Goal: Transaction & Acquisition: Purchase product/service

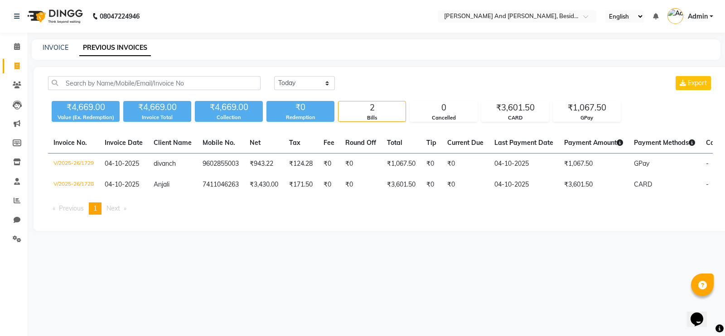
click at [54, 52] on div "INVOICE" at bounding box center [56, 48] width 26 height 10
click at [52, 46] on link "INVOICE" at bounding box center [56, 48] width 26 height 8
select select "service"
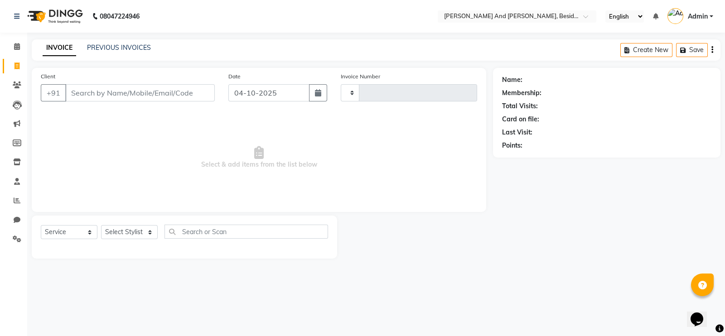
type input "1730"
select select "4907"
click at [87, 89] on input "Client" at bounding box center [140, 92] width 150 height 17
type input "9951696864"
click at [185, 97] on span "Add Client" at bounding box center [192, 92] width 36 height 9
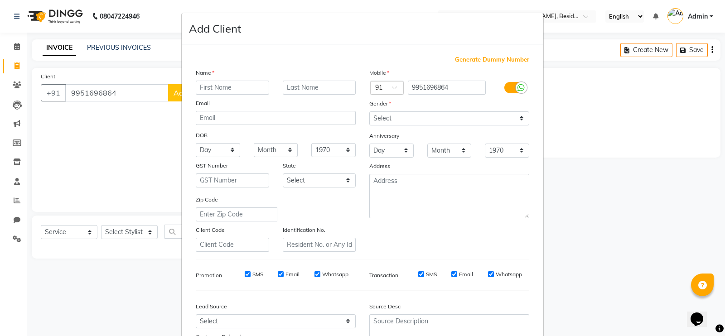
click at [199, 84] on input "text" at bounding box center [232, 88] width 73 height 14
type input "[PERSON_NAME]"
click at [426, 119] on select "Select Male Female Other Prefer Not To Say" at bounding box center [450, 119] width 160 height 14
select select "male"
click at [370, 112] on select "Select Male Female Other Prefer Not To Say" at bounding box center [450, 119] width 160 height 14
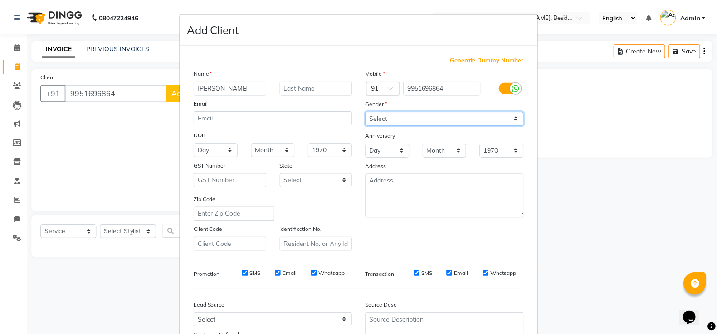
scroll to position [87, 0]
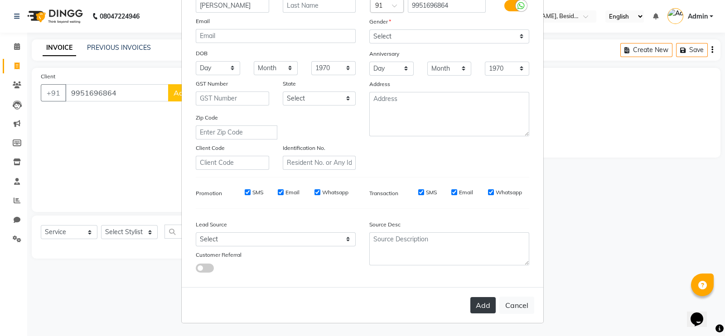
click at [484, 306] on button "Add" at bounding box center [483, 305] width 25 height 16
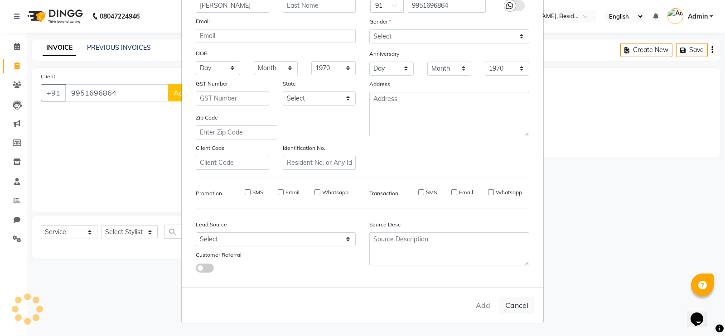
select select
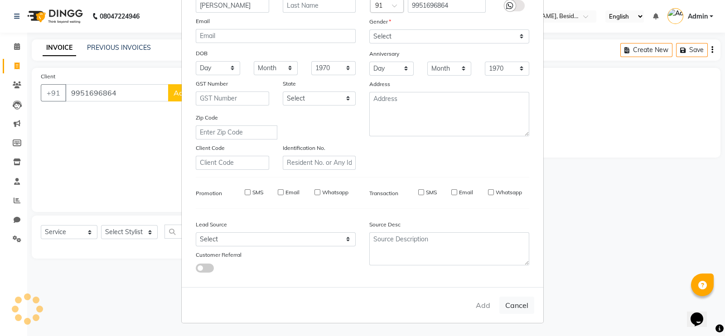
select select
checkbox input "false"
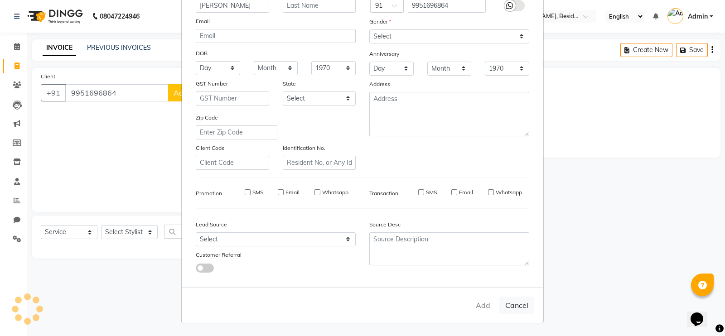
checkbox input "false"
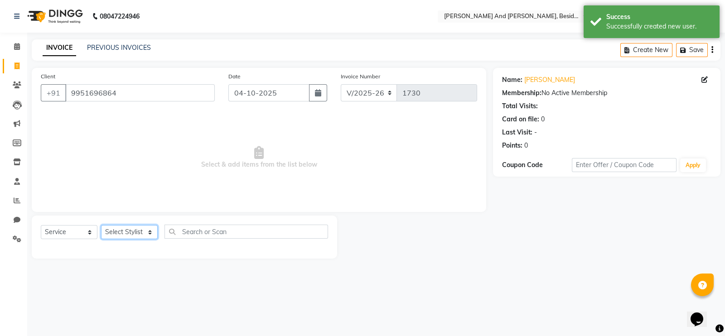
click at [145, 231] on select "Select Stylist [PERSON_NAME] [PERSON_NAME] mngr [PERSON_NAME] Sanib [PERSON_NAM…" at bounding box center [129, 232] width 57 height 14
select select "85568"
click at [101, 226] on select "Select Stylist [PERSON_NAME] [PERSON_NAME] mngr [PERSON_NAME] Sanib [PERSON_NAM…" at bounding box center [129, 232] width 57 height 14
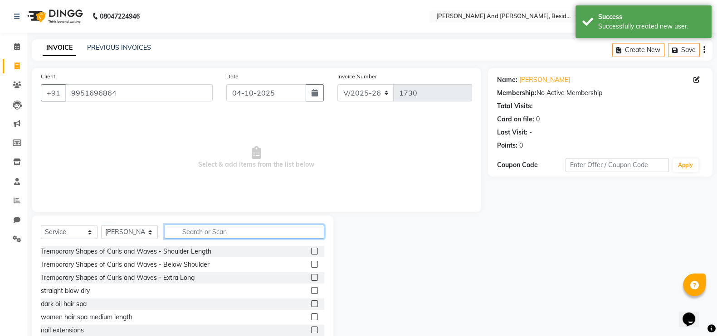
click at [197, 234] on input "text" at bounding box center [245, 232] width 160 height 14
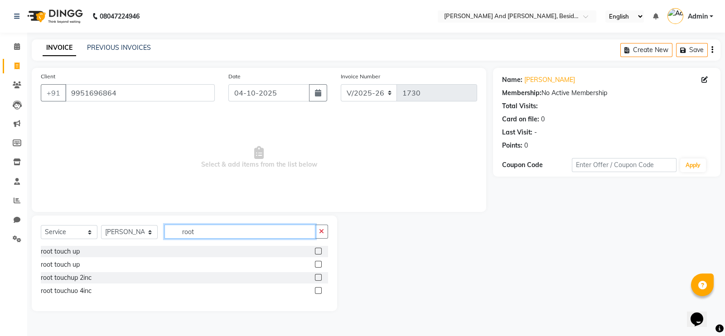
type input "root"
click at [317, 249] on label at bounding box center [318, 251] width 7 height 7
click at [317, 249] on input "checkbox" at bounding box center [318, 252] width 6 height 6
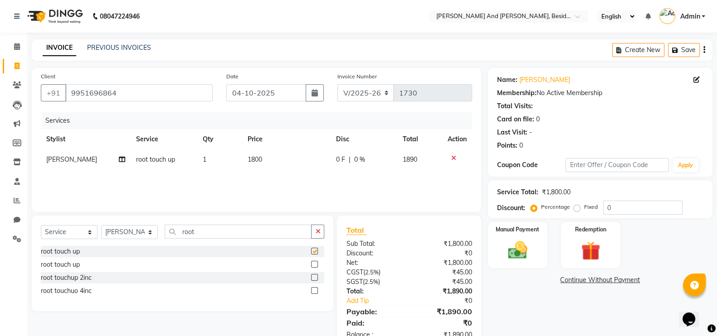
checkbox input "false"
click at [230, 229] on input "root" at bounding box center [238, 232] width 147 height 14
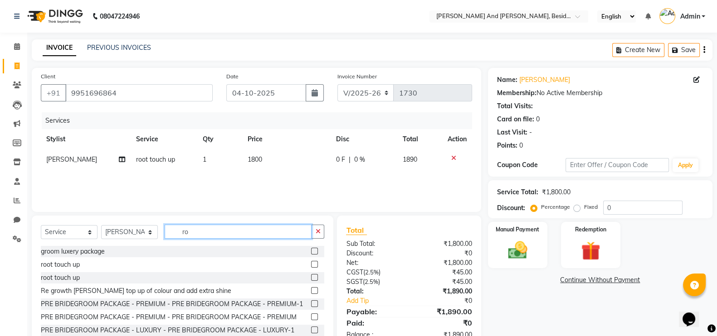
type input "r"
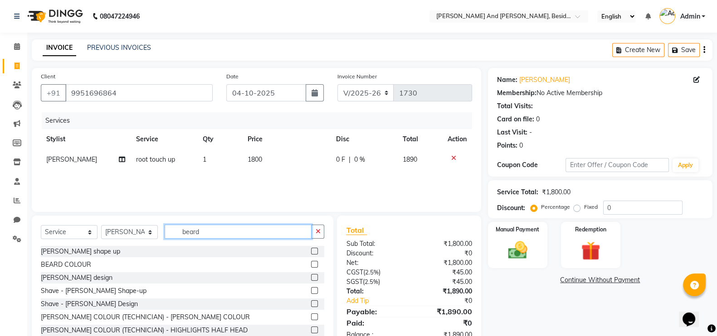
type input "beard"
click at [311, 250] on label at bounding box center [314, 251] width 7 height 7
click at [311, 250] on input "checkbox" at bounding box center [314, 252] width 6 height 6
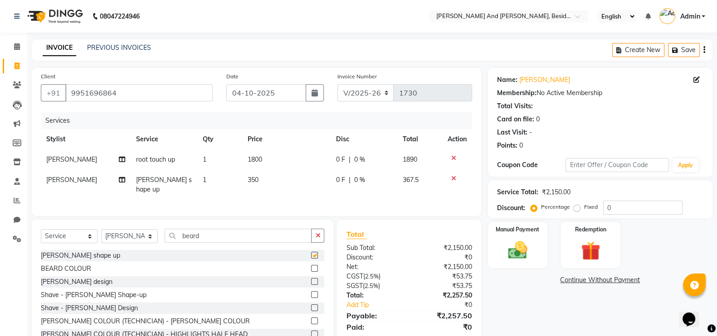
checkbox input "false"
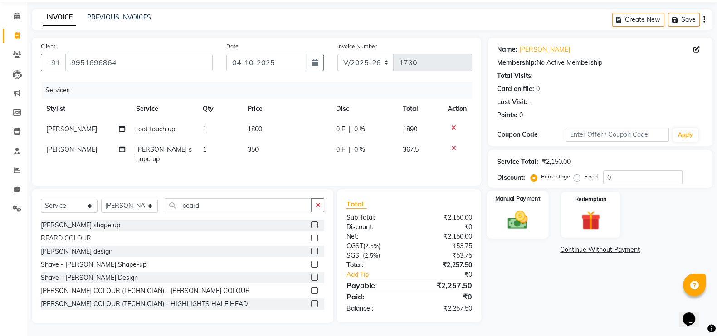
click at [527, 227] on img at bounding box center [517, 220] width 32 height 23
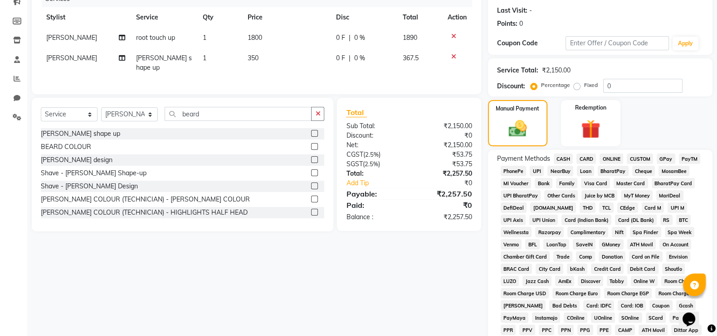
scroll to position [130, 0]
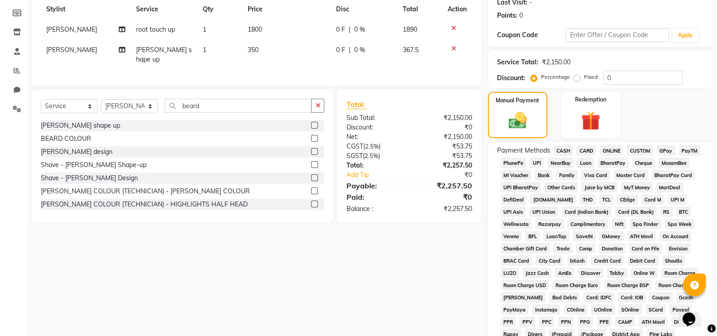
click at [667, 151] on span "GPay" at bounding box center [666, 151] width 19 height 10
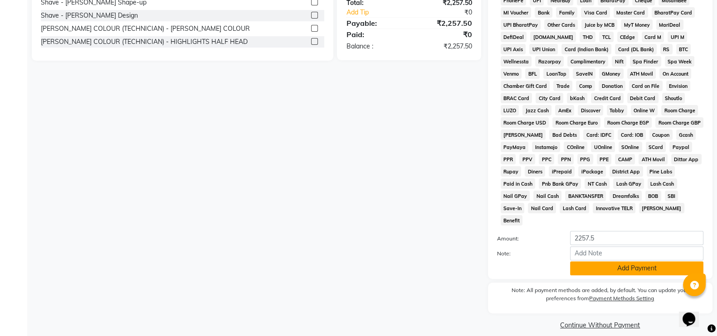
click at [601, 262] on button "Add Payment" at bounding box center [636, 269] width 133 height 14
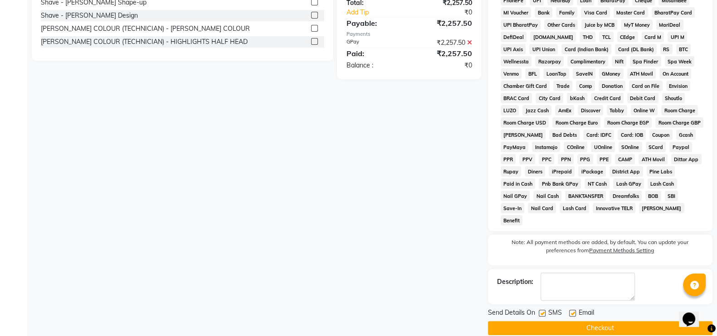
click at [558, 321] on button "Checkout" at bounding box center [600, 328] width 224 height 14
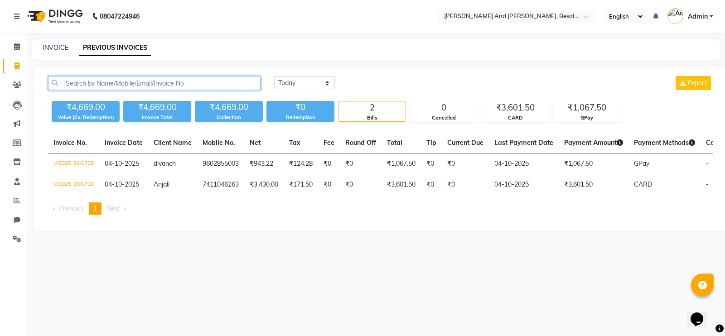
click at [64, 82] on input "text" at bounding box center [154, 83] width 213 height 14
click at [60, 49] on link "INVOICE" at bounding box center [56, 48] width 26 height 8
select select "service"
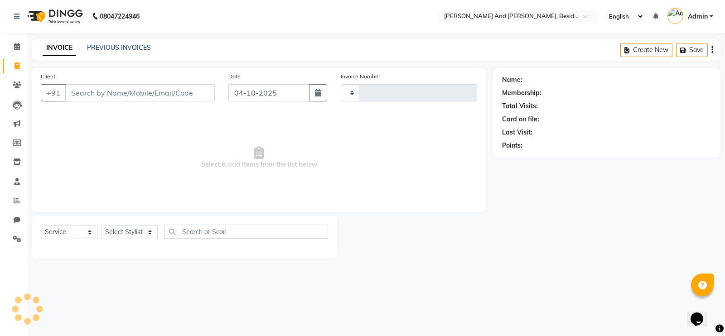
type input "1731"
select select "4907"
click at [72, 92] on input "Client" at bounding box center [140, 92] width 150 height 17
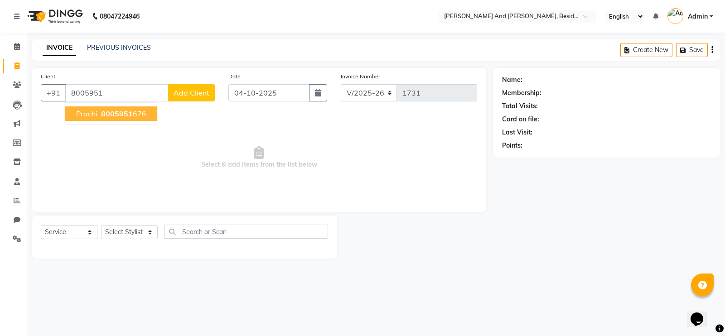
click at [99, 112] on ngb-highlight "8005951 676" at bounding box center [122, 113] width 47 height 9
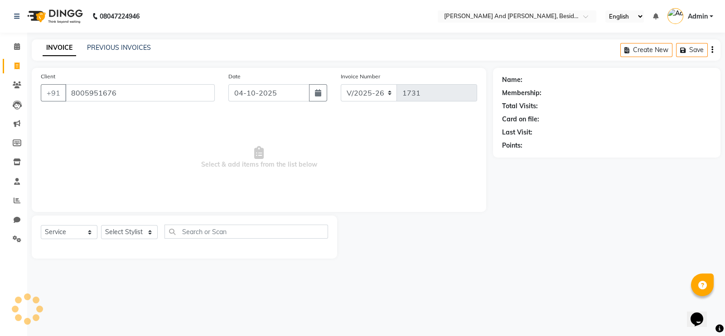
type input "8005951676"
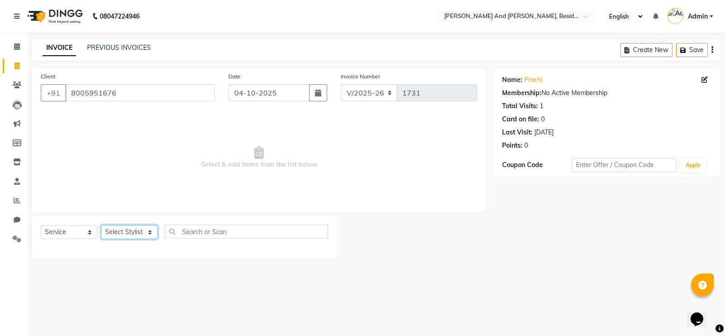
click at [149, 235] on select "Select Stylist Ali Daulat Deepika Dheepika mngr Rajveer Sanib Saifi Savej Shail…" at bounding box center [129, 232] width 57 height 14
select select "86129"
click at [101, 226] on select "Select Stylist Ali Daulat Deepika Dheepika mngr Rajveer Sanib Saifi Savej Shail…" at bounding box center [129, 232] width 57 height 14
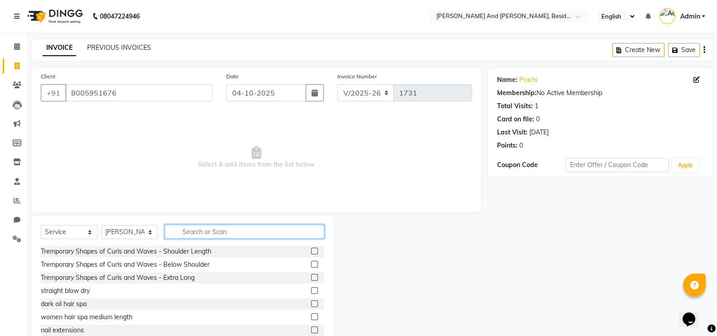
click at [181, 233] on input "text" at bounding box center [245, 232] width 160 height 14
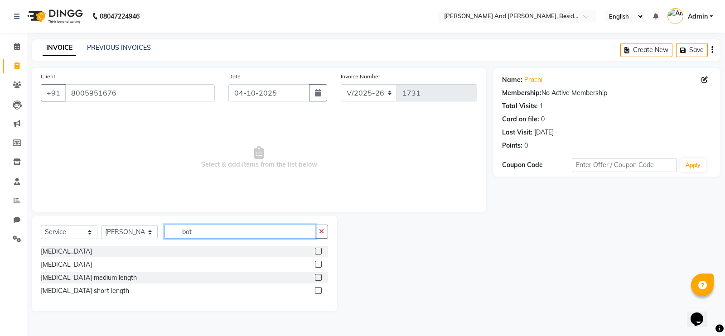
type input "bot"
click at [319, 268] on div at bounding box center [318, 266] width 6 height 10
click at [319, 263] on label at bounding box center [318, 264] width 7 height 7
click at [319, 263] on input "checkbox" at bounding box center [318, 265] width 6 height 6
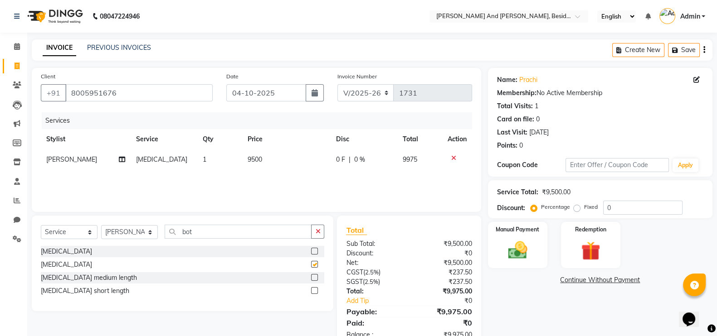
checkbox input "false"
click at [314, 252] on label at bounding box center [314, 251] width 7 height 7
click at [314, 252] on input "checkbox" at bounding box center [314, 252] width 6 height 6
checkbox input "false"
click at [452, 160] on icon at bounding box center [453, 158] width 5 height 6
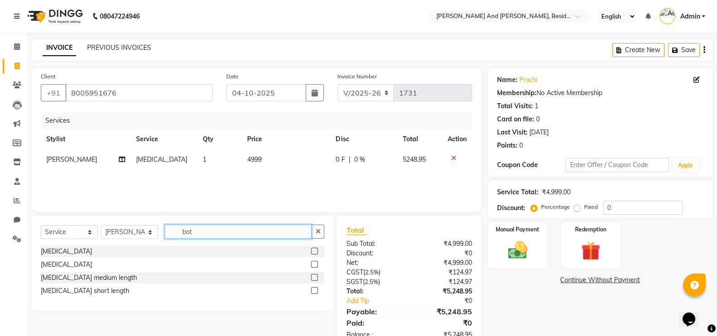
click at [197, 234] on input "bot" at bounding box center [238, 232] width 147 height 14
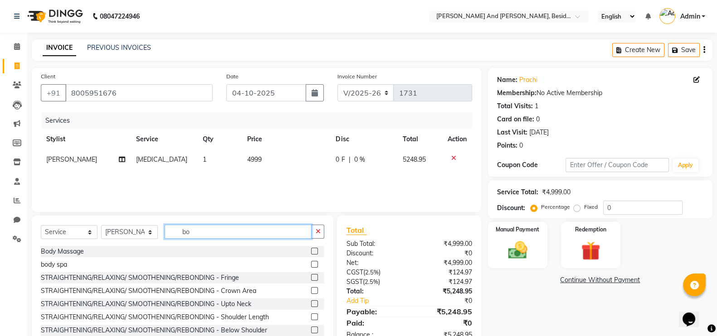
type input "b"
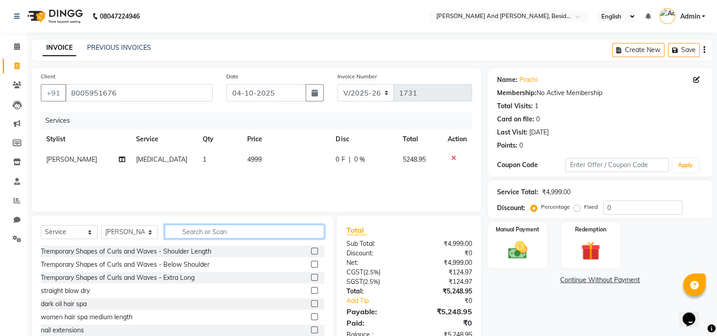
type input "l"
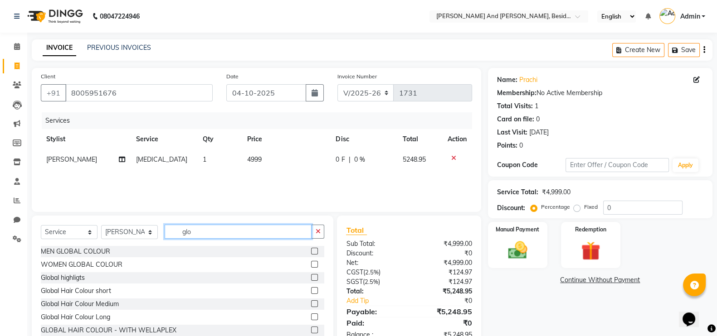
type input "glo"
click at [311, 303] on label at bounding box center [314, 304] width 7 height 7
click at [311, 303] on input "checkbox" at bounding box center [314, 305] width 6 height 6
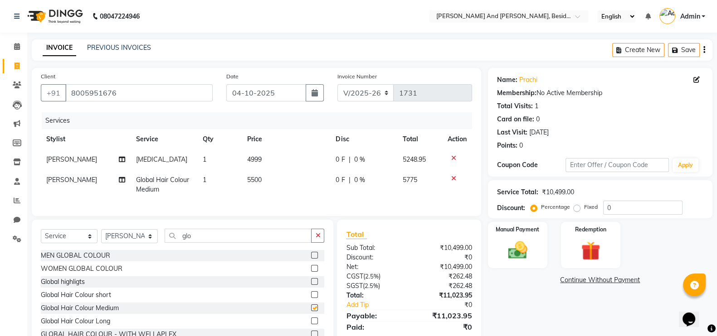
checkbox input "false"
click at [311, 285] on label at bounding box center [314, 281] width 7 height 7
click at [311, 285] on input "checkbox" at bounding box center [314, 282] width 6 height 6
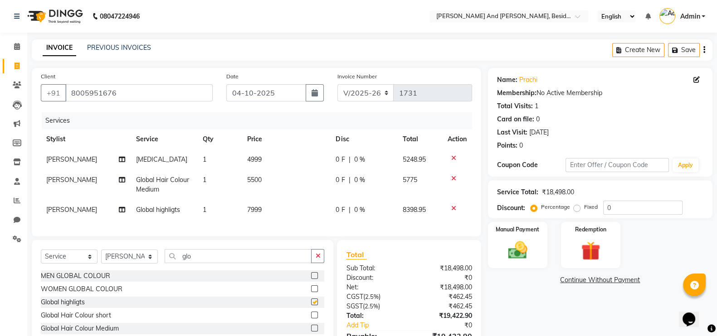
checkbox input "false"
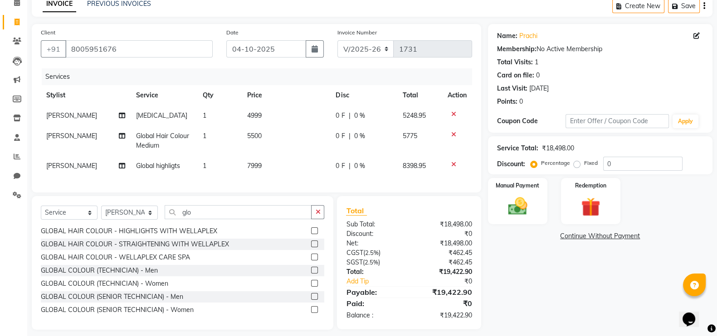
scroll to position [46, 0]
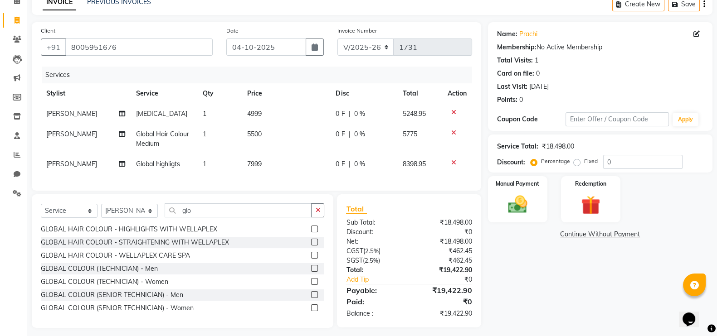
click at [452, 163] on icon at bounding box center [453, 163] width 5 height 6
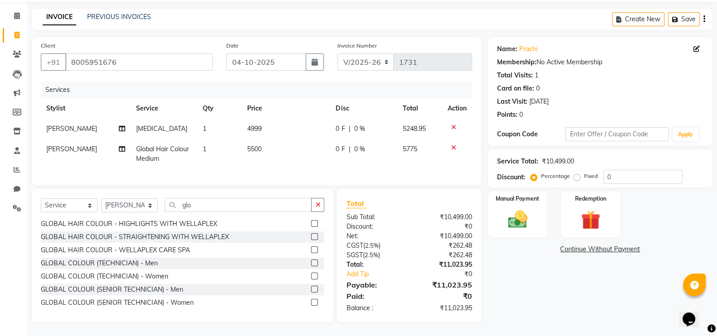
click at [276, 139] on td "5500" at bounding box center [286, 154] width 88 height 30
select select "86129"
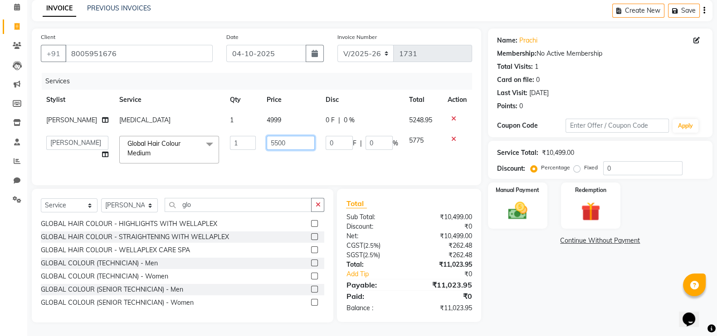
click at [285, 140] on input "5500" at bounding box center [291, 143] width 48 height 14
type input "5"
type input "3000"
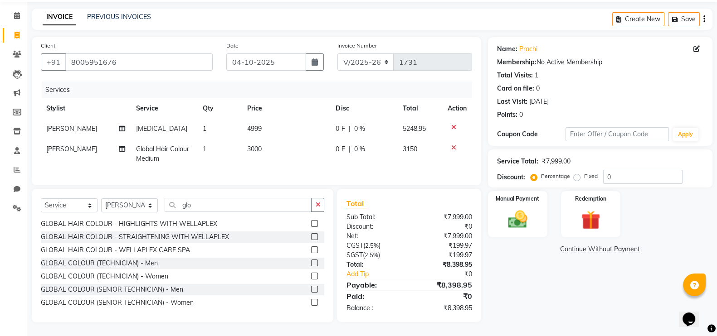
click at [547, 283] on div "Name: Prachi Membership: No Active Membership Total Visits: 1 Card on file: 0 L…" at bounding box center [603, 180] width 231 height 286
click at [274, 119] on td "4999" at bounding box center [286, 129] width 88 height 20
select select "86129"
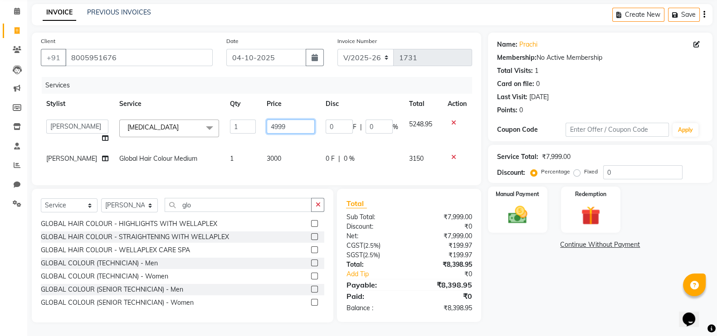
click at [286, 120] on input "4999" at bounding box center [291, 127] width 48 height 14
type input "4"
type input "5000"
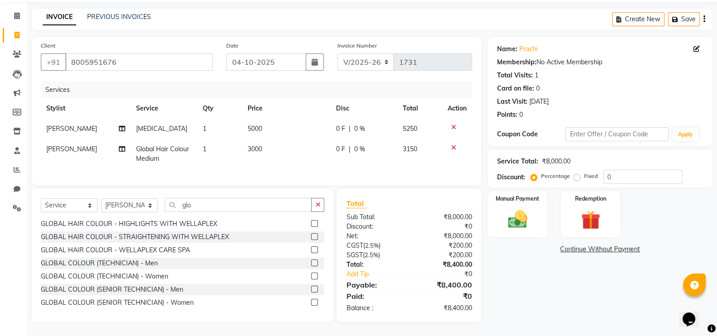
click at [510, 274] on div "Name: Prachi Membership: No Active Membership Total Visits: 1 Card on file: 0 L…" at bounding box center [603, 180] width 231 height 286
click at [86, 204] on select "Select Service Product Membership Package Voucher Prepaid Gift Card" at bounding box center [69, 206] width 57 height 14
select select "product"
click at [41, 199] on select "Select Service Product Membership Package Voucher Prepaid Gift Card" at bounding box center [69, 206] width 57 height 14
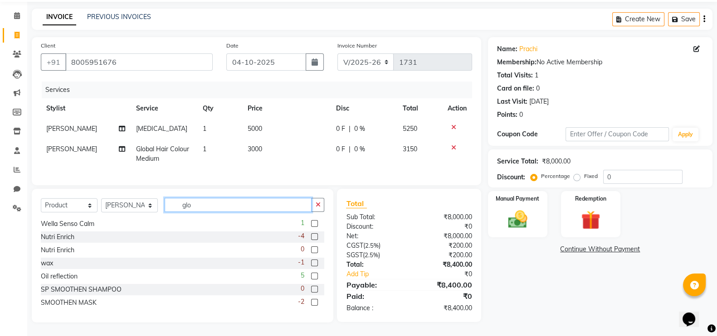
click at [204, 207] on input "glo" at bounding box center [238, 205] width 147 height 14
type input "g"
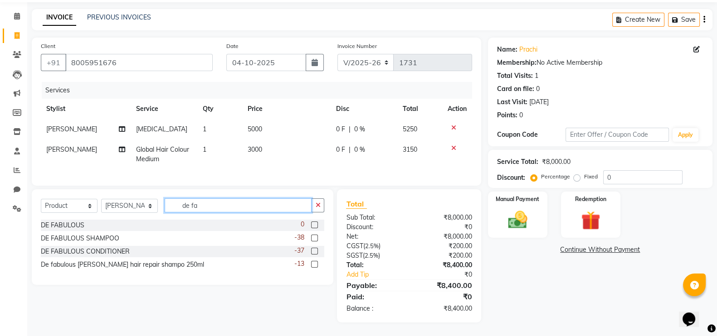
scroll to position [39, 0]
type input "de fa"
click at [312, 224] on label at bounding box center [314, 225] width 7 height 7
click at [312, 224] on input "checkbox" at bounding box center [314, 226] width 6 height 6
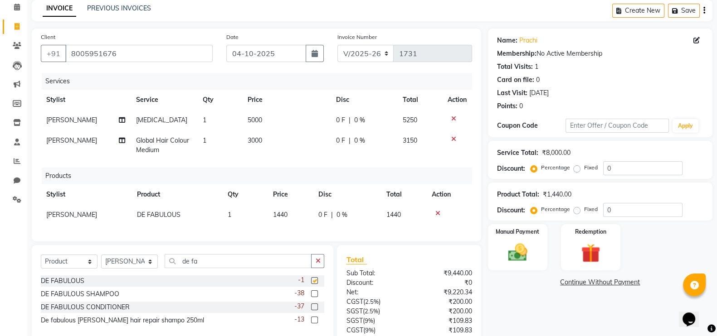
checkbox input "false"
click at [292, 222] on td "1440" at bounding box center [290, 215] width 45 height 20
select select "86129"
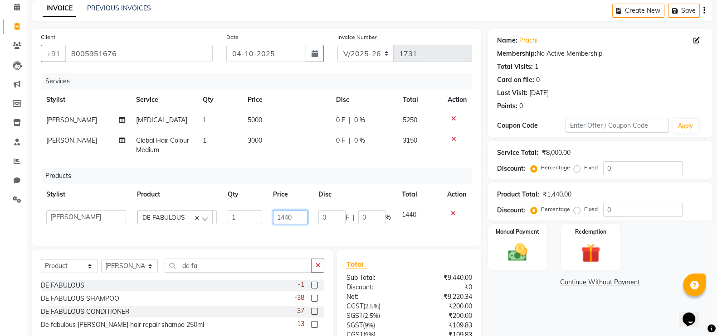
click at [304, 217] on input "1440" at bounding box center [290, 217] width 34 height 14
type input "1575"
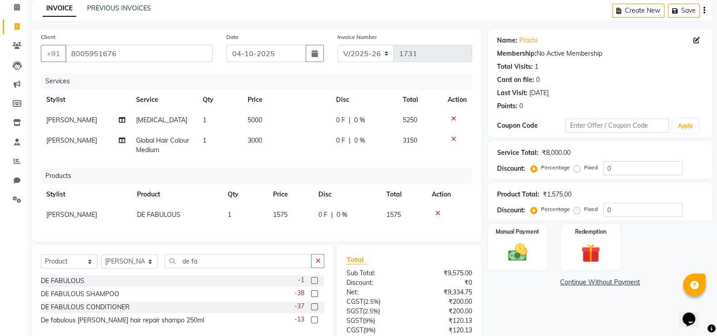
click at [529, 306] on div "Name: Prachi Membership: No Active Membership Total Visits: 1 Card on file: 0 L…" at bounding box center [603, 213] width 231 height 369
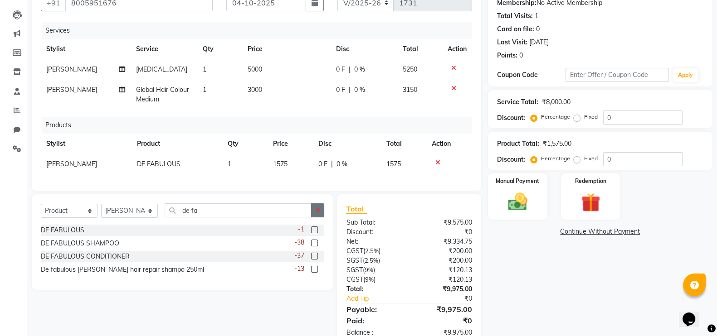
scroll to position [91, 0]
click at [313, 259] on label at bounding box center [314, 255] width 7 height 7
click at [313, 259] on input "checkbox" at bounding box center [314, 256] width 6 height 6
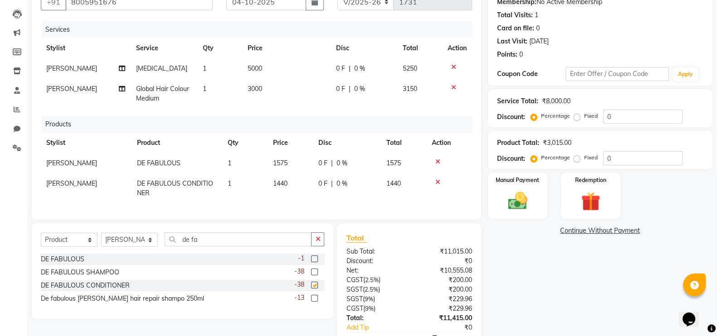
checkbox input "false"
click at [295, 182] on td "1440" at bounding box center [290, 189] width 45 height 30
select select "86129"
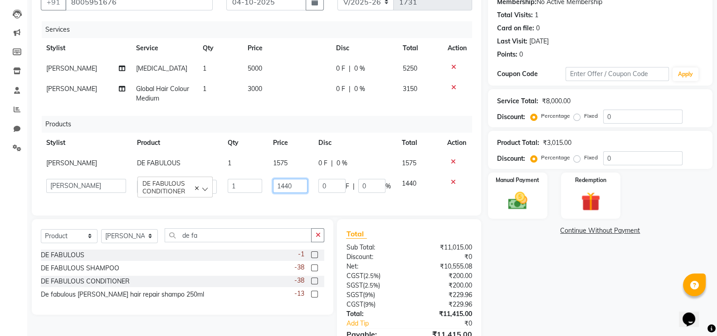
click at [302, 182] on input "1440" at bounding box center [290, 186] width 34 height 14
type input "1"
type input "1575"
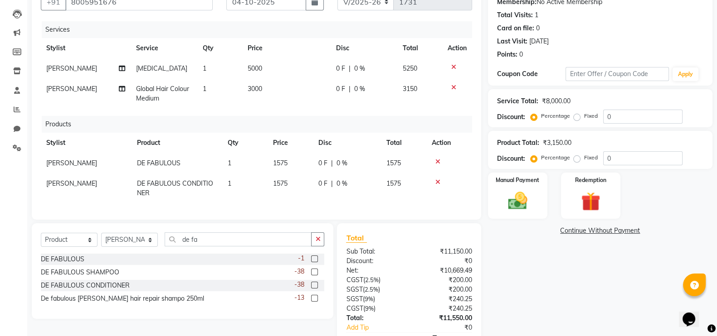
click at [532, 282] on div "Name: Prachi Membership: No Active Membership Total Visits: 1 Card on file: 0 L…" at bounding box center [603, 176] width 231 height 399
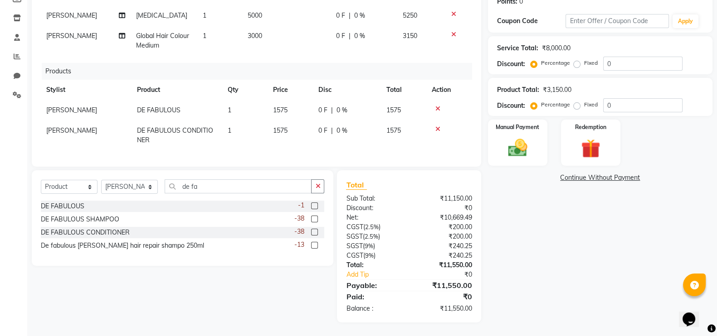
scroll to position [153, 0]
click at [511, 136] on img at bounding box center [517, 147] width 32 height 23
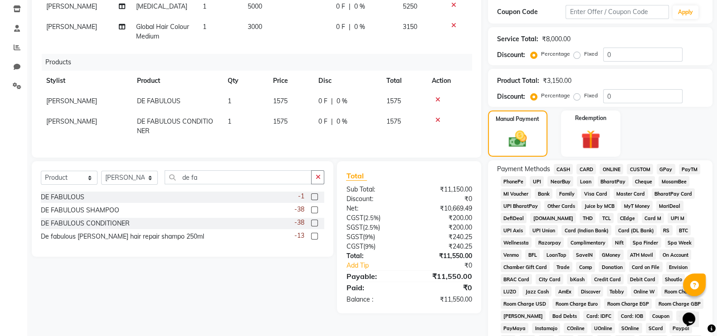
click at [666, 165] on span "GPay" at bounding box center [666, 169] width 19 height 10
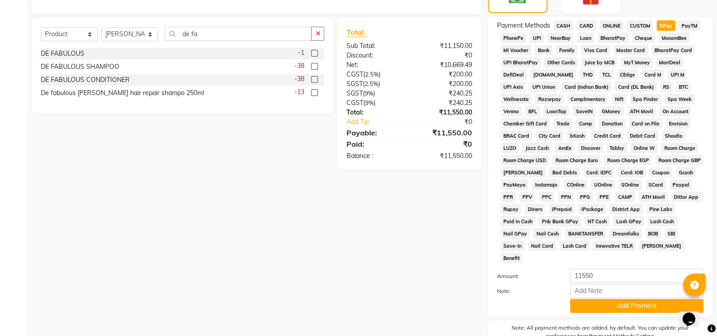
scroll to position [335, 0]
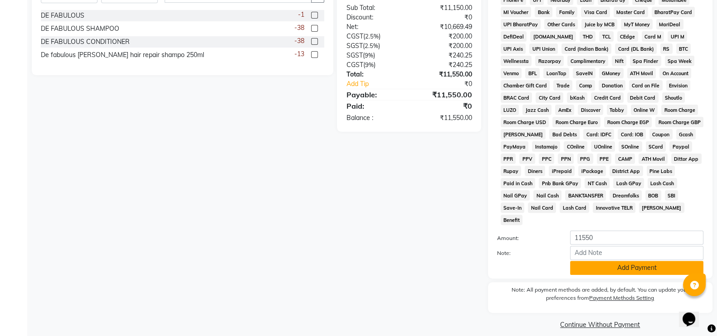
click at [617, 264] on button "Add Payment" at bounding box center [636, 268] width 133 height 14
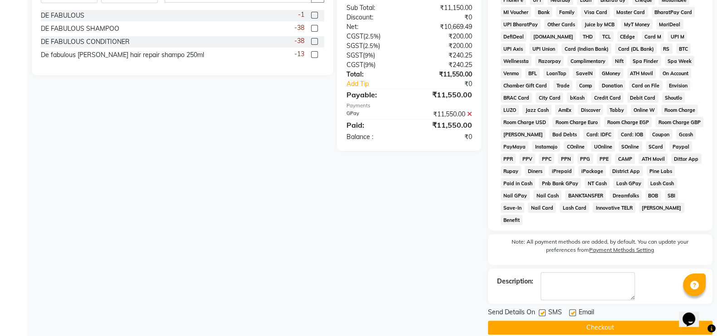
click at [581, 323] on button "Checkout" at bounding box center [600, 328] width 224 height 14
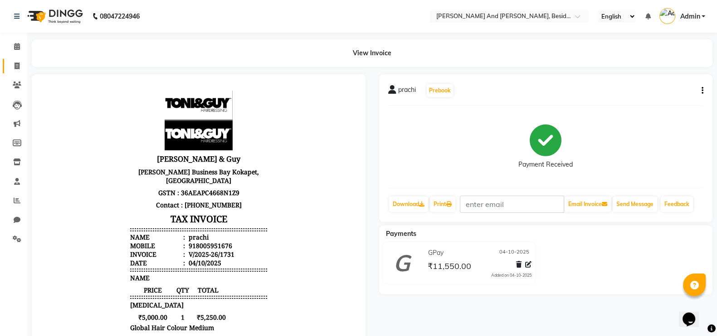
click at [18, 66] on icon at bounding box center [17, 66] width 5 height 7
select select "4907"
select select "service"
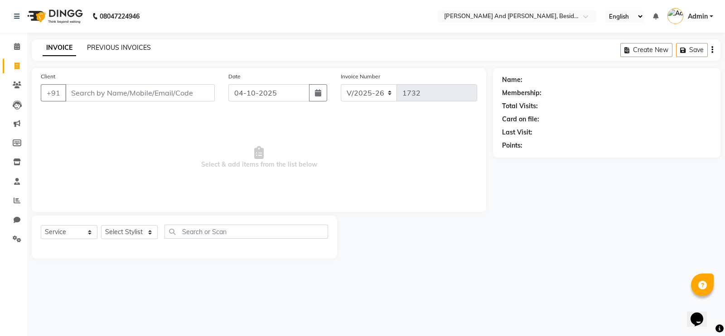
click at [96, 47] on link "PREVIOUS INVOICES" at bounding box center [119, 48] width 64 height 8
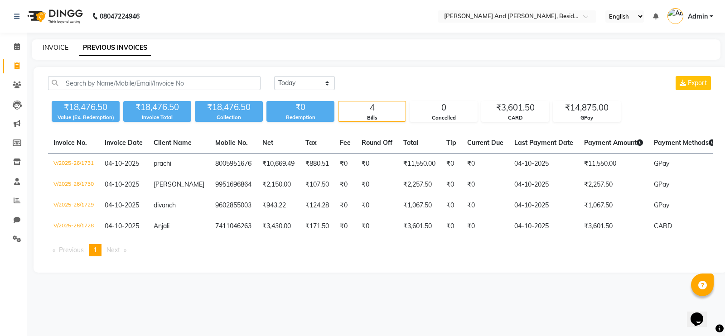
click at [61, 46] on link "INVOICE" at bounding box center [56, 48] width 26 height 8
select select "4907"
select select "service"
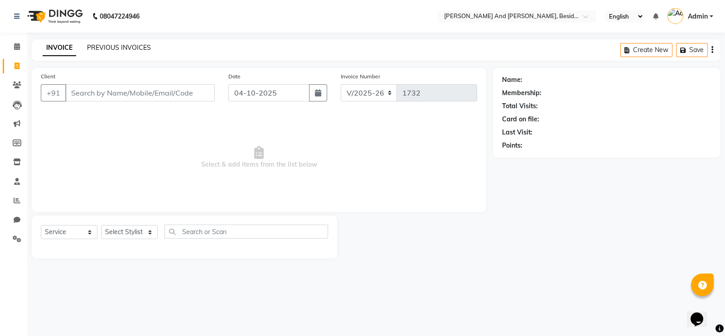
click at [108, 49] on link "PREVIOUS INVOICES" at bounding box center [119, 48] width 64 height 8
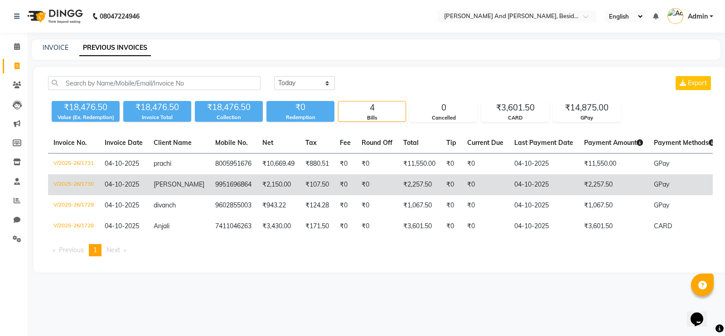
click at [170, 189] on span "[PERSON_NAME]" at bounding box center [179, 184] width 51 height 8
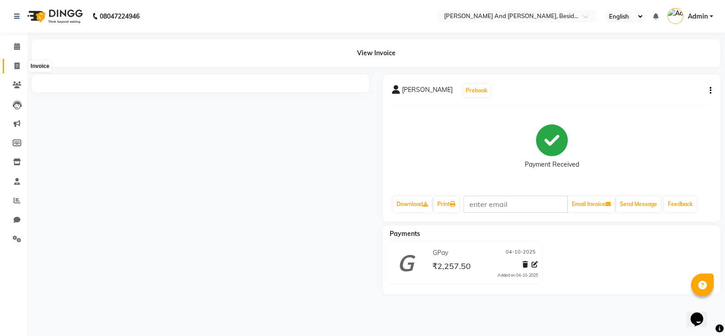
click at [17, 69] on icon at bounding box center [17, 66] width 5 height 7
select select "service"
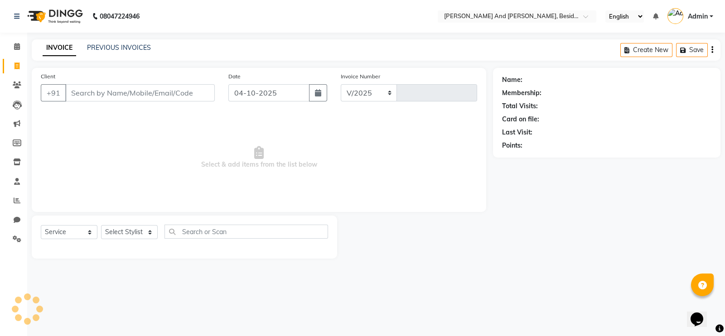
select select "4907"
type input "1732"
click at [117, 51] on link "PREVIOUS INVOICES" at bounding box center [119, 48] width 64 height 8
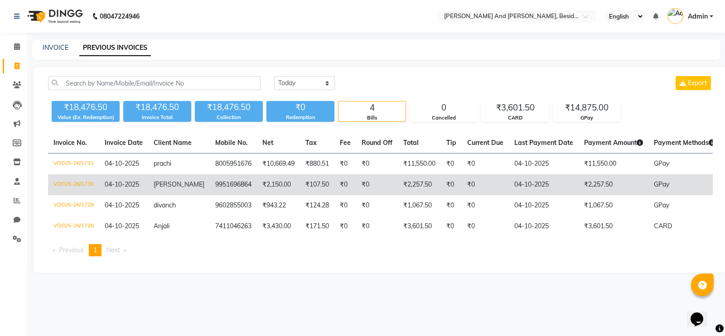
click at [152, 191] on td "[PERSON_NAME]" at bounding box center [179, 185] width 62 height 21
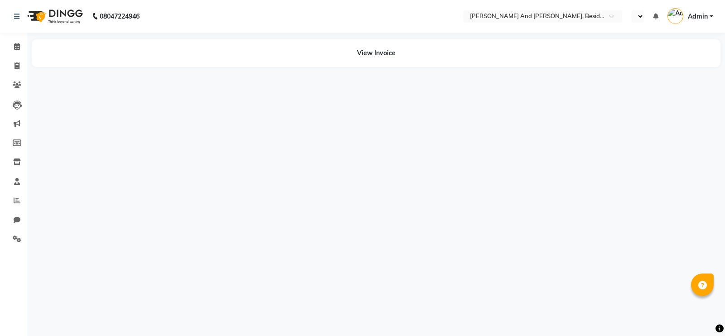
select select "en"
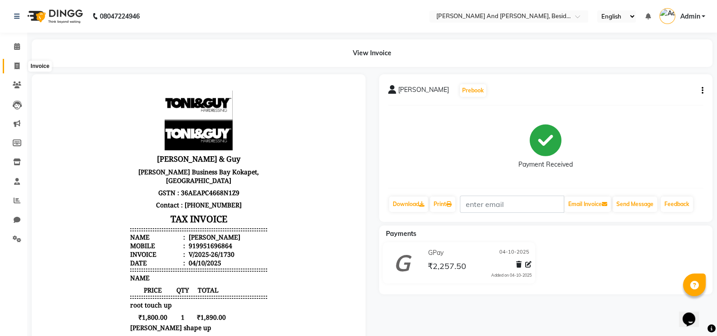
click at [19, 64] on span at bounding box center [17, 66] width 16 height 10
select select "service"
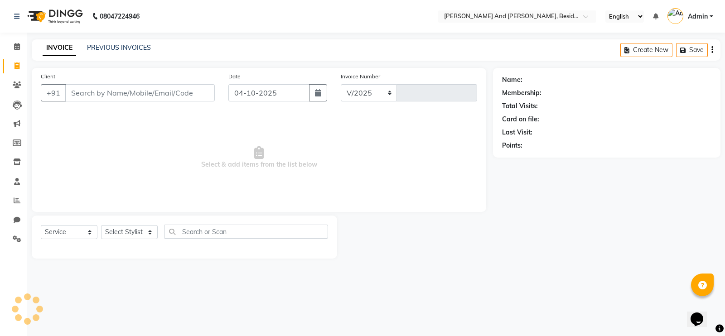
select select "4907"
type input "1732"
click at [110, 48] on link "PREVIOUS INVOICES" at bounding box center [119, 48] width 64 height 8
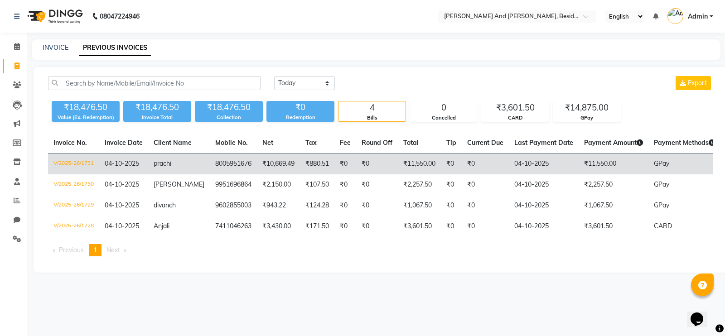
click at [128, 161] on span "04-10-2025" at bounding box center [122, 164] width 34 height 8
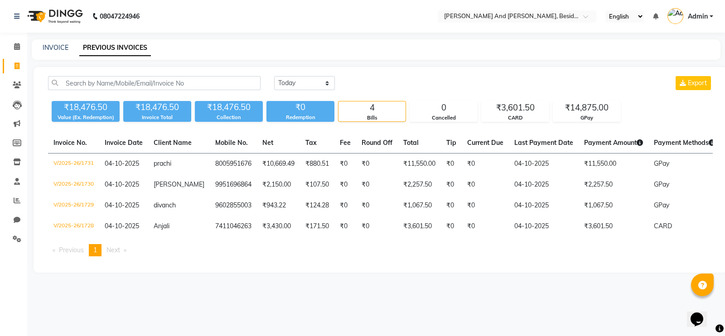
click at [49, 43] on div "INVOICE" at bounding box center [56, 48] width 26 height 10
click at [49, 45] on link "INVOICE" at bounding box center [56, 48] width 26 height 8
select select "service"
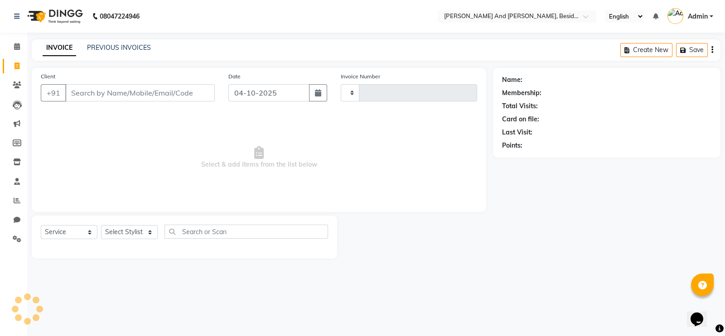
type input "1732"
select select "4907"
click at [92, 97] on input "Client" at bounding box center [140, 92] width 150 height 17
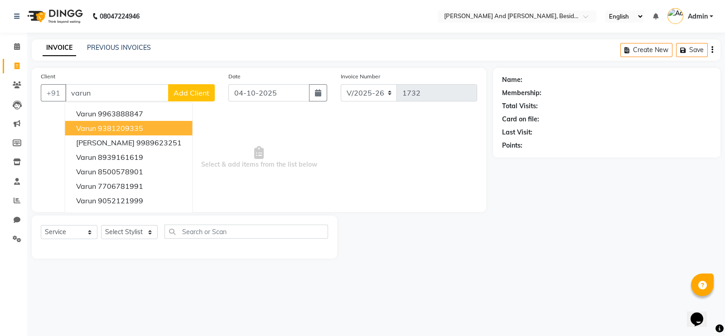
click at [97, 97] on input "varun" at bounding box center [116, 92] width 103 height 17
type input "v"
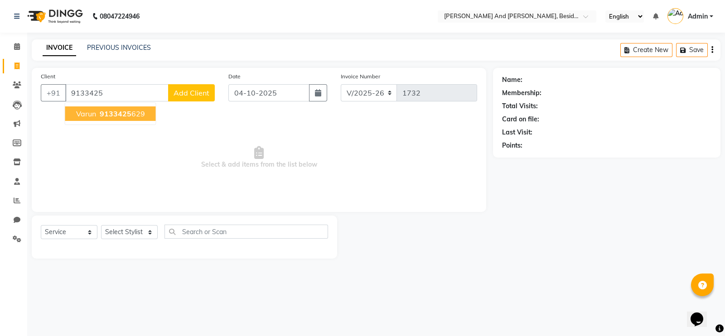
click at [98, 113] on ngb-highlight "9133425 629" at bounding box center [121, 113] width 47 height 9
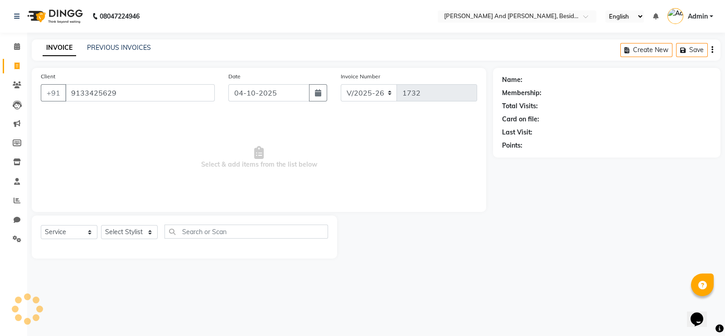
type input "9133425629"
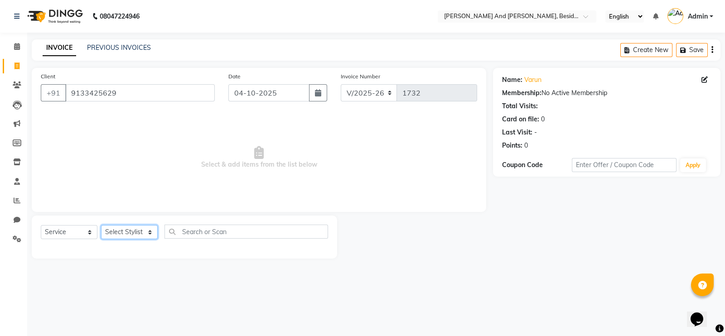
click at [148, 235] on select "Select Stylist Ali Daulat Deepika Dheepika mngr Rajveer Sanib Saifi Savej Shail…" at bounding box center [129, 232] width 57 height 14
select select "69664"
click at [101, 226] on select "Select Stylist Ali Daulat Deepika Dheepika mngr Rajveer Sanib Saifi Savej Shail…" at bounding box center [129, 232] width 57 height 14
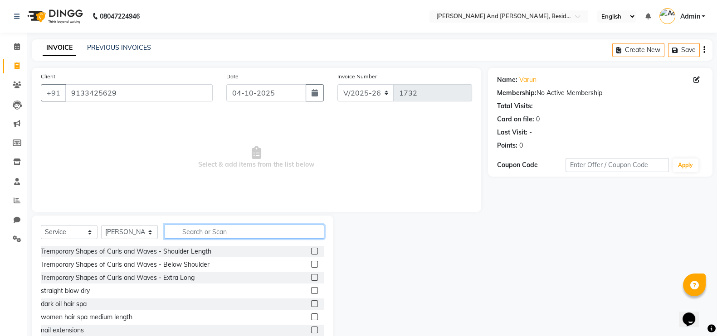
click at [224, 228] on input "text" at bounding box center [245, 232] width 160 height 14
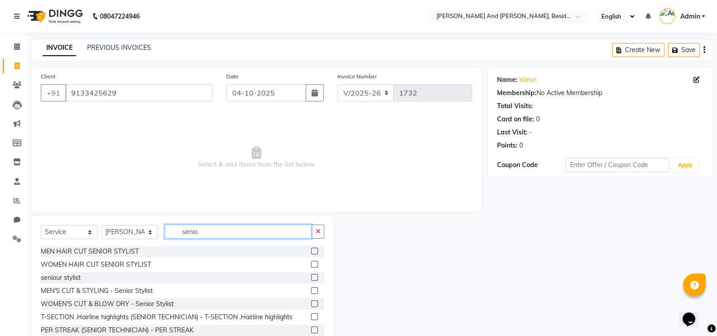
type input "senio"
click at [311, 252] on label at bounding box center [314, 251] width 7 height 7
click at [311, 252] on input "checkbox" at bounding box center [314, 252] width 6 height 6
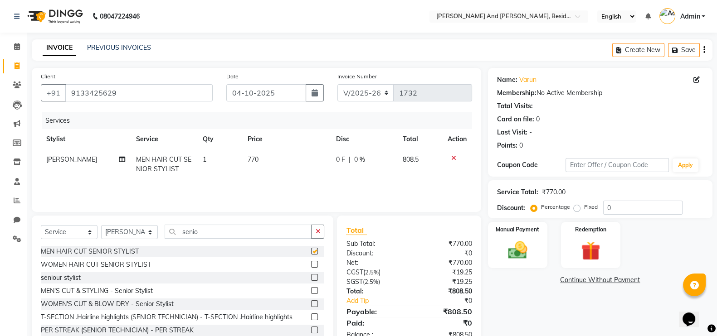
checkbox input "false"
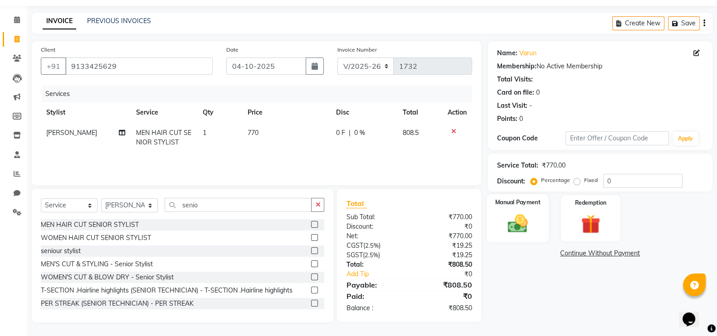
click at [510, 209] on div "Manual Payment" at bounding box center [518, 219] width 62 height 48
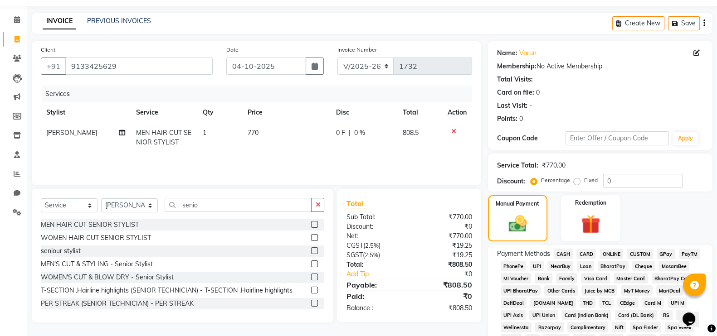
click at [659, 252] on span "GPay" at bounding box center [666, 254] width 19 height 10
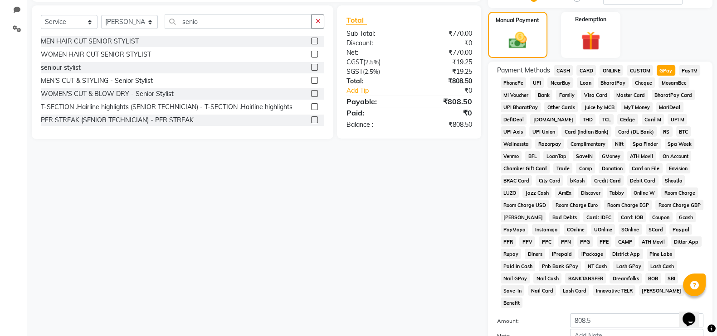
scroll to position [253, 0]
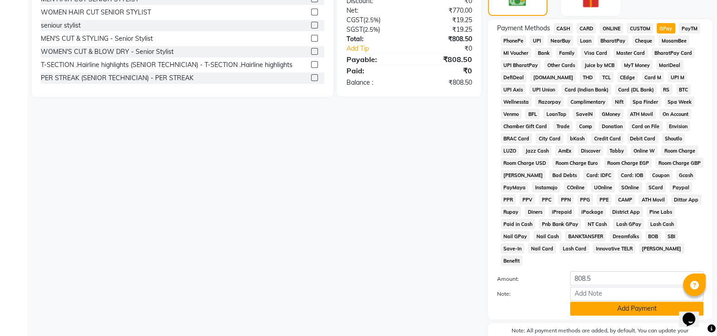
click at [604, 302] on button "Add Payment" at bounding box center [636, 309] width 133 height 14
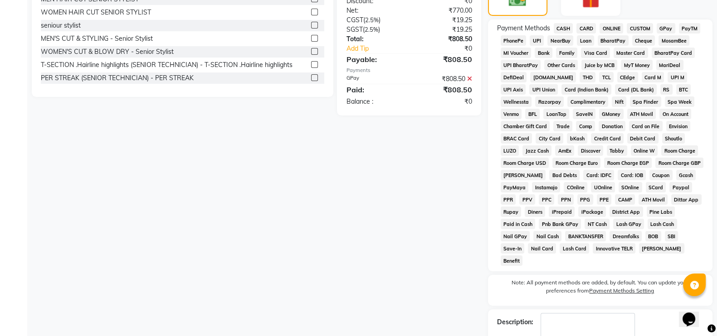
scroll to position [295, 0]
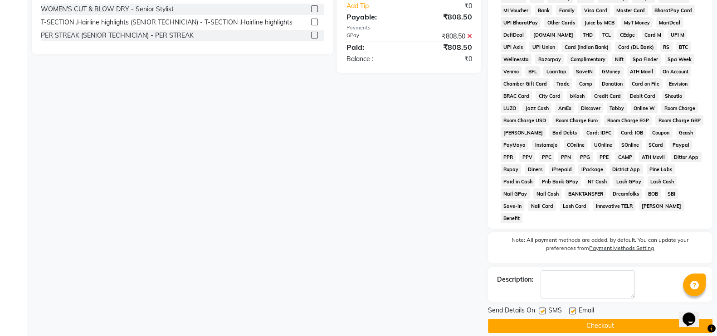
click at [592, 319] on button "Checkout" at bounding box center [600, 326] width 224 height 14
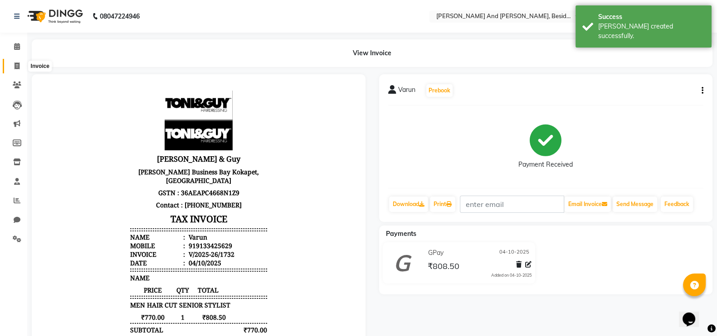
click at [17, 66] on icon at bounding box center [17, 66] width 5 height 7
select select "service"
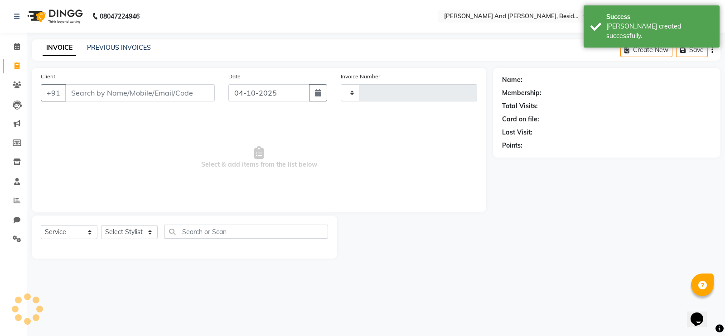
type input "1733"
select select "4907"
click at [113, 52] on div "PREVIOUS INVOICES" at bounding box center [119, 48] width 64 height 10
click at [113, 51] on link "PREVIOUS INVOICES" at bounding box center [119, 48] width 64 height 8
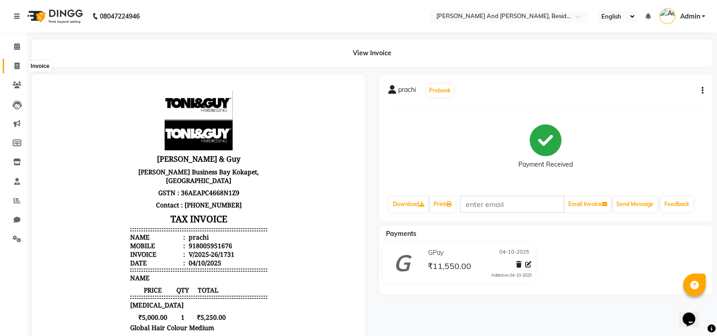
click at [17, 67] on icon at bounding box center [17, 66] width 5 height 7
select select "service"
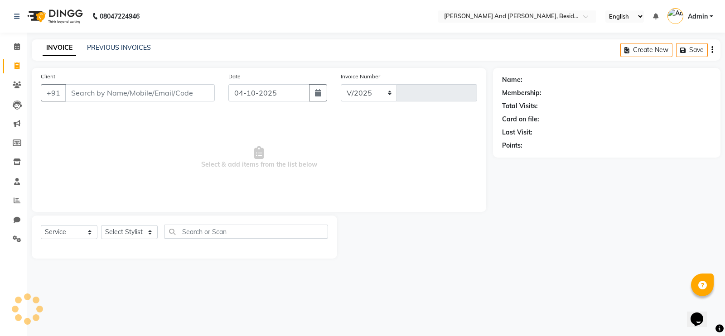
select select "4907"
type input "1732"
click at [113, 49] on link "PREVIOUS INVOICES" at bounding box center [119, 48] width 64 height 8
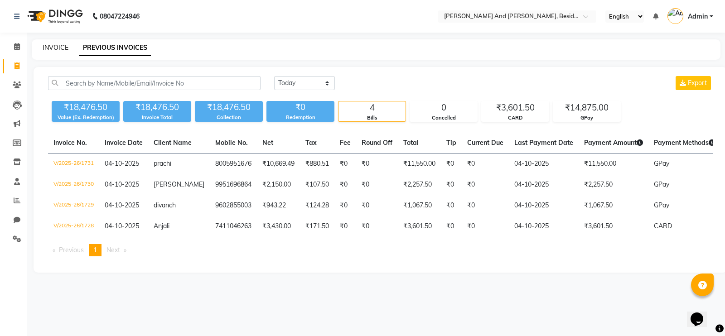
click at [57, 49] on link "INVOICE" at bounding box center [56, 48] width 26 height 8
select select "service"
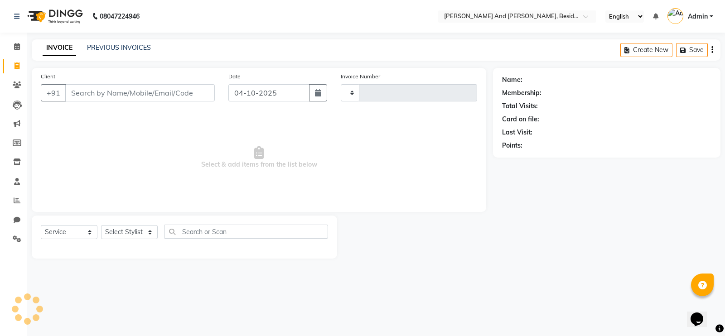
type input "1732"
select select "4907"
click at [138, 230] on select "Select Stylist [PERSON_NAME] [PERSON_NAME] mngr [PERSON_NAME] Sanib [PERSON_NAM…" at bounding box center [129, 232] width 57 height 14
select select "69664"
click at [101, 226] on select "Select Stylist [PERSON_NAME] [PERSON_NAME] mngr [PERSON_NAME] Sanib [PERSON_NAM…" at bounding box center [129, 232] width 57 height 14
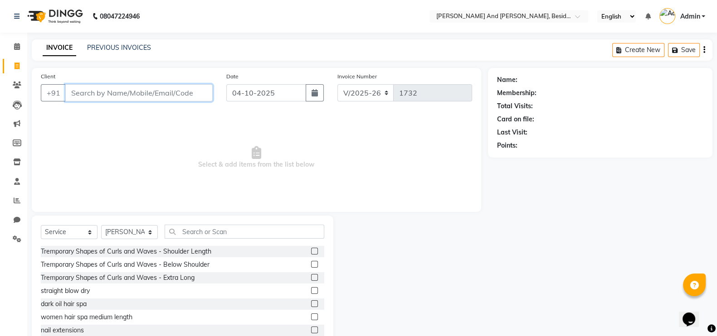
click at [118, 96] on input "Client" at bounding box center [138, 92] width 147 height 17
click at [107, 88] on input "Client" at bounding box center [138, 92] width 147 height 17
type input "8"
type input "9133425629"
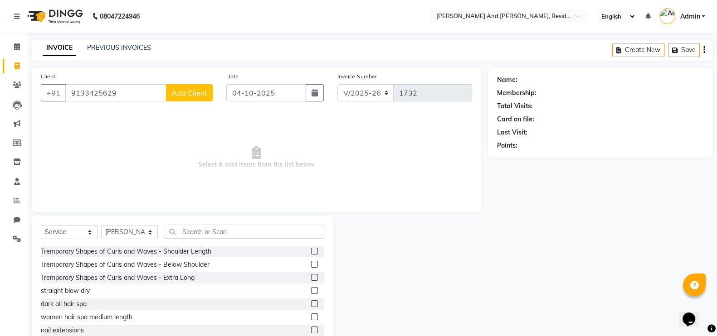
click at [177, 94] on span "Add Client" at bounding box center [189, 92] width 36 height 9
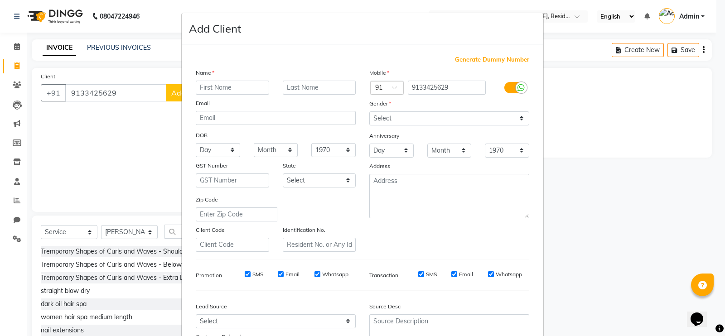
click at [202, 87] on input "text" at bounding box center [232, 88] width 73 height 14
type input "C"
type input "Varun"
click at [399, 112] on select "Select [DEMOGRAPHIC_DATA] [DEMOGRAPHIC_DATA] Other Prefer Not To Say" at bounding box center [450, 119] width 160 height 14
select select "male"
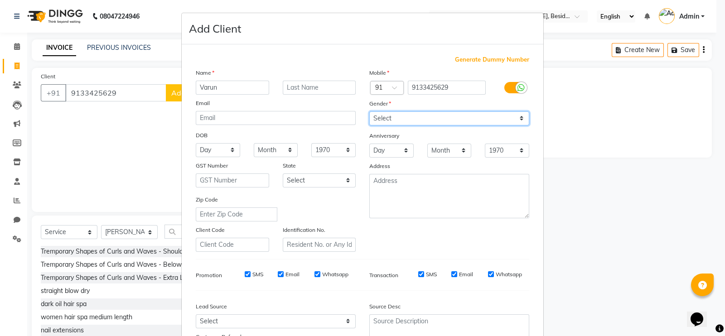
click at [370, 112] on select "Select [DEMOGRAPHIC_DATA] [DEMOGRAPHIC_DATA] Other Prefer Not To Say" at bounding box center [450, 119] width 160 height 14
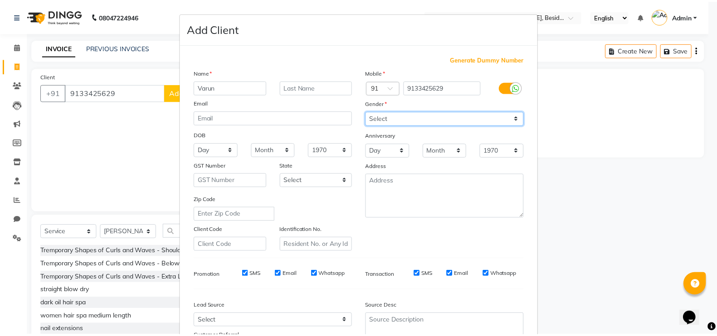
scroll to position [87, 0]
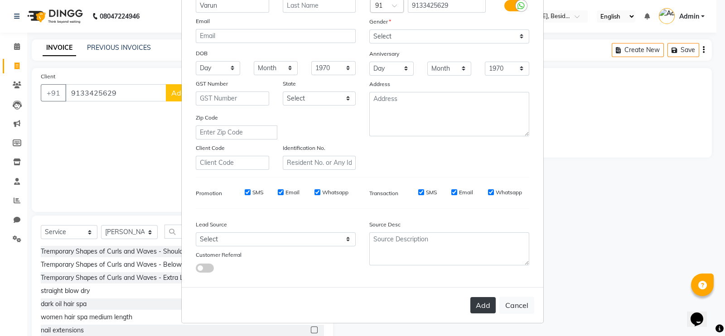
click at [478, 307] on button "Add" at bounding box center [483, 305] width 25 height 16
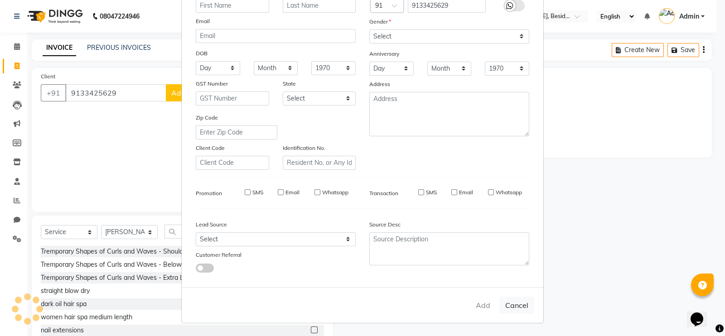
select select
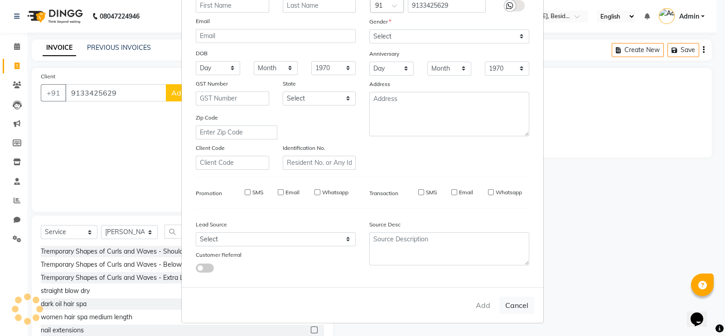
select select
checkbox input "false"
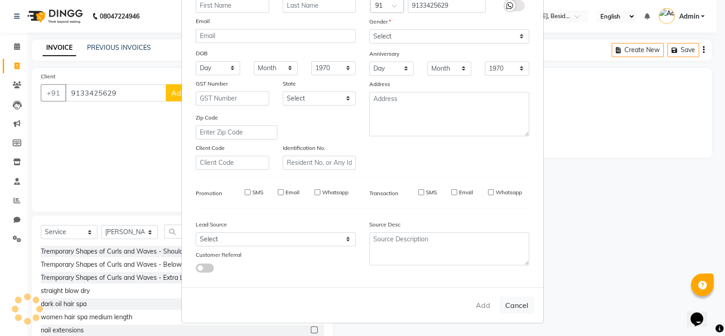
checkbox input "false"
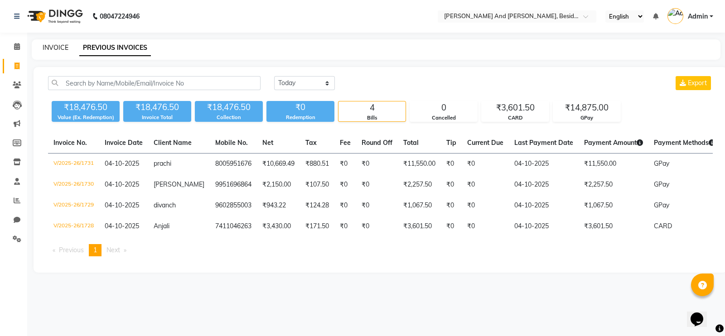
click at [58, 46] on link "INVOICE" at bounding box center [56, 48] width 26 height 8
select select "service"
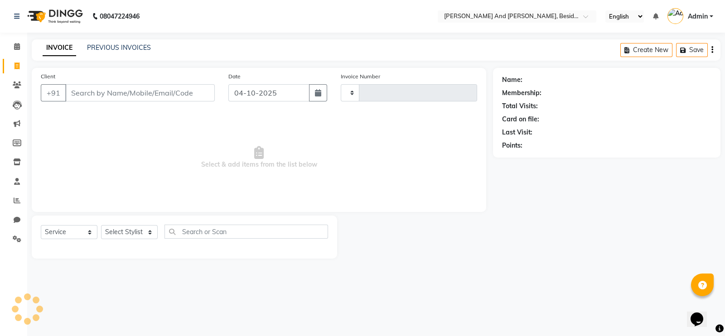
type input "1733"
select select "4907"
click at [152, 229] on select "Select Stylist [PERSON_NAME] [PERSON_NAME] mngr [PERSON_NAME] Sanib [PERSON_NAM…" at bounding box center [129, 232] width 57 height 14
select select "76440"
click at [101, 226] on select "Select Stylist [PERSON_NAME] [PERSON_NAME] mngr [PERSON_NAME] Sanib [PERSON_NAM…" at bounding box center [129, 232] width 57 height 14
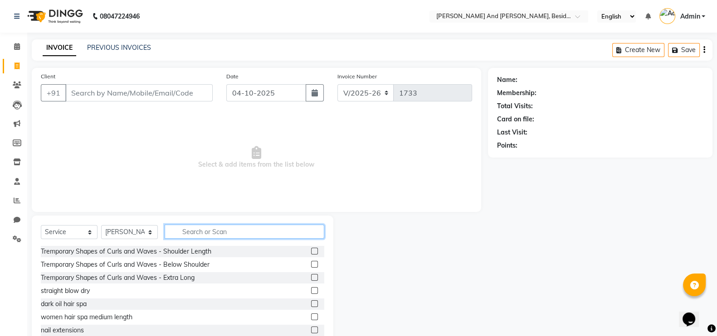
click at [193, 230] on input "text" at bounding box center [245, 232] width 160 height 14
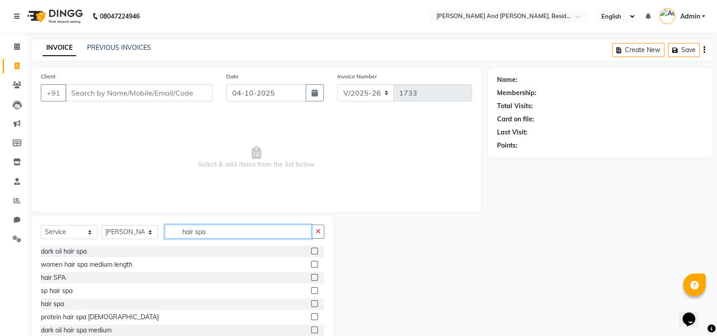
type input "hair spa"
click at [311, 278] on label at bounding box center [314, 277] width 7 height 7
click at [311, 278] on input "checkbox" at bounding box center [314, 278] width 6 height 6
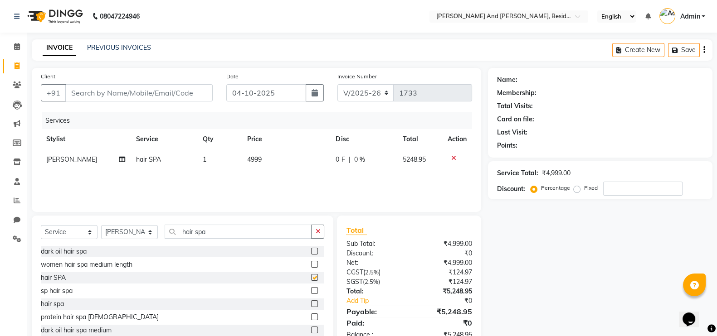
checkbox input "false"
click at [268, 166] on td "4999" at bounding box center [286, 160] width 88 height 20
select select "76440"
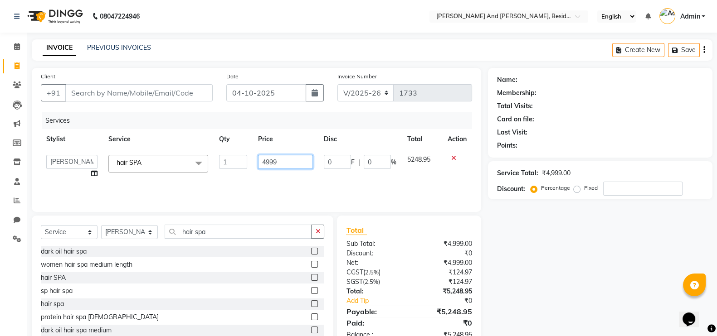
click at [290, 155] on input "4999" at bounding box center [285, 162] width 55 height 14
type input "4"
type input "2000"
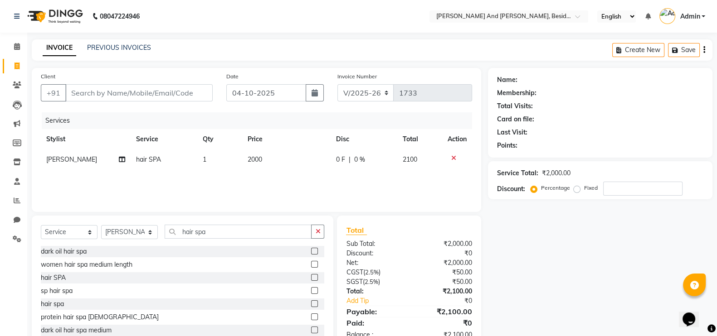
click at [320, 185] on div "Services Stylist Service Qty Price Disc Total Action Sanib Saifi hair SPA 1 200…" at bounding box center [256, 157] width 431 height 91
click at [216, 225] on input "hair spa" at bounding box center [238, 232] width 147 height 14
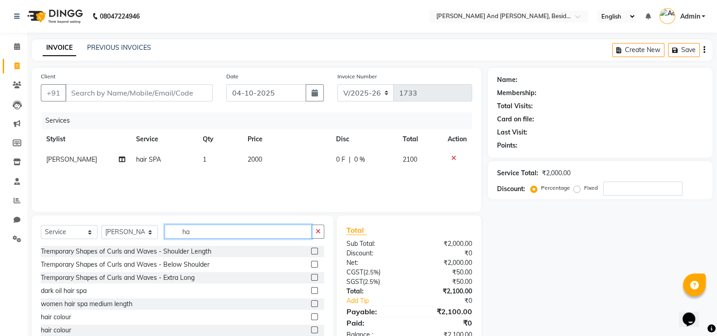
type input "h"
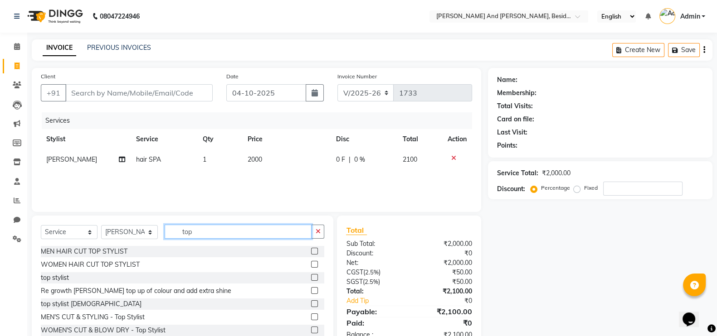
type input "top"
click at [311, 264] on label at bounding box center [314, 264] width 7 height 7
click at [311, 264] on input "checkbox" at bounding box center [314, 265] width 6 height 6
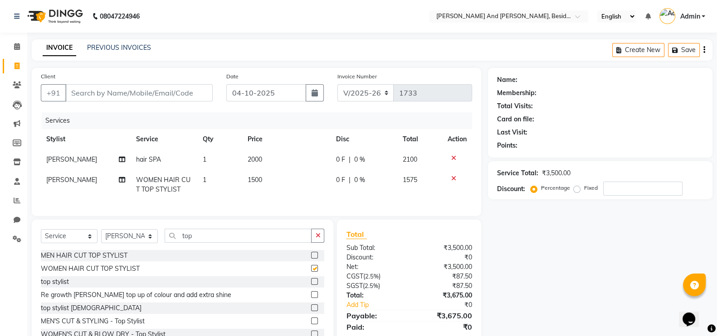
checkbox input "false"
click at [154, 89] on input "Client" at bounding box center [138, 92] width 147 height 17
click at [197, 94] on input "Client" at bounding box center [138, 92] width 147 height 17
click at [150, 243] on select "Select Stylist Ali Daulat Deepika Dheepika mngr Rajveer Sanib Saifi Savej Shail…" at bounding box center [129, 236] width 57 height 14
select select "39397"
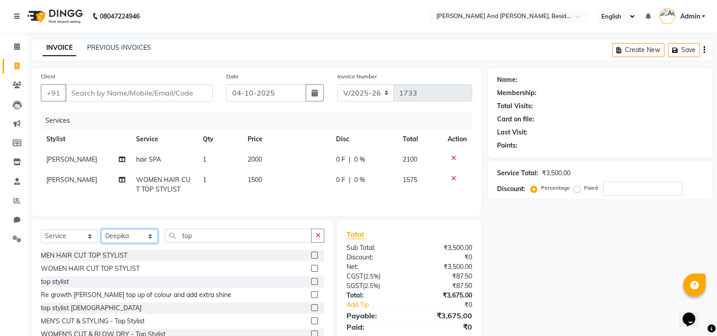
click at [101, 238] on select "Select Stylist Ali Daulat Deepika Dheepika mngr Rajveer Sanib Saifi Savej Shail…" at bounding box center [129, 236] width 57 height 14
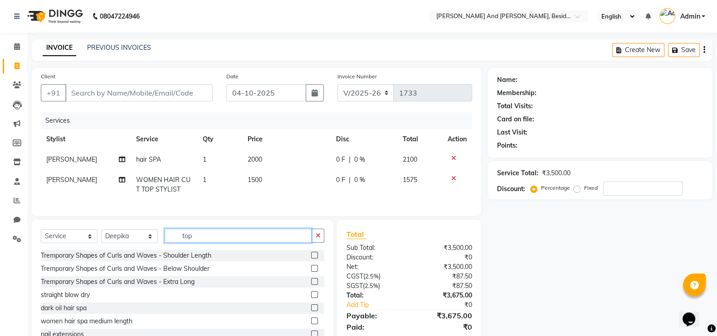
click at [193, 243] on input "top" at bounding box center [238, 236] width 147 height 14
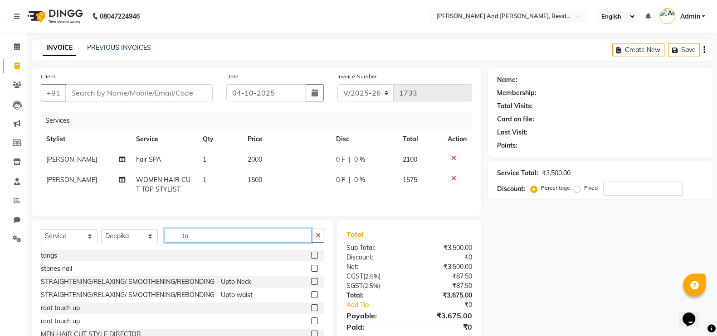
type input "t"
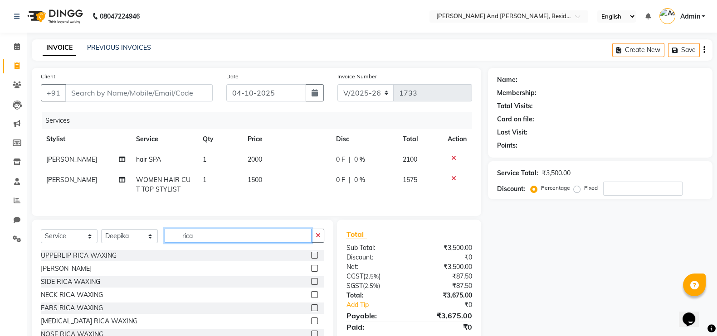
click at [195, 243] on input "rica" at bounding box center [238, 236] width 147 height 14
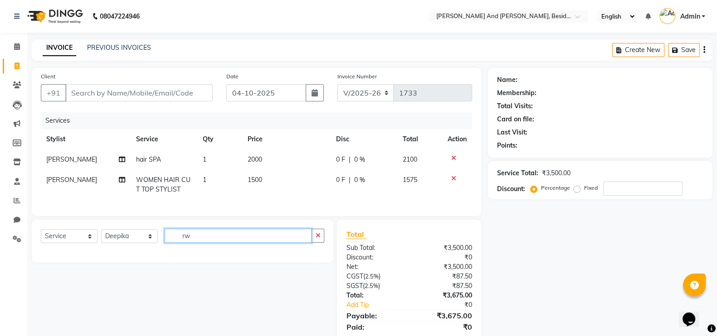
type input "r"
type input "w"
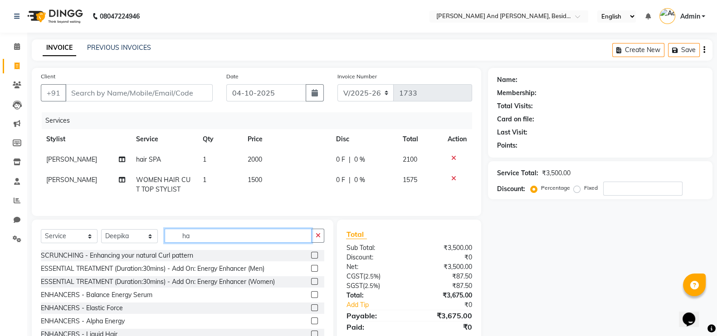
type input "h"
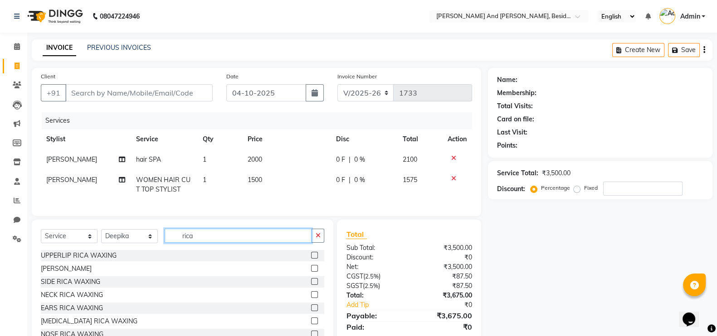
scroll to position [40, 0]
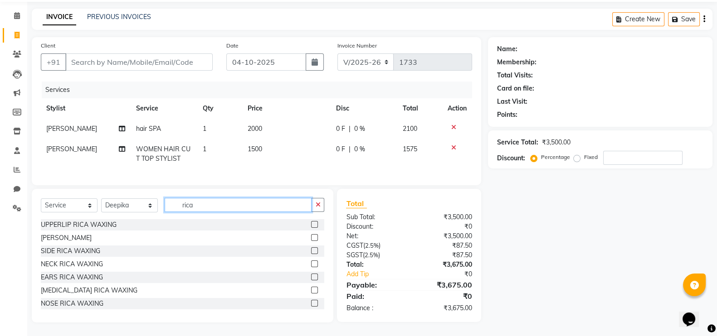
click at [205, 204] on input "rica" at bounding box center [238, 205] width 147 height 14
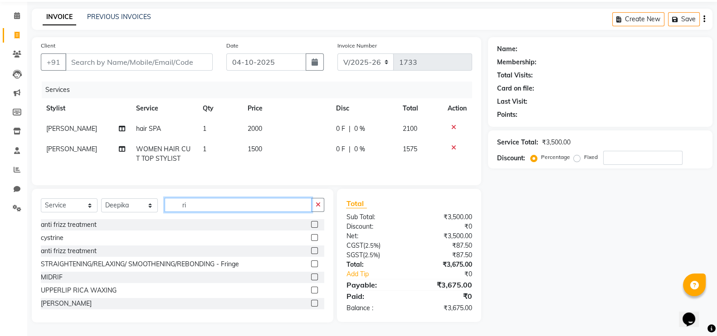
type input "r"
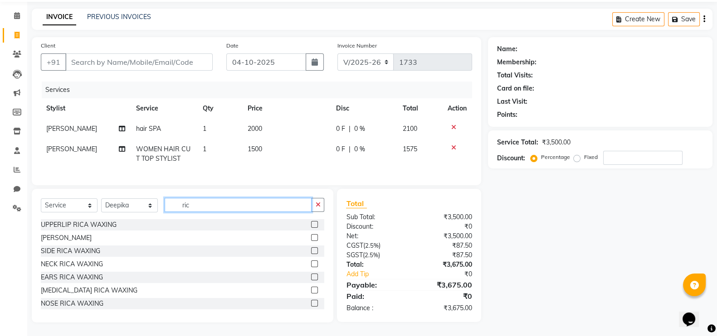
click at [200, 200] on input "ric" at bounding box center [238, 205] width 147 height 14
click at [193, 205] on input "ric" at bounding box center [238, 205] width 147 height 14
type input "r"
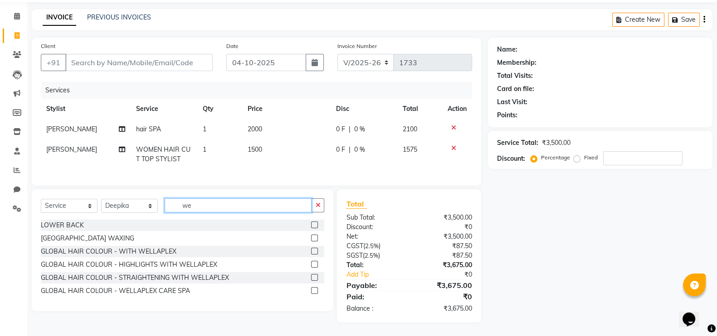
scroll to position [39, 0]
type input "w"
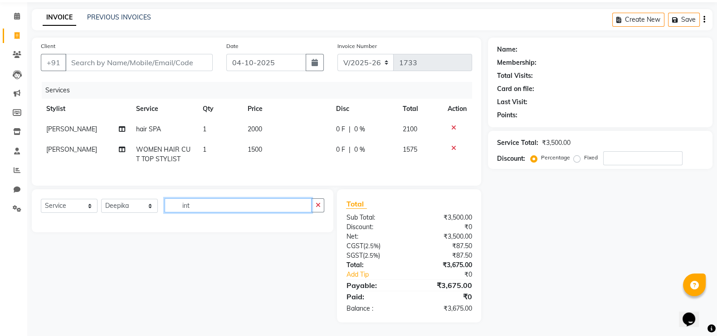
scroll to position [40, 0]
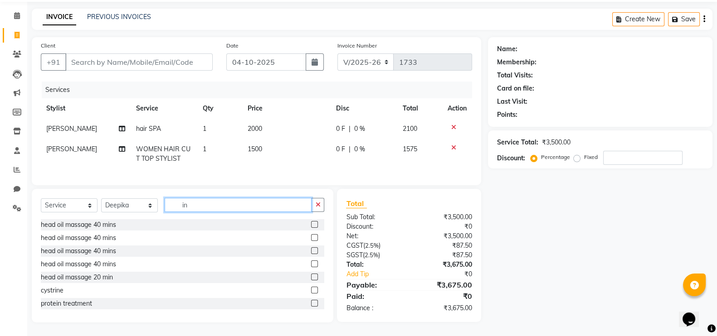
type input "i"
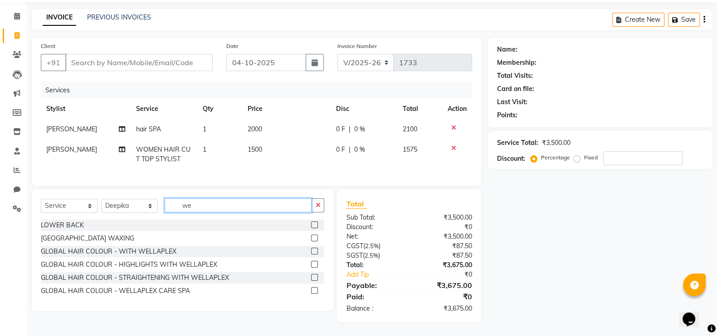
scroll to position [39, 0]
type input "w"
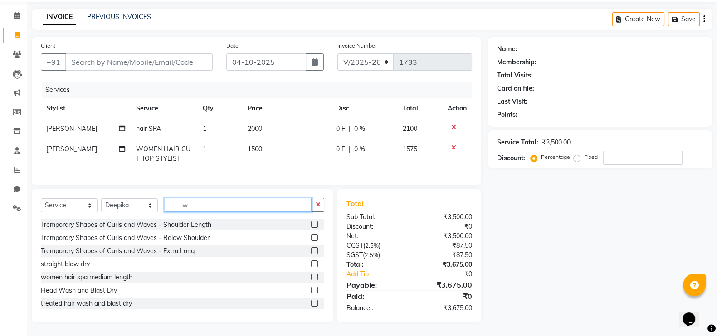
scroll to position [40, 0]
type input "h"
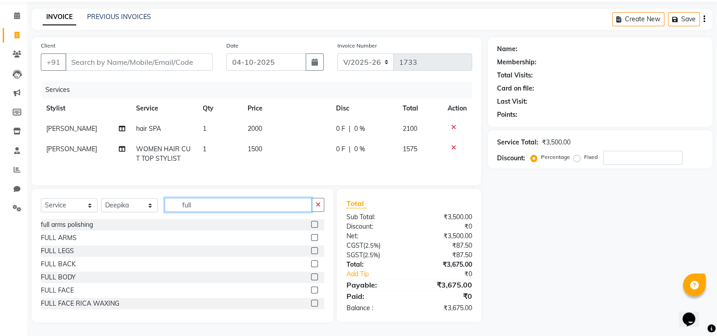
type input "full"
click at [311, 236] on label at bounding box center [314, 237] width 7 height 7
click at [311, 236] on input "checkbox" at bounding box center [314, 238] width 6 height 6
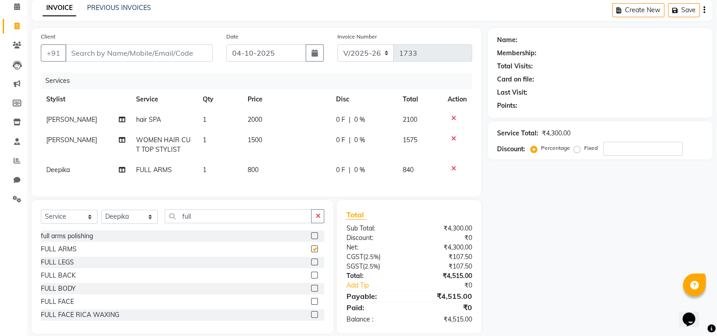
checkbox input "false"
click at [265, 169] on td "800" at bounding box center [286, 170] width 88 height 20
select select "39397"
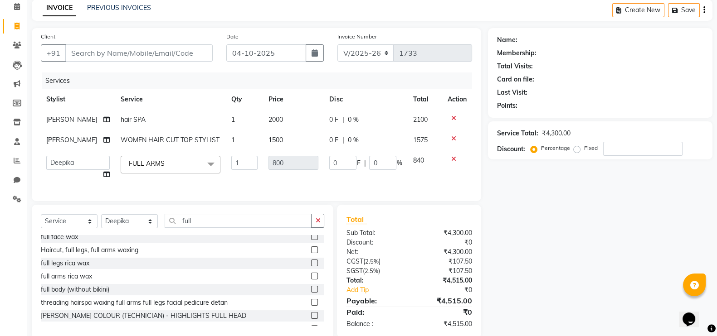
scroll to position [187, 0]
click at [311, 294] on label at bounding box center [314, 290] width 7 height 7
click at [311, 294] on input "checkbox" at bounding box center [314, 291] width 6 height 6
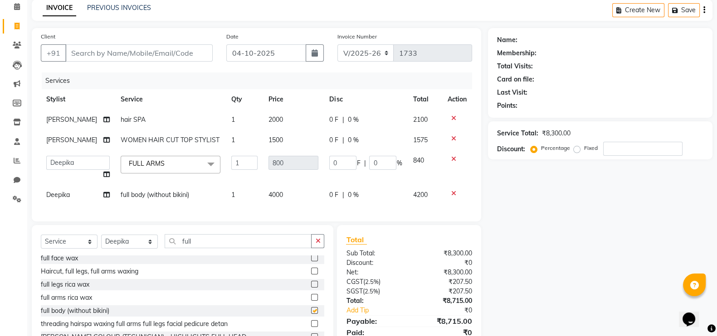
checkbox input "false"
click at [311, 301] on label at bounding box center [314, 297] width 7 height 7
click at [311, 301] on input "checkbox" at bounding box center [314, 298] width 6 height 6
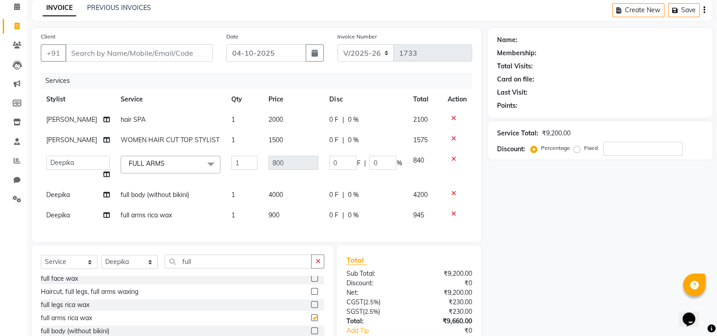
checkbox input "false"
click at [453, 196] on icon at bounding box center [453, 193] width 5 height 6
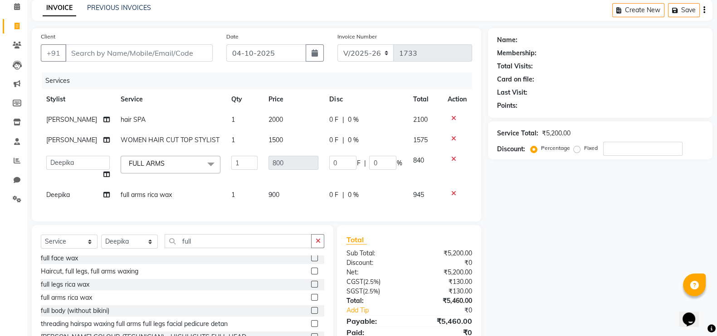
click at [452, 161] on icon at bounding box center [453, 159] width 5 height 6
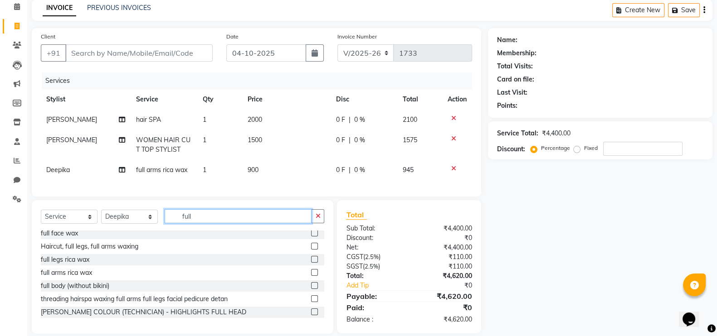
click at [194, 224] on input "full" at bounding box center [238, 216] width 147 height 14
type input "f"
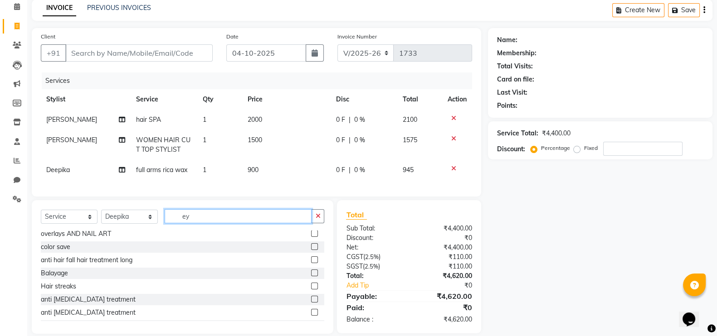
scroll to position [0, 0]
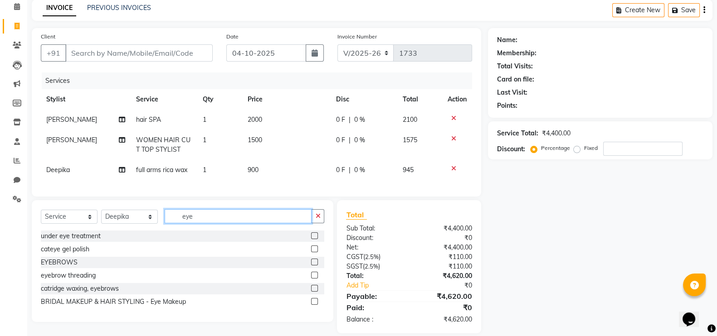
type input "eye"
click at [313, 266] on label at bounding box center [314, 262] width 7 height 7
click at [313, 266] on input "checkbox" at bounding box center [314, 263] width 6 height 6
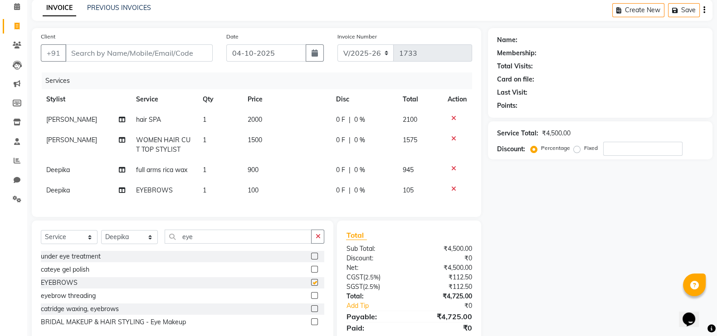
checkbox input "false"
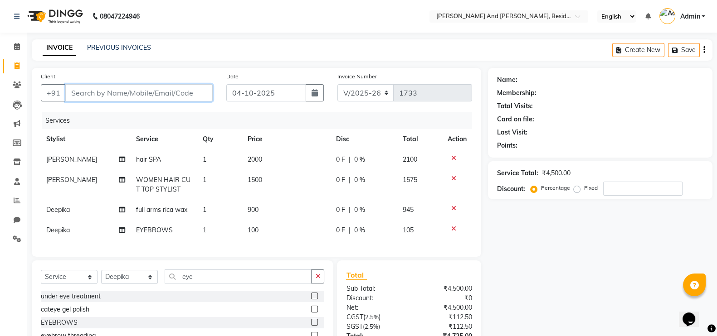
click at [73, 94] on input "Client" at bounding box center [138, 92] width 147 height 17
click at [70, 89] on input "Client" at bounding box center [138, 92] width 147 height 17
click at [73, 94] on input "Client" at bounding box center [138, 92] width 147 height 17
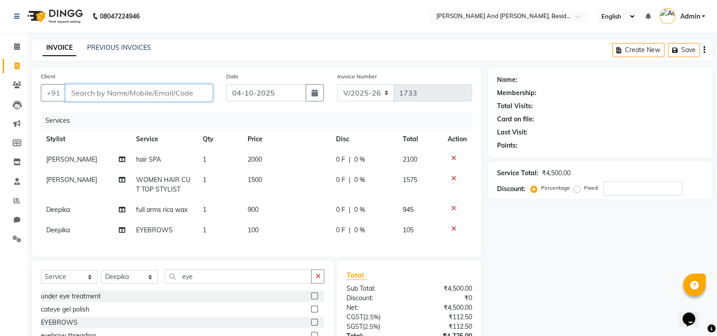
type input "8"
type input "0"
type input "8605165141"
click at [183, 91] on span "Add Client" at bounding box center [189, 92] width 36 height 9
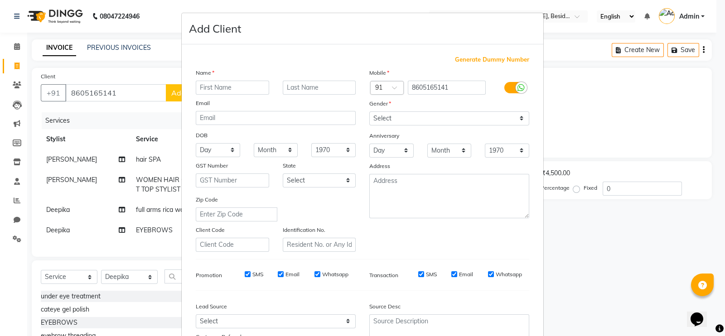
click at [199, 93] on input "text" at bounding box center [232, 88] width 73 height 14
click at [223, 88] on input "prachi" at bounding box center [232, 88] width 73 height 14
type input "[PERSON_NAME] [PERSON_NAME]"
click at [517, 118] on select "Select Male Female Other Prefer Not To Say" at bounding box center [450, 119] width 160 height 14
select select "female"
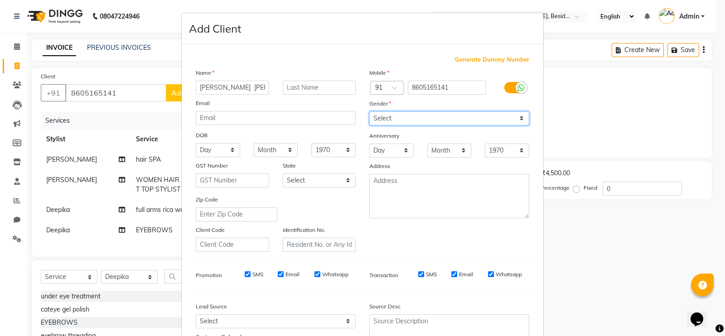
click at [370, 112] on select "Select Male Female Other Prefer Not To Say" at bounding box center [450, 119] width 160 height 14
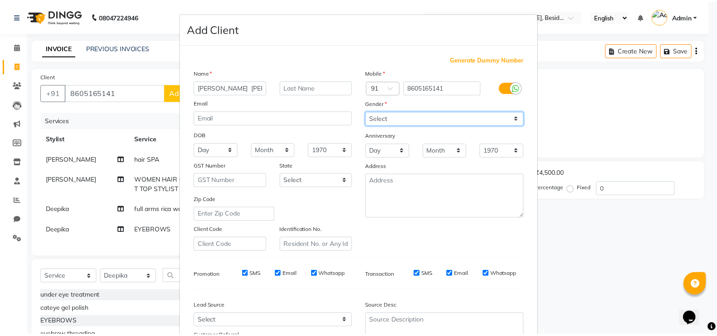
scroll to position [87, 0]
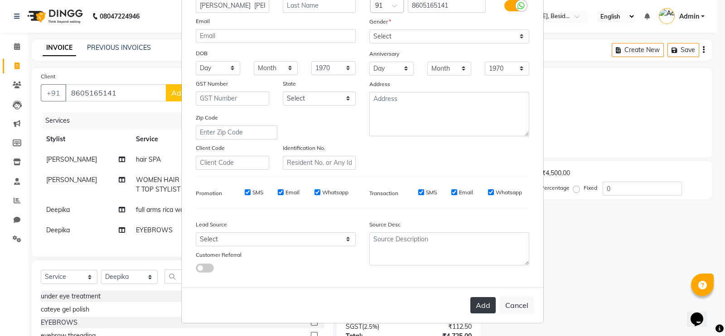
click at [484, 301] on button "Add" at bounding box center [483, 305] width 25 height 16
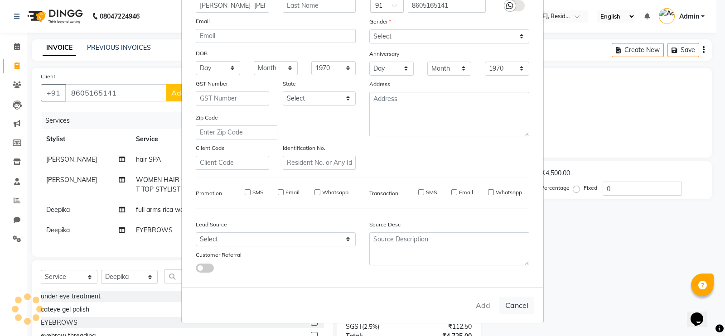
select select
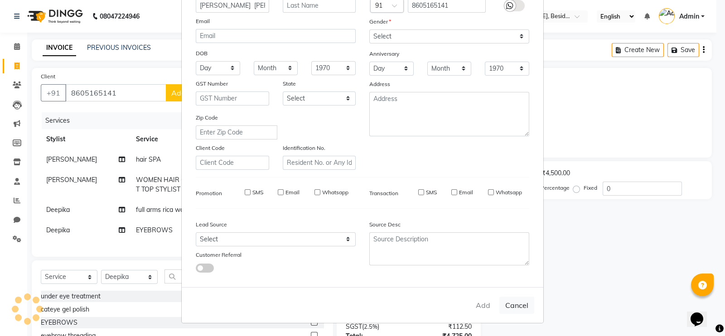
select select
checkbox input "false"
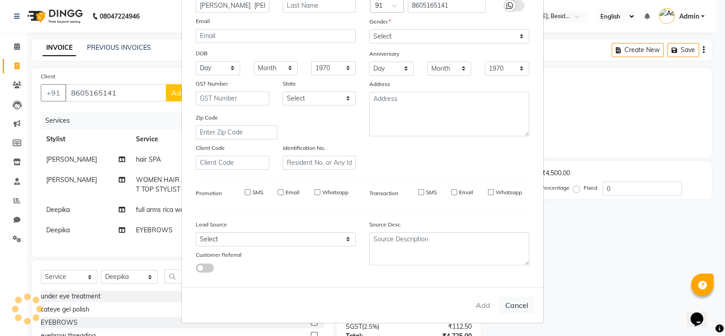
checkbox input "false"
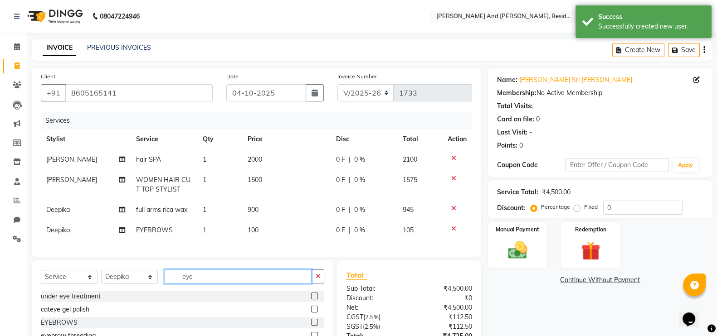
click at [196, 284] on input "eye" at bounding box center [238, 277] width 147 height 14
type input "e"
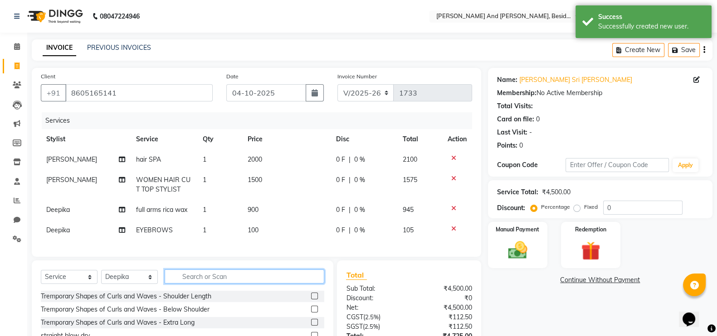
type input "r"
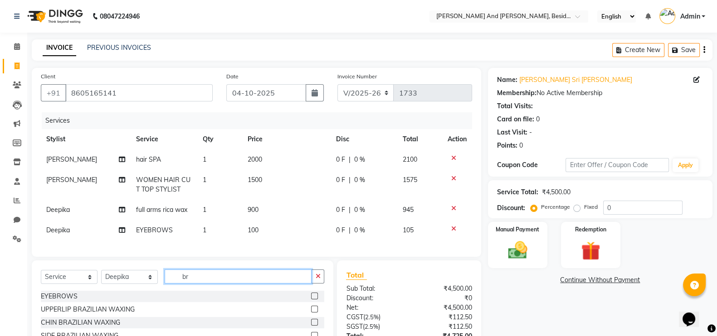
type input "b"
type input "upper"
click at [313, 326] on label at bounding box center [314, 322] width 7 height 7
click at [313, 326] on input "checkbox" at bounding box center [314, 323] width 6 height 6
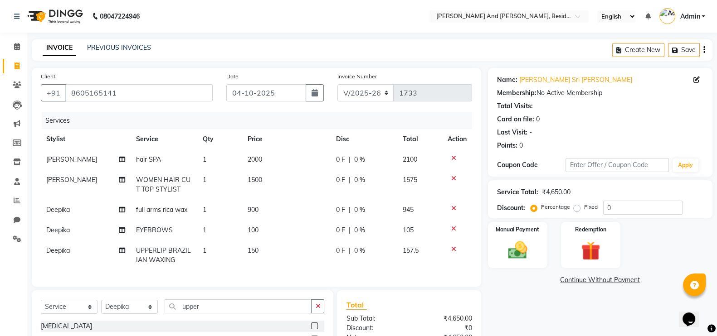
checkbox input "false"
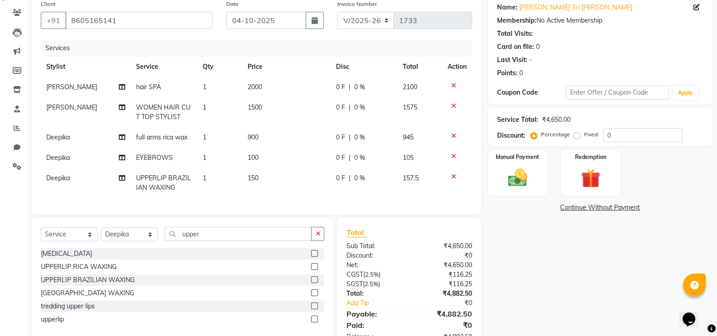
scroll to position [110, 0]
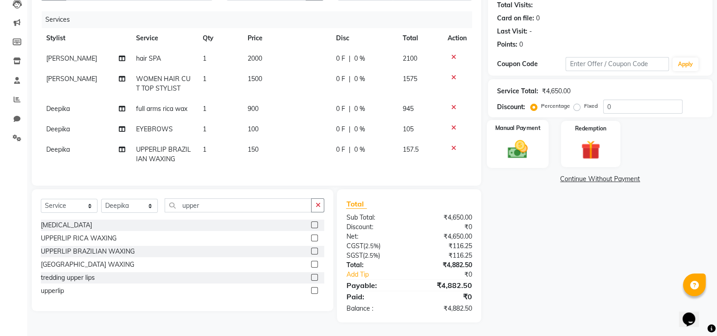
click at [510, 144] on img at bounding box center [517, 149] width 32 height 23
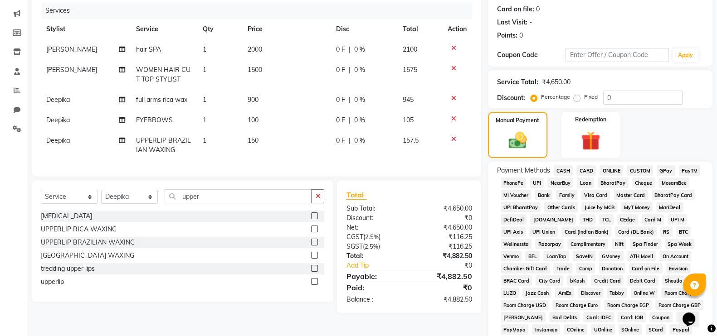
click at [669, 173] on span "GPay" at bounding box center [666, 170] width 19 height 10
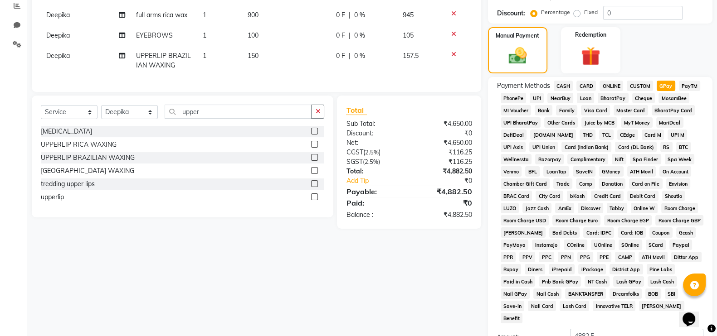
scroll to position [293, 0]
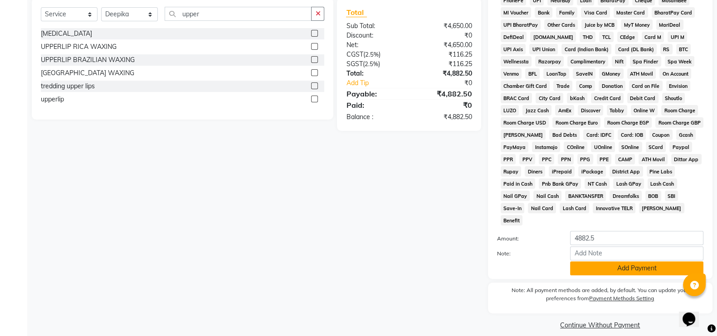
click at [664, 262] on button "Add Payment" at bounding box center [636, 269] width 133 height 14
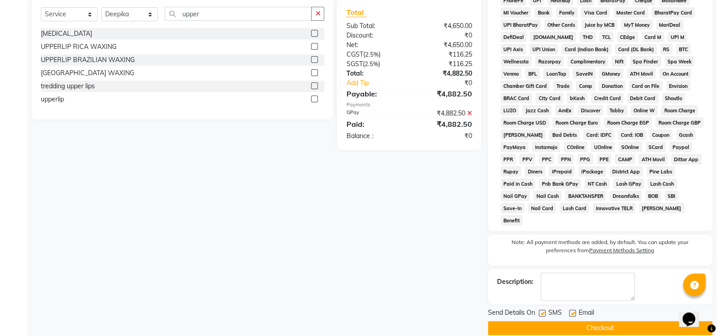
click at [633, 321] on button "Checkout" at bounding box center [600, 328] width 224 height 14
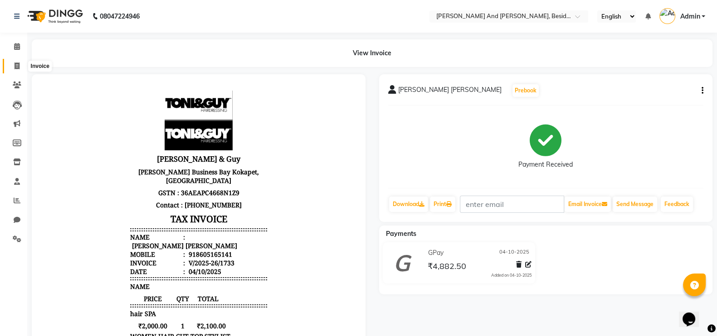
click at [17, 63] on icon at bounding box center [17, 66] width 5 height 7
select select "service"
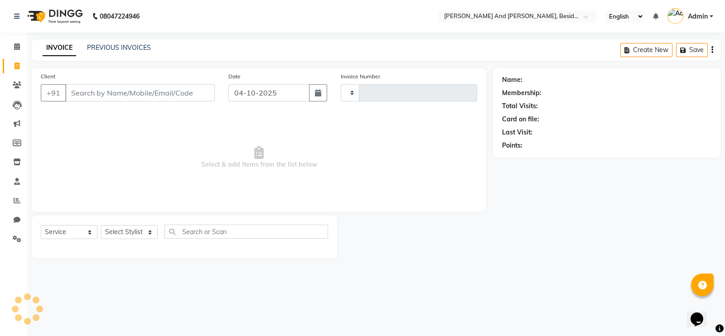
type input "1734"
select select "4907"
click at [120, 50] on link "PREVIOUS INVOICES" at bounding box center [119, 48] width 64 height 8
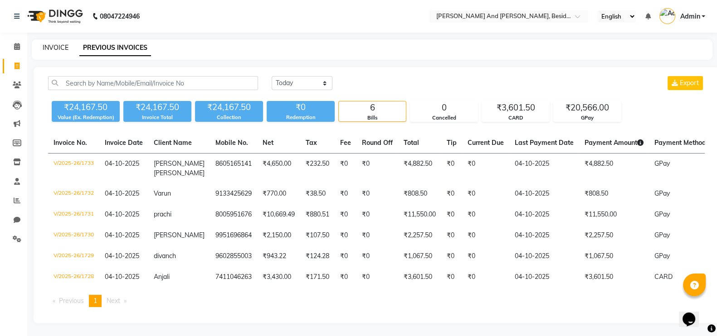
click at [56, 49] on link "INVOICE" at bounding box center [56, 48] width 26 height 8
select select "service"
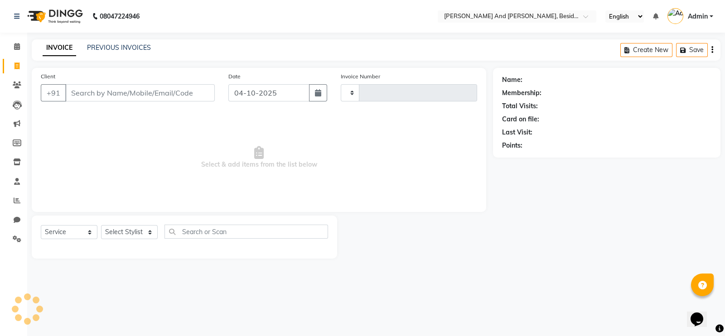
type input "1734"
select select "4907"
click at [128, 48] on link "PREVIOUS INVOICES" at bounding box center [119, 48] width 64 height 8
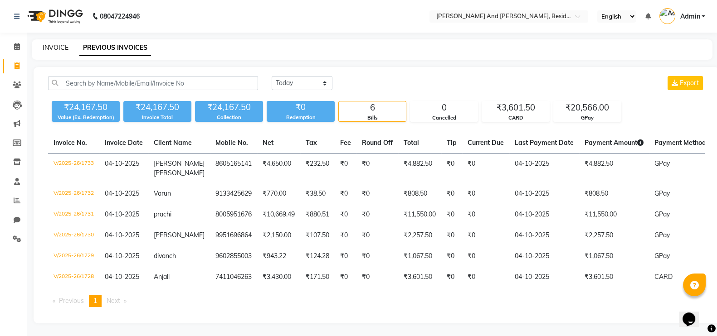
click at [57, 49] on link "INVOICE" at bounding box center [56, 48] width 26 height 8
select select "service"
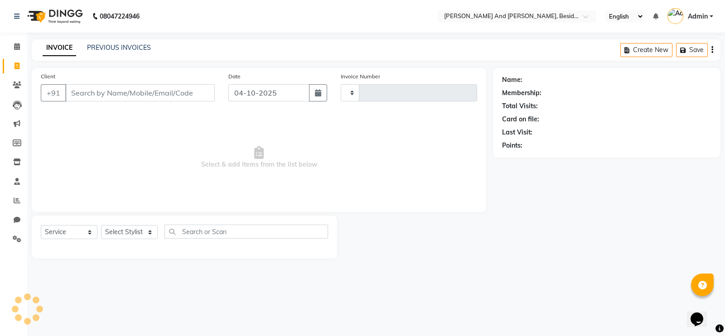
type input "1734"
select select "4907"
click at [148, 233] on select "Select Stylist Ali Daulat Deepika Dheepika mngr Rajveer Sanib Saifi Savej Shail…" at bounding box center [129, 232] width 57 height 14
select select "86139"
click at [101, 226] on select "Select Stylist Ali Daulat Deepika Dheepika mngr Rajveer Sanib Saifi Savej Shail…" at bounding box center [129, 232] width 57 height 14
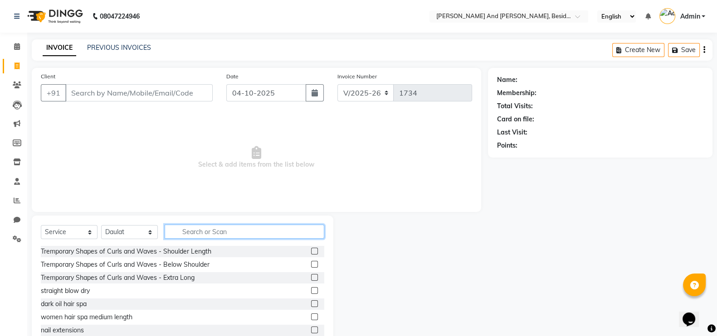
click at [190, 231] on input "text" at bounding box center [245, 232] width 160 height 14
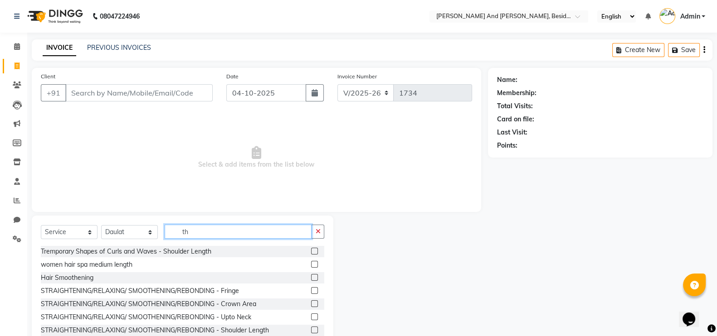
type input "t"
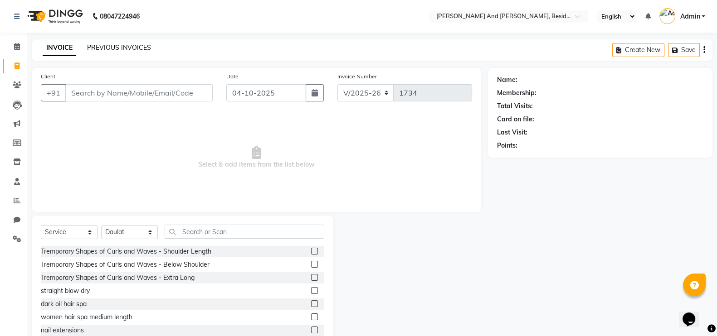
click at [120, 48] on link "PREVIOUS INVOICES" at bounding box center [119, 48] width 64 height 8
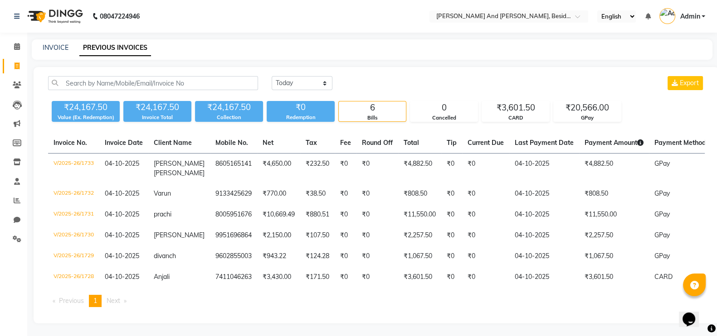
click at [111, 49] on link "PREVIOUS INVOICES" at bounding box center [115, 48] width 72 height 16
click at [63, 84] on input "text" at bounding box center [153, 83] width 210 height 14
click at [59, 47] on link "INVOICE" at bounding box center [56, 48] width 26 height 8
select select "service"
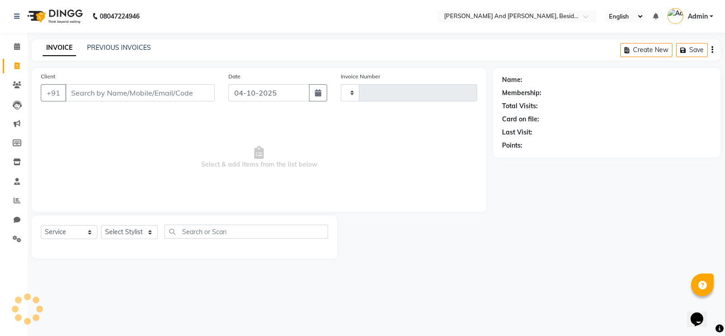
type input "1734"
select select "4907"
click at [146, 229] on select "Select Stylist Ali Daulat Deepika Dheepika mngr Rajveer Sanib Saifi Savej Shail…" at bounding box center [129, 232] width 57 height 14
select select "85568"
click at [101, 226] on select "Select Stylist Ali Daulat Deepika Dheepika mngr Rajveer Sanib Saifi Savej Shail…" at bounding box center [129, 232] width 57 height 14
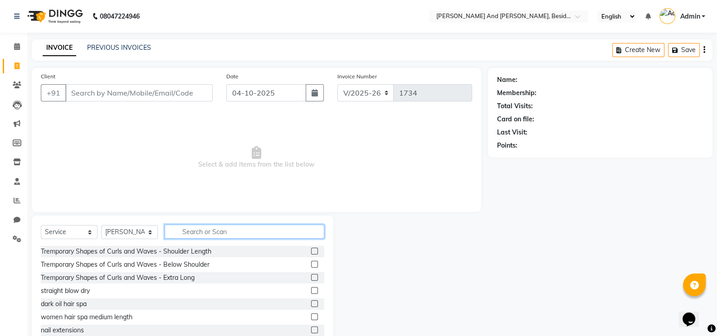
click at [175, 233] on input "text" at bounding box center [245, 232] width 160 height 14
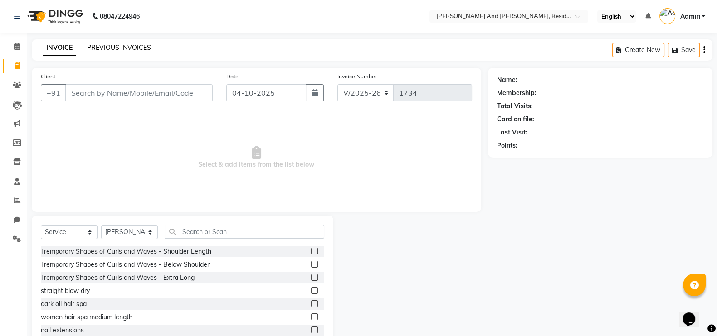
click at [96, 46] on link "PREVIOUS INVOICES" at bounding box center [119, 48] width 64 height 8
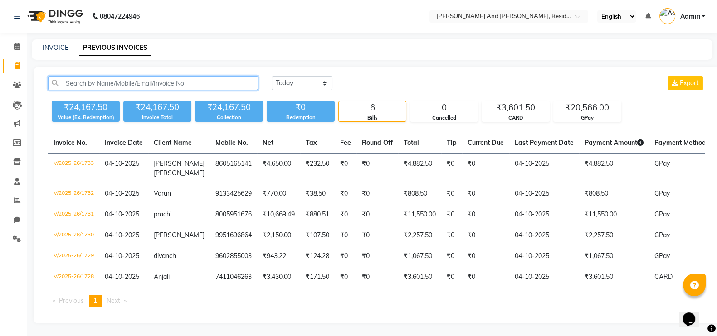
click at [100, 83] on input "text" at bounding box center [153, 83] width 210 height 14
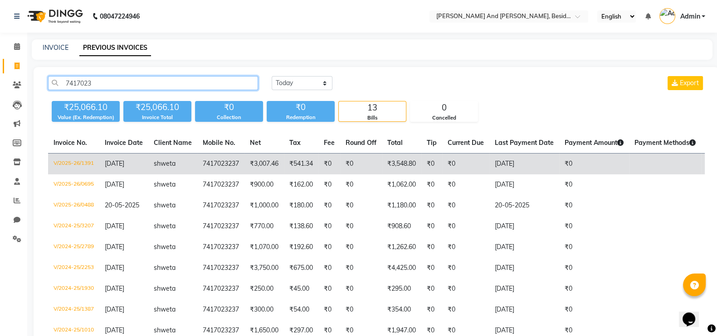
type input "7417023"
click at [175, 166] on span "shweta" at bounding box center [165, 164] width 22 height 8
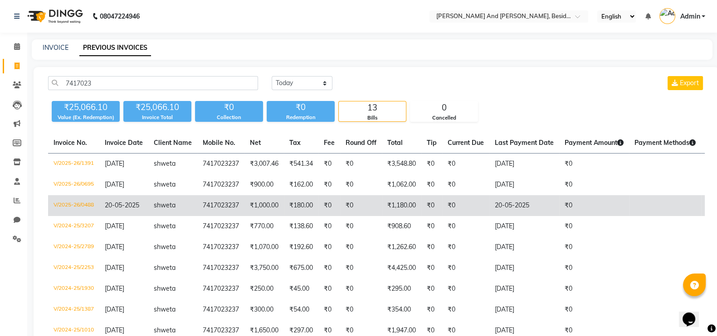
click at [172, 203] on span "shweta" at bounding box center [165, 205] width 22 height 8
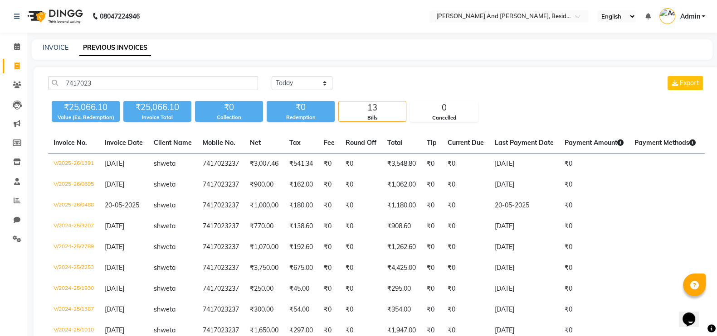
click at [95, 79] on div "7417023 Today Yesterday Custom Range Export ₹25,066.10 Value (Ex. Redemption) ₹…" at bounding box center [377, 264] width 686 height 394
click at [95, 79] on input "7417023" at bounding box center [153, 83] width 210 height 14
drag, startPoint x: 92, startPoint y: 81, endPoint x: 34, endPoint y: 96, distance: 60.3
click at [34, 96] on div "7417023 Today Yesterday Custom Range Export ₹25,066.10 Value (Ex. Redemption) ₹…" at bounding box center [377, 264] width 686 height 394
click at [52, 46] on link "INVOICE" at bounding box center [56, 48] width 26 height 8
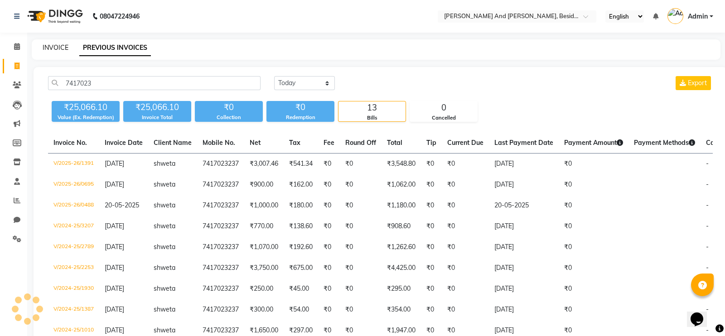
select select "service"
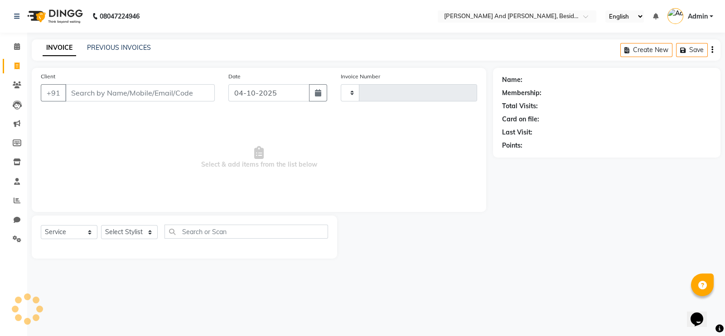
type input "1734"
select select "4907"
click at [93, 97] on input "Client" at bounding box center [140, 92] width 150 height 17
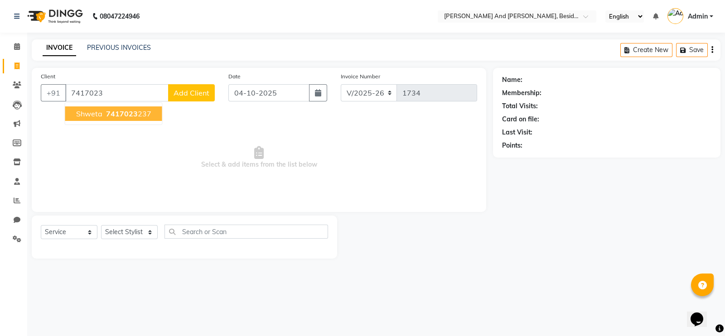
click at [111, 117] on span "7417023" at bounding box center [122, 113] width 32 height 9
type input "7417023237"
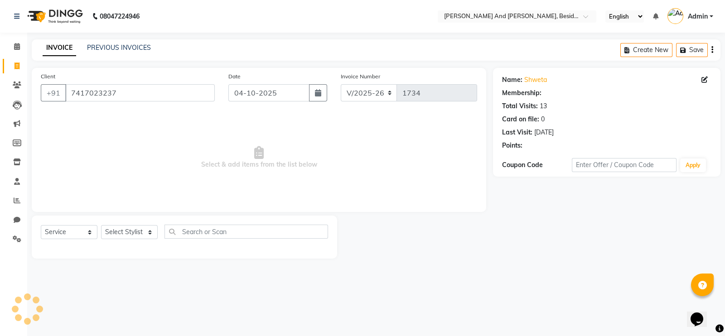
select select "1: Object"
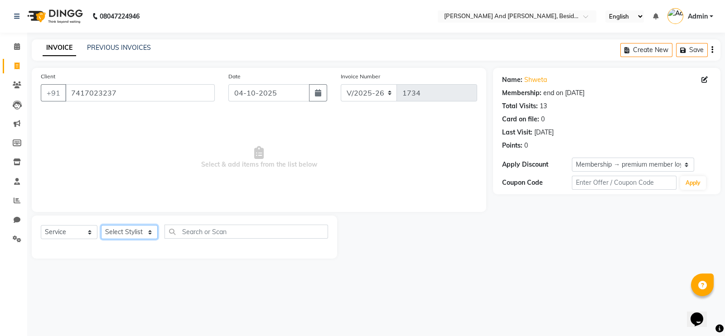
click at [150, 234] on select "Select Stylist" at bounding box center [129, 232] width 57 height 14
click at [146, 223] on div "Select Service Product Membership Package Voucher Prepaid Gift Card Select Styl…" at bounding box center [185, 237] width 306 height 43
click at [146, 228] on div "Select Service Product Membership Package Voucher Prepaid Gift Card Select Styl…" at bounding box center [185, 237] width 306 height 43
click at [146, 228] on select "Select Stylist" at bounding box center [129, 232] width 57 height 14
click at [101, 226] on select "Select Stylist" at bounding box center [129, 232] width 57 height 14
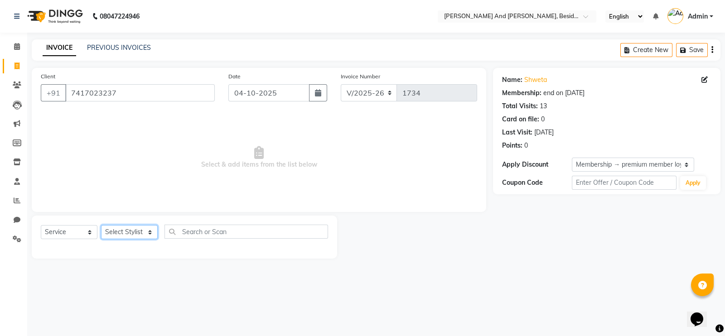
click at [146, 237] on select "Select Stylist" at bounding box center [129, 232] width 57 height 14
drag, startPoint x: 146, startPoint y: 237, endPoint x: 141, endPoint y: 236, distance: 5.5
click at [141, 236] on select "Select Stylist" at bounding box center [129, 232] width 57 height 14
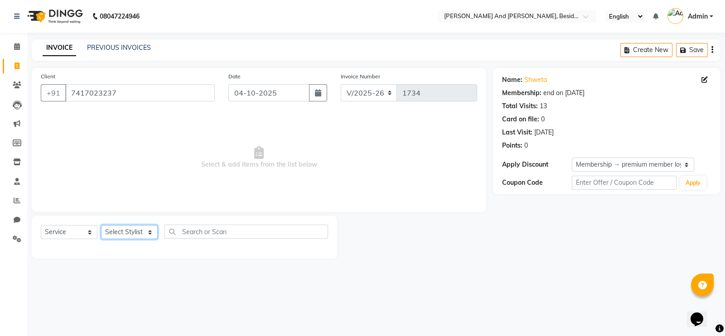
click at [141, 236] on select "Select Stylist" at bounding box center [129, 232] width 57 height 14
click at [147, 238] on select "Select Stylist" at bounding box center [129, 232] width 57 height 14
click at [146, 225] on div "Select Service Product Membership Package Voucher Prepaid Gift Card Select Styl…" at bounding box center [184, 235] width 287 height 21
click at [137, 238] on select "Select Stylist" at bounding box center [129, 232] width 57 height 14
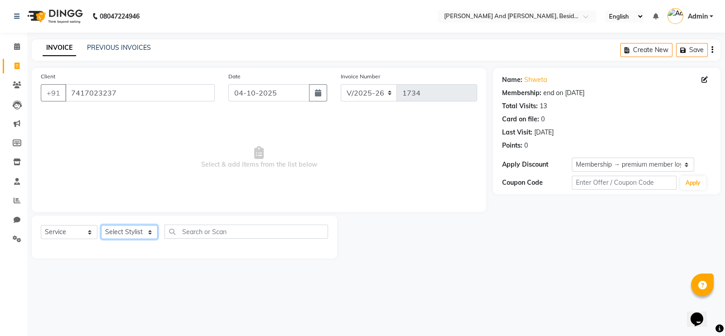
click at [140, 227] on select "Select Stylist" at bounding box center [129, 232] width 57 height 14
click at [148, 233] on select "Select Stylist" at bounding box center [129, 232] width 57 height 14
click at [150, 229] on select "Select Stylist" at bounding box center [129, 232] width 57 height 14
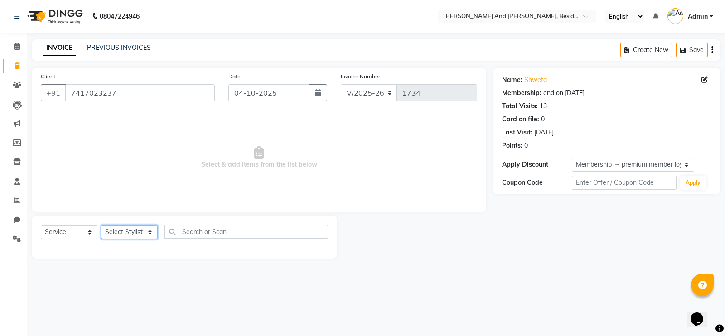
click at [150, 229] on select "Select Stylist" at bounding box center [129, 232] width 57 height 14
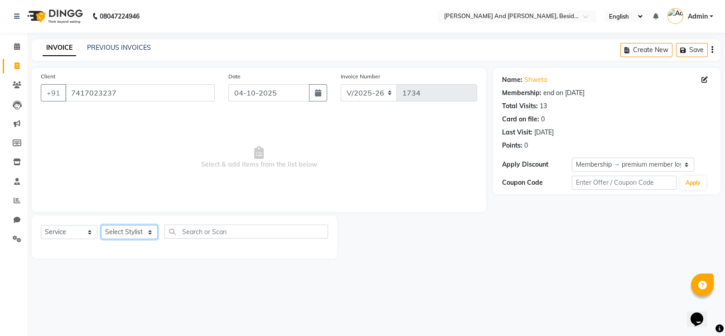
click at [150, 229] on select "Select Stylist" at bounding box center [129, 232] width 57 height 14
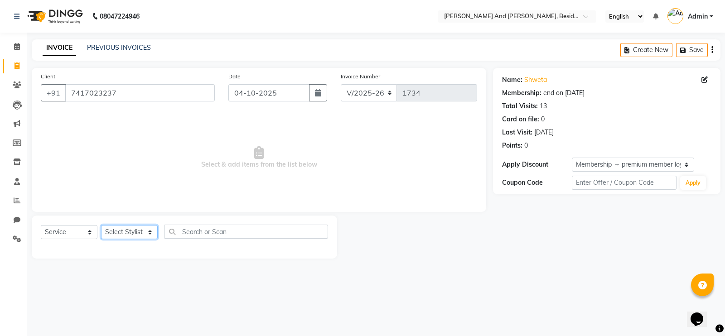
click at [150, 229] on select "Select Stylist" at bounding box center [129, 232] width 57 height 14
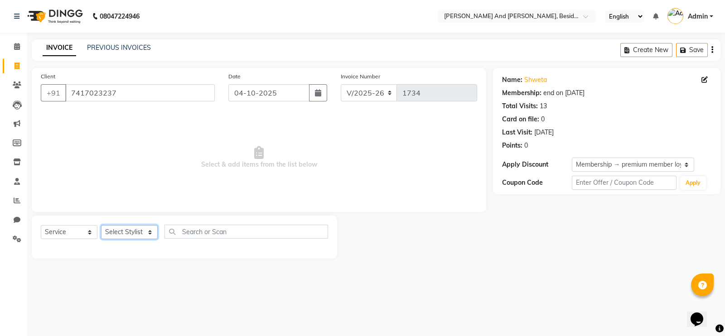
click at [150, 234] on select "Select Stylist" at bounding box center [129, 232] width 57 height 14
click at [153, 232] on select "Select Stylist" at bounding box center [129, 232] width 57 height 14
click at [101, 226] on select "Select Stylist" at bounding box center [129, 232] width 57 height 14
click at [145, 235] on select "Select Stylist" at bounding box center [129, 232] width 57 height 14
click at [101, 226] on select "Select Stylist" at bounding box center [129, 232] width 57 height 14
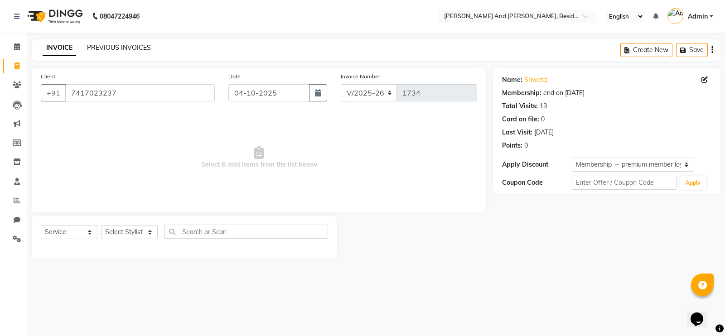
click at [139, 49] on link "PREVIOUS INVOICES" at bounding box center [119, 48] width 64 height 8
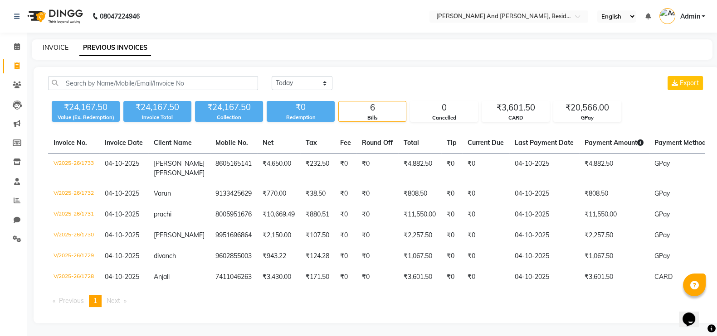
click at [59, 45] on link "INVOICE" at bounding box center [56, 48] width 26 height 8
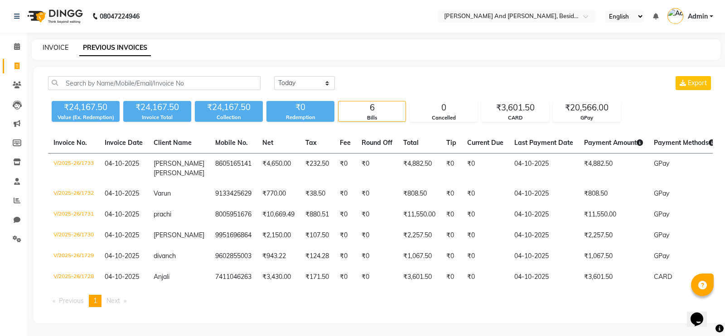
select select "service"
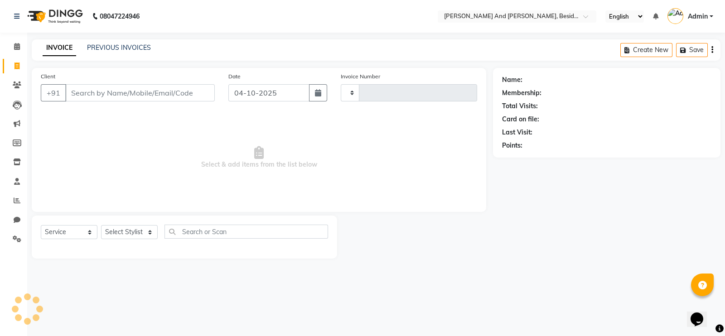
type input "1734"
select select "4907"
click at [156, 234] on select "Select Stylist Ali Daulat Deepika Dheepika mngr Rajveer Sanib Saifi Savej Shail…" at bounding box center [129, 232] width 57 height 14
select select "85568"
click at [101, 226] on select "Select Stylist Ali Daulat Deepika Dheepika mngr Rajveer Sanib Saifi Savej Shail…" at bounding box center [129, 232] width 57 height 14
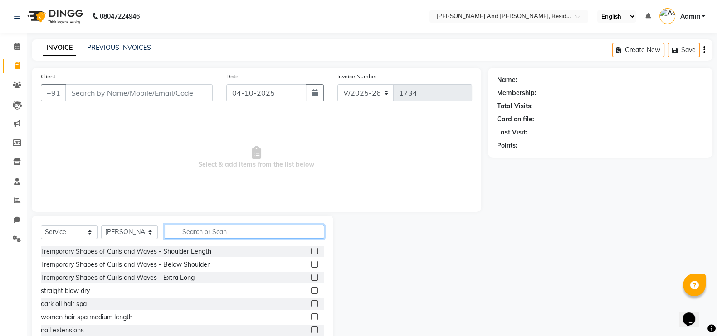
click at [191, 232] on input "text" at bounding box center [245, 232] width 160 height 14
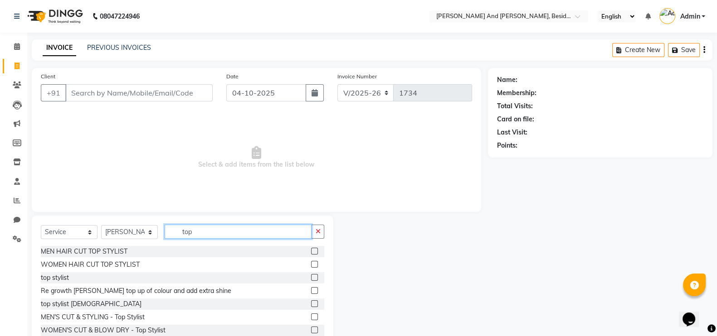
type input "top"
click at [311, 250] on label at bounding box center [314, 251] width 7 height 7
click at [311, 250] on input "checkbox" at bounding box center [314, 252] width 6 height 6
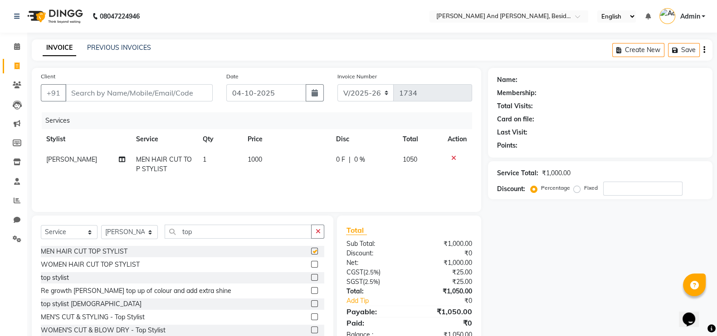
checkbox input "false"
click at [151, 230] on select "Select Stylist Ali Daulat Deepika Dheepika mngr Rajveer Sanib Saifi Savej Shail…" at bounding box center [129, 232] width 57 height 14
select select "86129"
click at [101, 226] on select "Select Stylist Ali Daulat Deepika Dheepika mngr Rajveer Sanib Saifi Savej Shail…" at bounding box center [129, 232] width 57 height 14
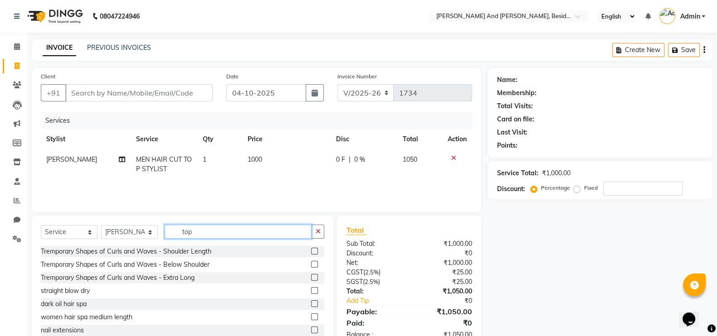
click at [210, 232] on input "top" at bounding box center [238, 232] width 147 height 14
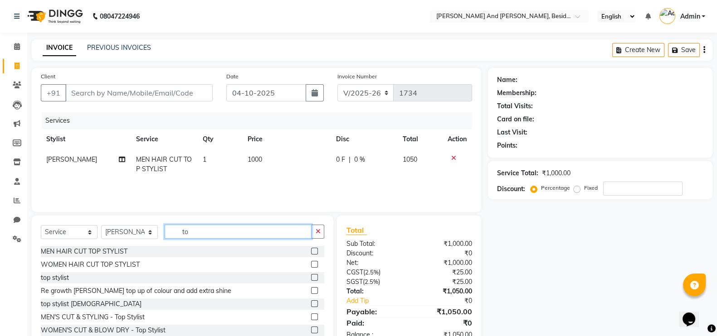
type input "t"
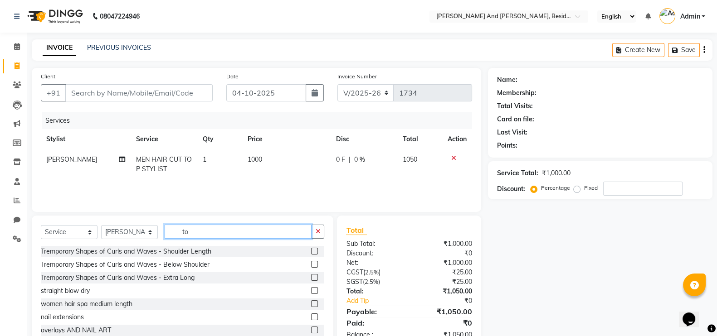
type input "top"
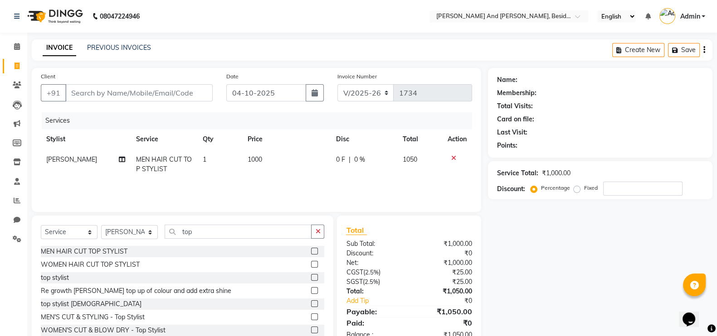
click at [311, 248] on label at bounding box center [314, 251] width 7 height 7
click at [311, 249] on input "checkbox" at bounding box center [314, 252] width 6 height 6
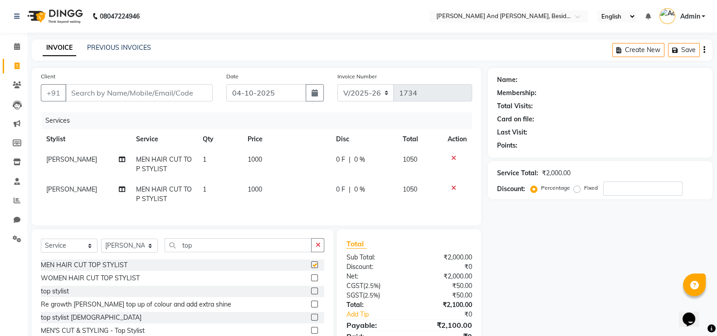
checkbox input "false"
click at [351, 171] on td "0 F | 0 %" at bounding box center [364, 165] width 67 height 30
select select "85568"
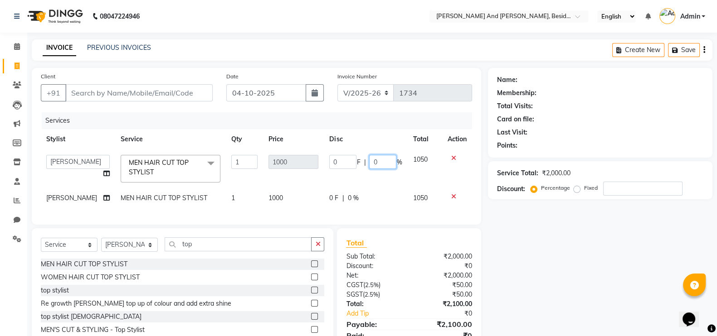
click at [369, 158] on input "0" at bounding box center [382, 162] width 27 height 14
type input "20"
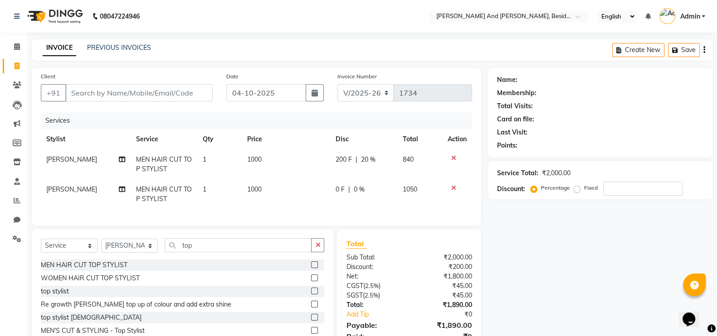
click at [362, 202] on td "0 F | 0 %" at bounding box center [363, 195] width 67 height 30
select select "86129"
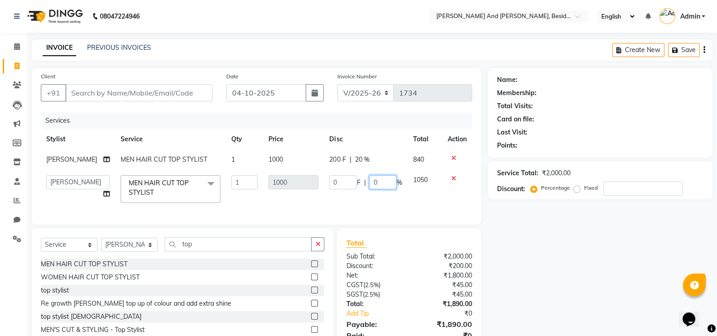
click at [369, 180] on input "0" at bounding box center [382, 182] width 27 height 14
type input "20"
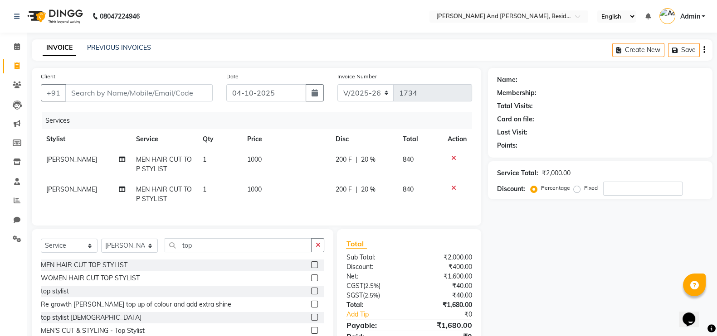
click at [508, 253] on div "Name: Membership: Total Visits: Card on file: Last Visit: Points: Service Total…" at bounding box center [603, 215] width 231 height 295
click at [155, 253] on select "Select Stylist Ali Daulat Deepika Dheepika mngr Rajveer Sanib Saifi Savej Shail…" at bounding box center [129, 246] width 57 height 14
select select "86139"
click at [101, 248] on select "Select Stylist Ali Daulat Deepika Dheepika mngr Rajveer Sanib Saifi Savej Shail…" at bounding box center [129, 246] width 57 height 14
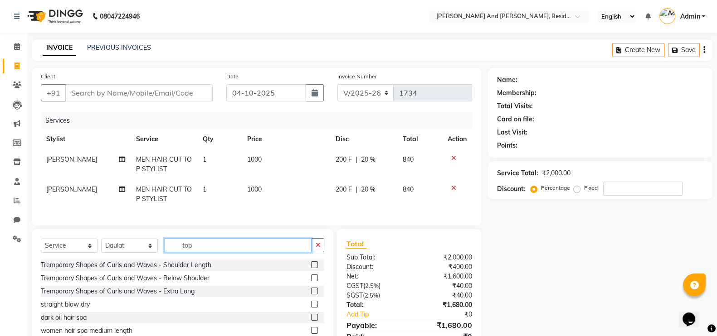
click at [206, 251] on input "top" at bounding box center [238, 245] width 147 height 14
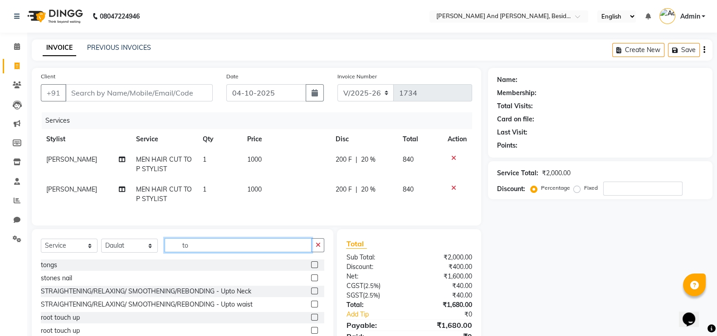
type input "t"
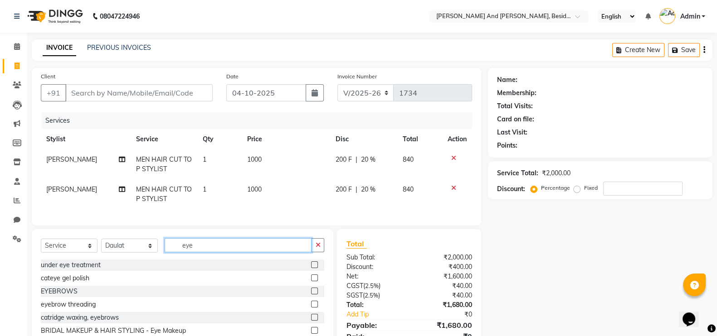
type input "eye"
click at [316, 295] on label at bounding box center [314, 291] width 7 height 7
click at [316, 295] on input "checkbox" at bounding box center [314, 292] width 6 height 6
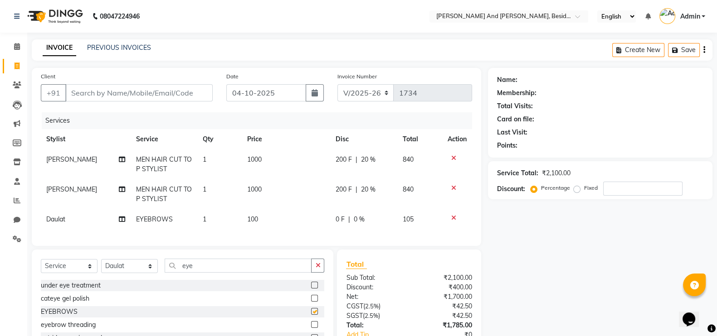
checkbox input "false"
click at [94, 92] on input "Client" at bounding box center [138, 92] width 147 height 17
type input "s"
type input "0"
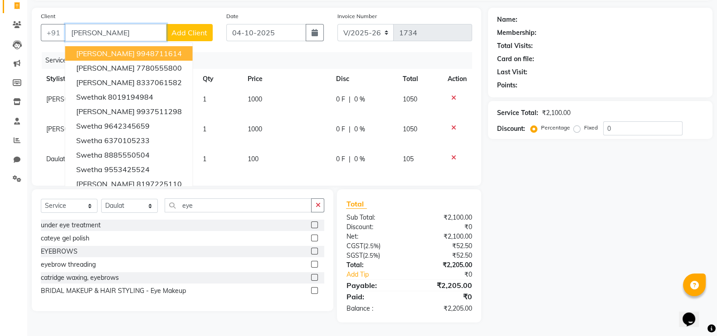
click at [136, 49] on ngb-highlight "9948711614" at bounding box center [158, 53] width 45 height 9
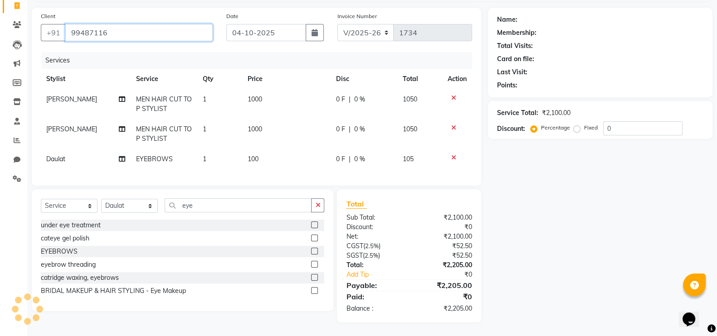
type input "99487116"
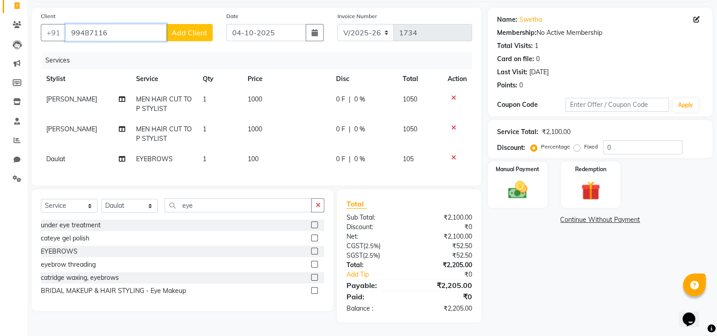
click at [116, 24] on input "99487116" at bounding box center [115, 32] width 101 height 17
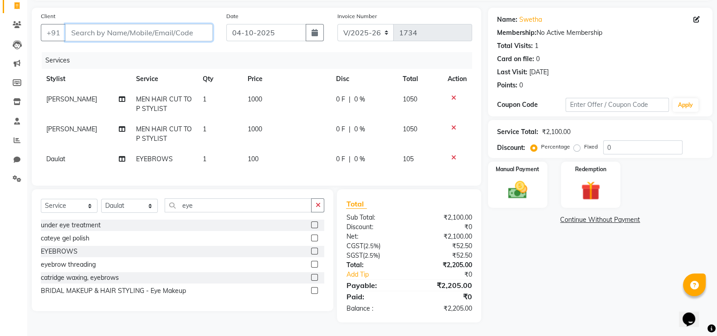
click at [110, 25] on input "Client" at bounding box center [138, 32] width 147 height 17
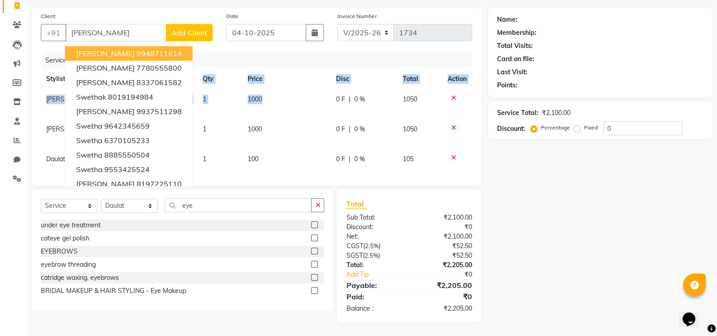
drag, startPoint x: 63, startPoint y: 67, endPoint x: 342, endPoint y: 138, distance: 287.8
click at [342, 138] on table "Stylist Service Qty Price Disc Total Action Savej MEN HAIR CUT TOP STYLIST 1 10…" at bounding box center [256, 119] width 431 height 101
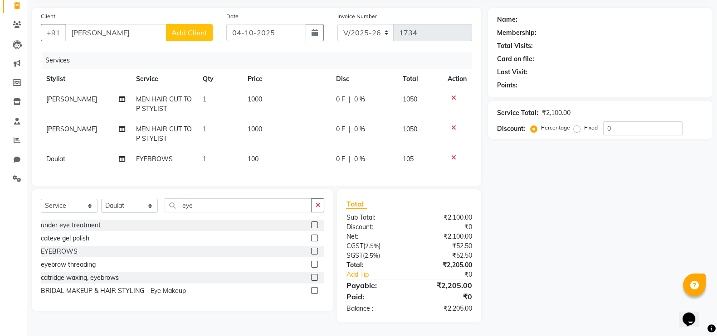
click at [515, 180] on div "Name: Membership: Total Visits: Card on file: Last Visit: Points: Service Total…" at bounding box center [603, 165] width 231 height 315
click at [122, 24] on input "swetha" at bounding box center [115, 32] width 101 height 17
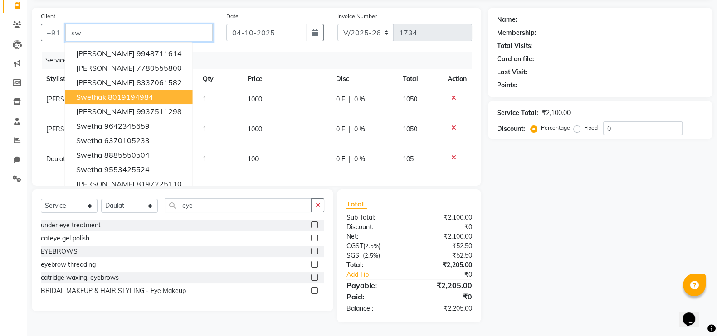
type input "s"
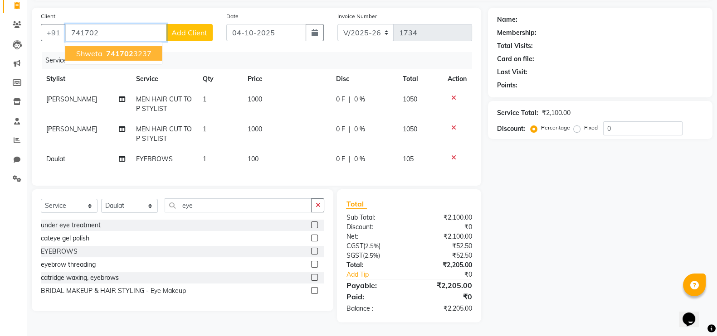
click at [102, 46] on button "shweta 741702 3237" at bounding box center [113, 53] width 97 height 15
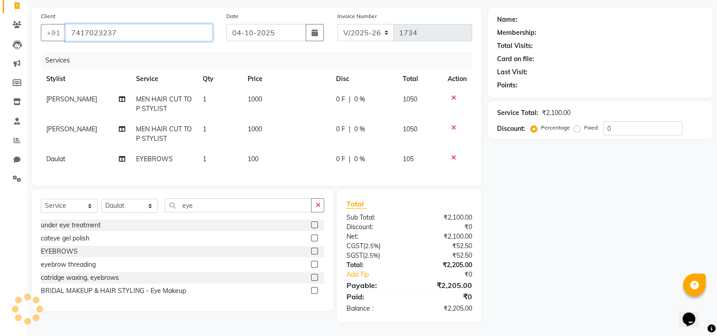
type input "7417023237"
click at [358, 99] on td "0 F | 0 %" at bounding box center [364, 104] width 67 height 30
select select "85568"
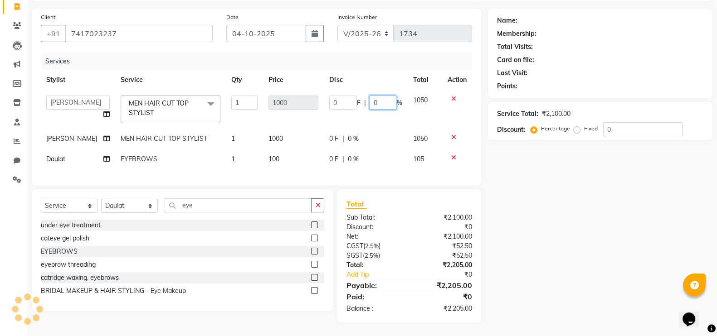
click at [370, 96] on input "0" at bounding box center [382, 103] width 27 height 14
type input "20"
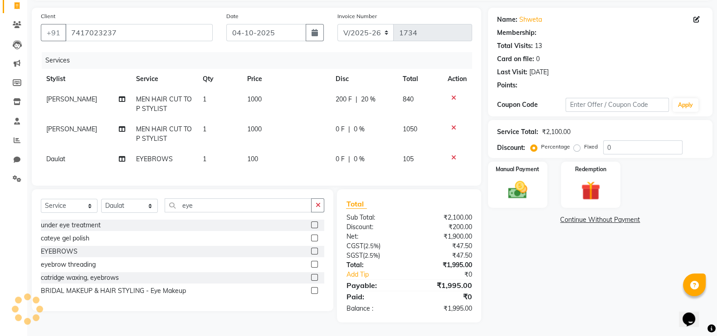
click at [351, 131] on td "0 F | 0 %" at bounding box center [363, 134] width 67 height 30
select select "86129"
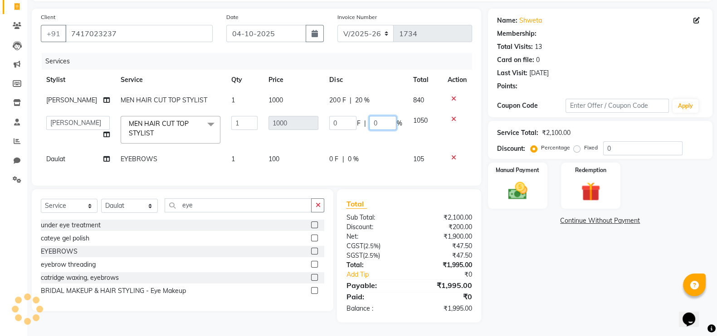
type input "300"
type input "302"
select select "1: Object"
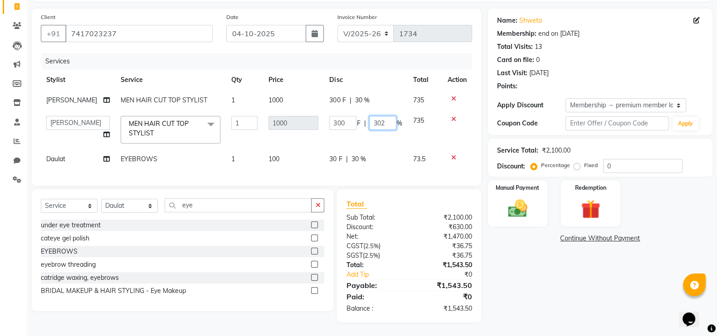
click at [369, 116] on input "302" at bounding box center [382, 123] width 27 height 14
type input "30"
type input "3"
type input "20"
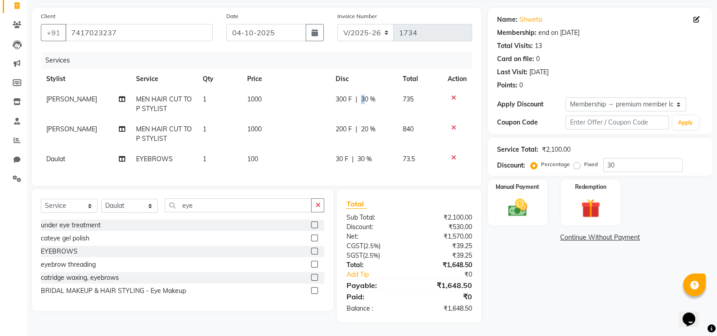
drag, startPoint x: 356, startPoint y: 93, endPoint x: 365, endPoint y: 92, distance: 9.2
click at [365, 95] on span "30 %" at bounding box center [368, 100] width 15 height 10
select select "85568"
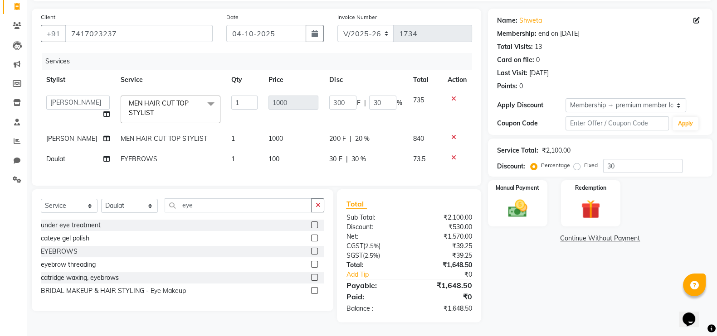
click at [365, 96] on div "300 F | 30 %" at bounding box center [365, 103] width 73 height 14
click at [379, 96] on input "30" at bounding box center [382, 103] width 27 height 14
type input "3"
type input "20"
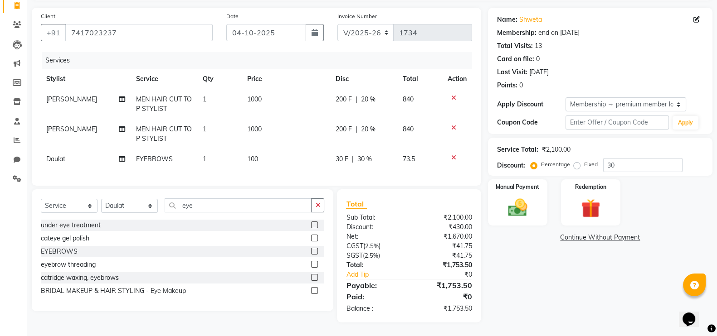
click at [364, 155] on td "30 F | 30 %" at bounding box center [363, 159] width 67 height 20
select select "86139"
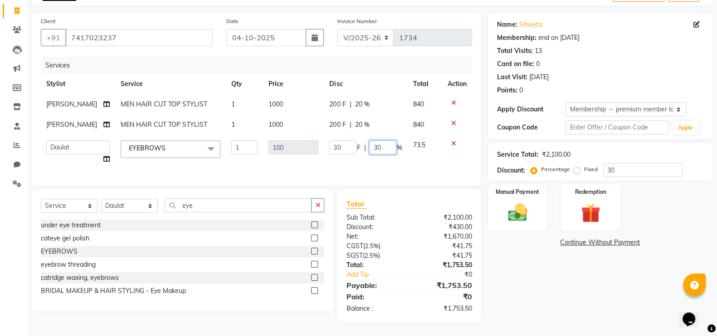
click at [381, 141] on input "30" at bounding box center [382, 148] width 27 height 14
type input "3"
type input "0"
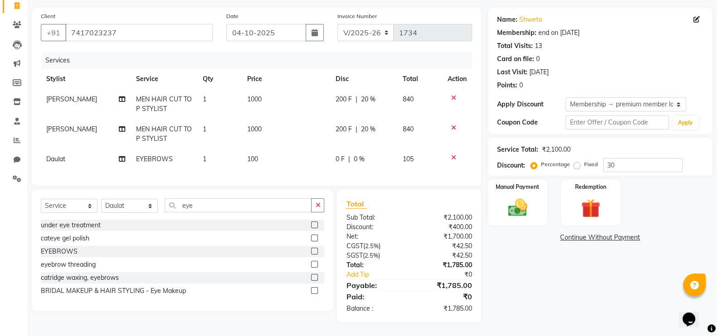
click at [536, 277] on div "Name: Shweta Membership: end on 28-08-2026 Total Visits: 13 Card on file: 0 Las…" at bounding box center [603, 165] width 231 height 315
click at [500, 204] on div "Manual Payment" at bounding box center [518, 203] width 62 height 48
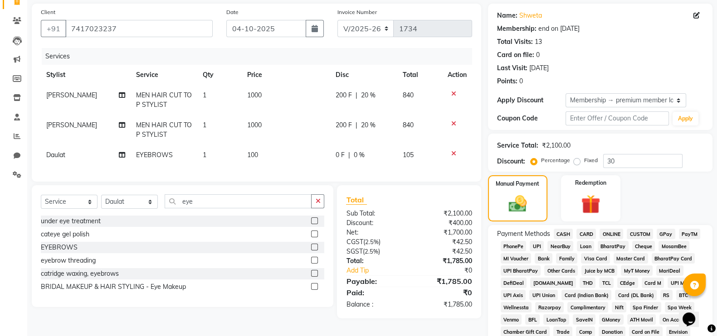
click at [665, 231] on span "GPay" at bounding box center [666, 234] width 19 height 10
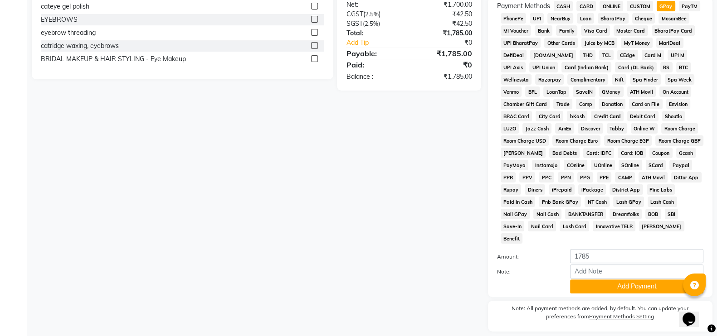
scroll to position [306, 0]
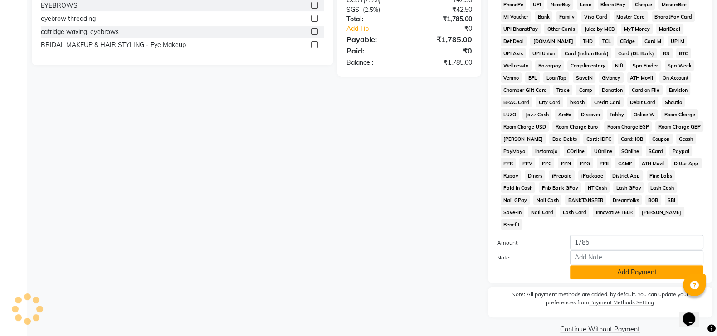
drag, startPoint x: 594, startPoint y: 265, endPoint x: 603, endPoint y: 266, distance: 9.1
click at [603, 266] on button "Add Payment" at bounding box center [636, 273] width 133 height 14
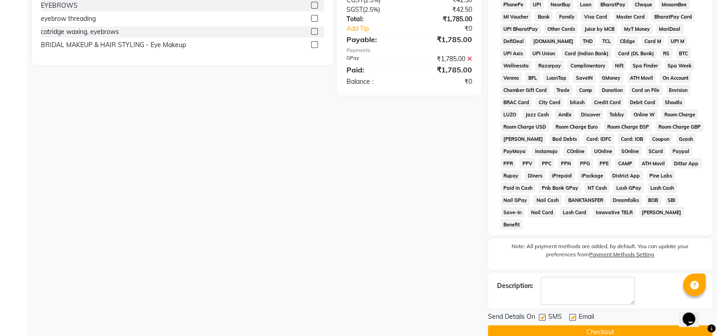
click at [581, 326] on button "Checkout" at bounding box center [600, 333] width 224 height 14
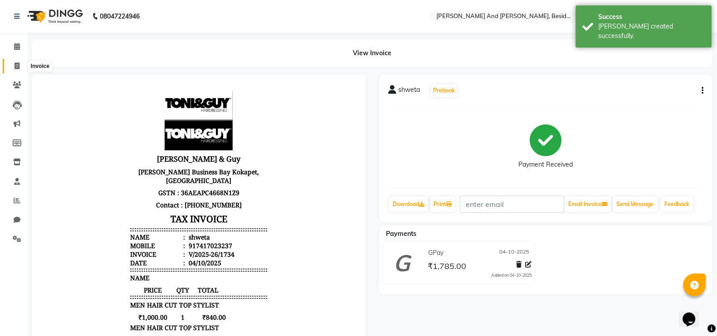
click at [15, 67] on icon at bounding box center [17, 66] width 5 height 7
select select "service"
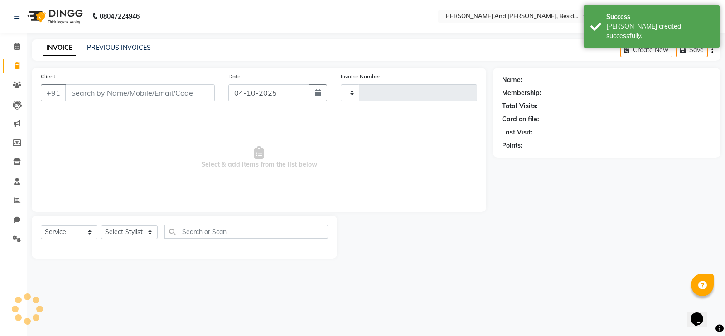
type input "1735"
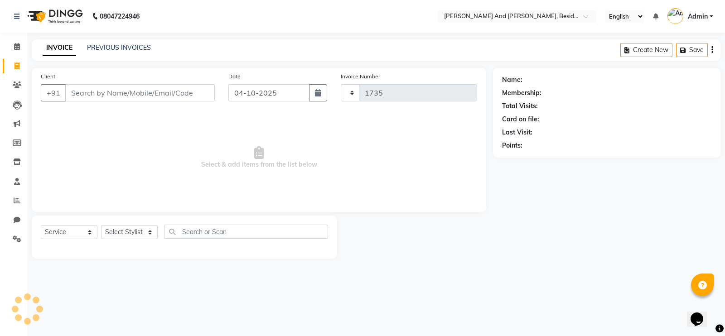
select select "4907"
click at [107, 45] on link "PREVIOUS INVOICES" at bounding box center [119, 48] width 64 height 8
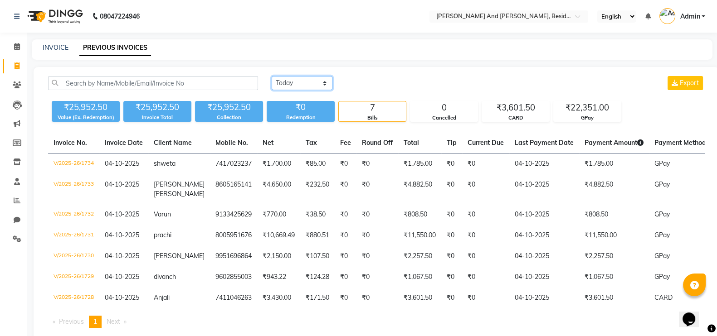
drag, startPoint x: 322, startPoint y: 85, endPoint x: 294, endPoint y: 123, distance: 47.7
click at [294, 123] on div "Today Yesterday Custom Range Export ₹25,952.50 Value (Ex. Redemption) ₹25,952.5…" at bounding box center [377, 205] width 686 height 277
select select "range"
click at [272, 76] on select "Today Yesterday Custom Range" at bounding box center [302, 83] width 61 height 14
click at [367, 85] on input "04-10-2025" at bounding box center [375, 83] width 63 height 13
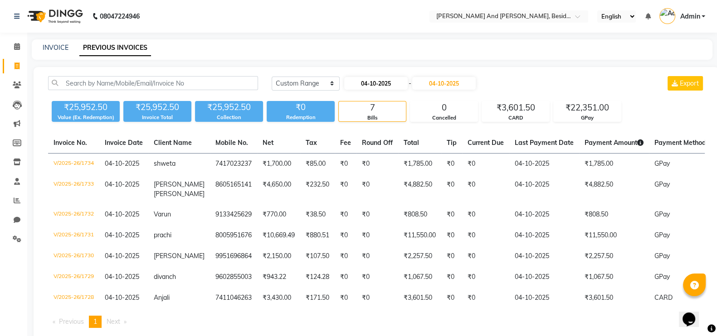
select select "10"
select select "2025"
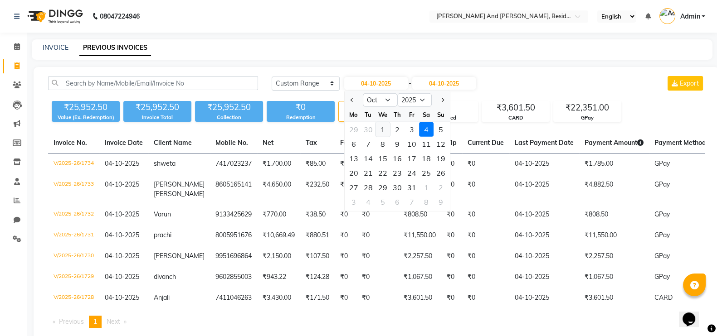
click at [383, 130] on div "1" at bounding box center [382, 129] width 15 height 15
type input "01-10-2025"
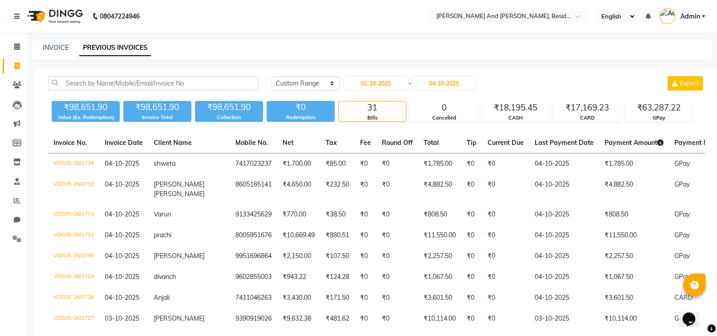
click at [51, 44] on link "INVOICE" at bounding box center [56, 48] width 26 height 8
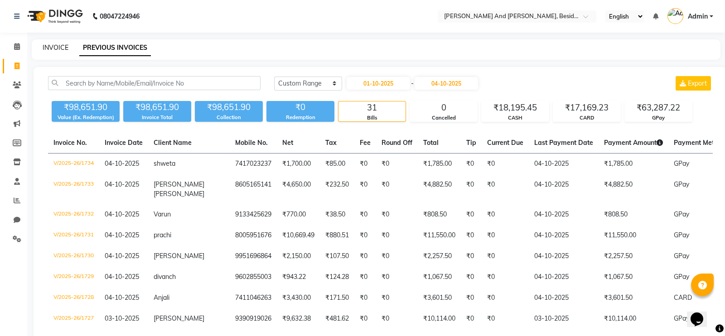
select select "service"
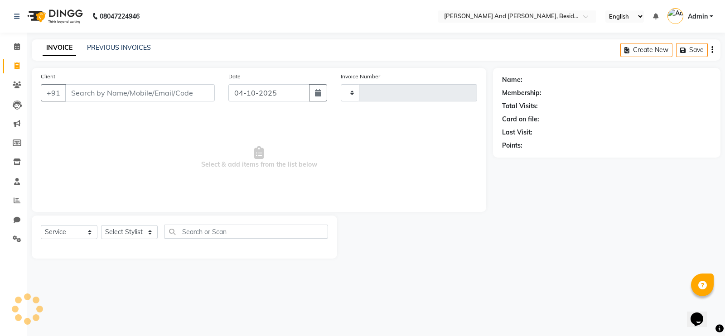
type input "1735"
select select "4907"
click at [131, 59] on div "INVOICE PREVIOUS INVOICES Create New Save" at bounding box center [376, 49] width 689 height 21
click at [132, 49] on link "PREVIOUS INVOICES" at bounding box center [119, 48] width 64 height 8
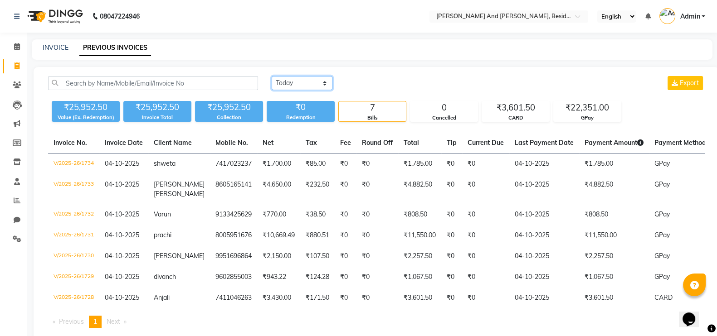
drag, startPoint x: 325, startPoint y: 78, endPoint x: 302, endPoint y: 111, distance: 39.7
click at [302, 111] on div "Today Yesterday Custom Range Export ₹25,952.50 Value (Ex. Redemption) ₹25,952.5…" at bounding box center [376, 99] width 667 height 46
select select "yesterday"
click at [272, 76] on select "Today Yesterday Custom Range" at bounding box center [302, 83] width 61 height 14
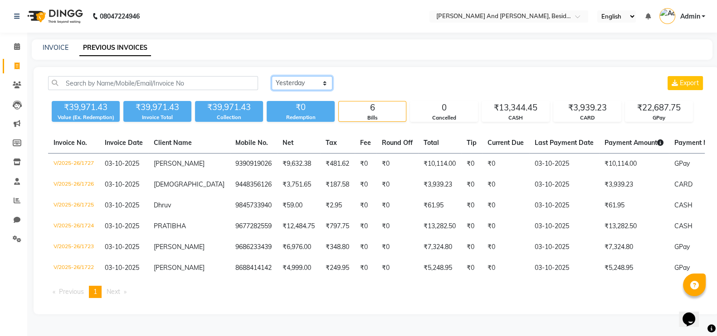
scroll to position [10, 0]
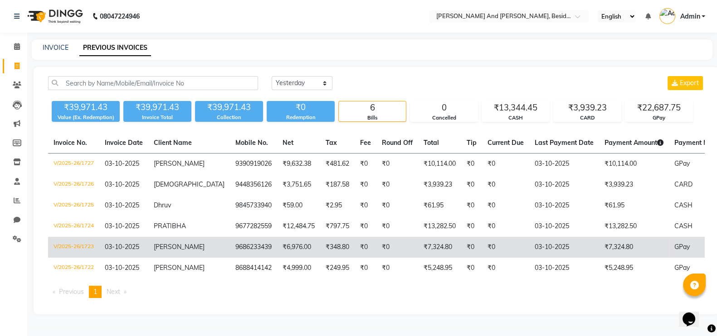
click at [230, 237] on td "9686233439" at bounding box center [253, 247] width 47 height 21
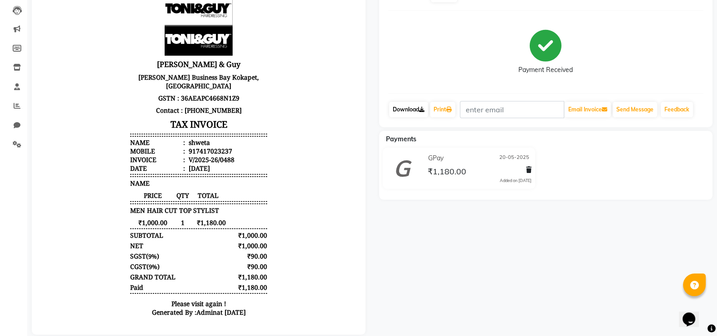
scroll to position [95, 0]
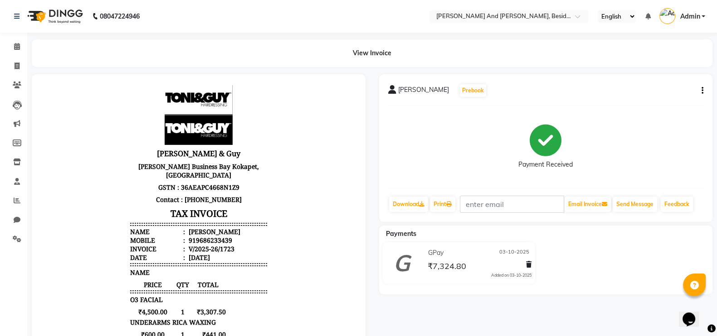
click at [703, 91] on icon "button" at bounding box center [702, 91] width 2 height 0
click at [675, 87] on div "Edit Item Staff" at bounding box center [657, 90] width 62 height 11
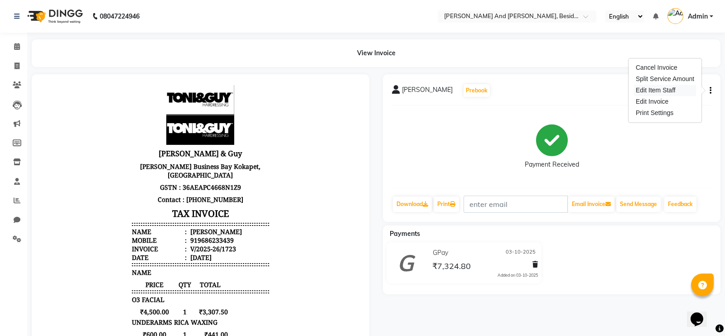
select select
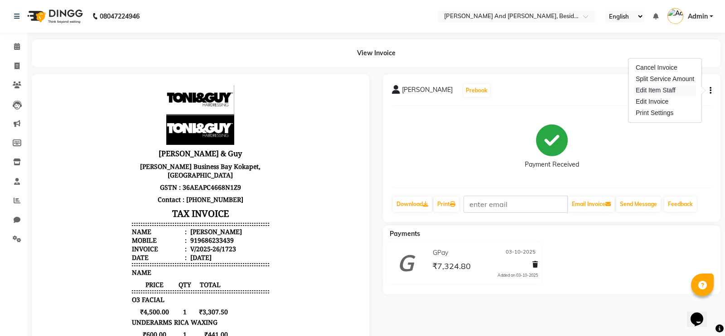
select select
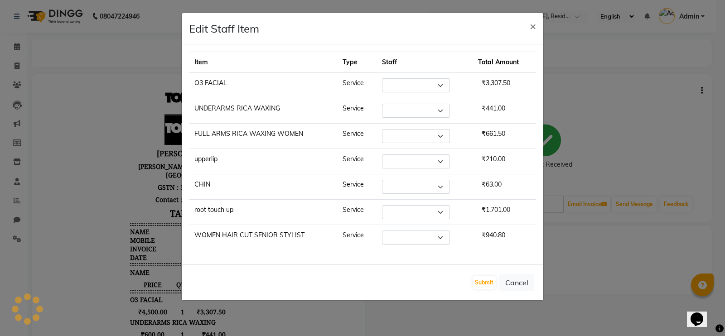
select select "86139"
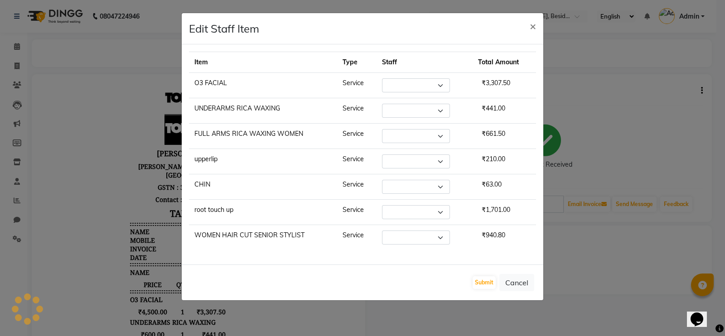
select select "86129"
click at [534, 26] on span "×" at bounding box center [533, 26] width 6 height 14
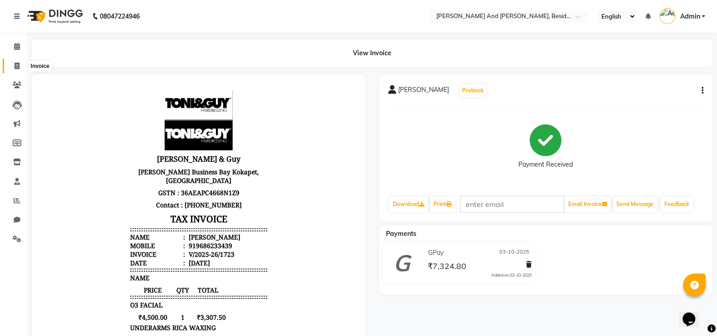
click at [15, 65] on icon at bounding box center [17, 66] width 5 height 7
select select "service"
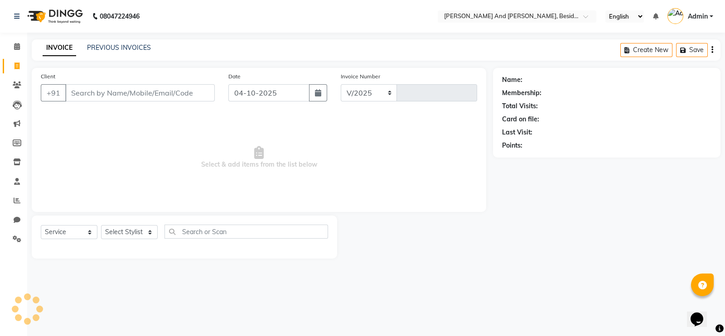
select select "4907"
type input "1735"
click at [84, 99] on input "Client" at bounding box center [140, 92] width 150 height 17
click at [126, 48] on link "PREVIOUS INVOICES" at bounding box center [119, 48] width 64 height 8
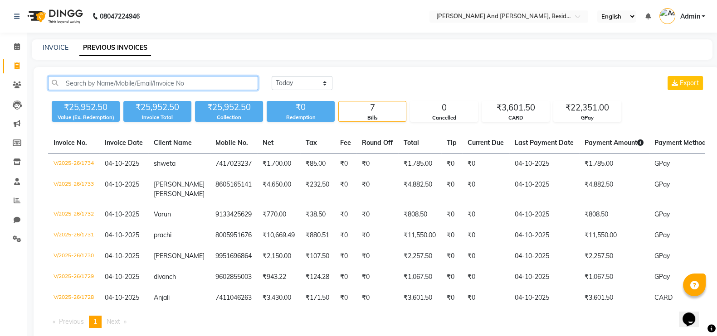
click at [110, 83] on input "text" at bounding box center [153, 83] width 210 height 14
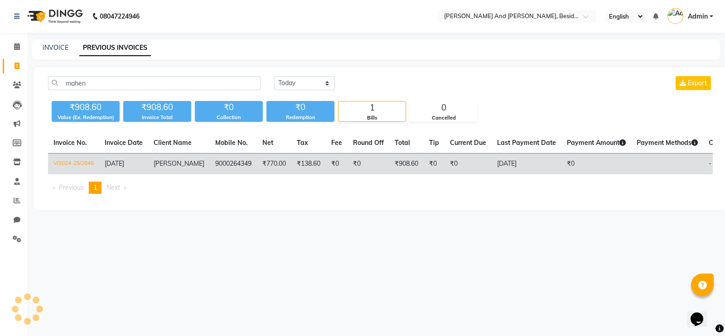
click at [165, 168] on span "Mahender Reddy" at bounding box center [179, 164] width 51 height 8
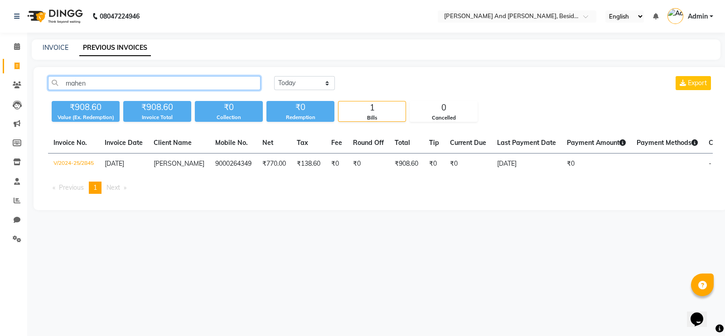
click at [121, 89] on input "mahen" at bounding box center [154, 83] width 213 height 14
type input "m"
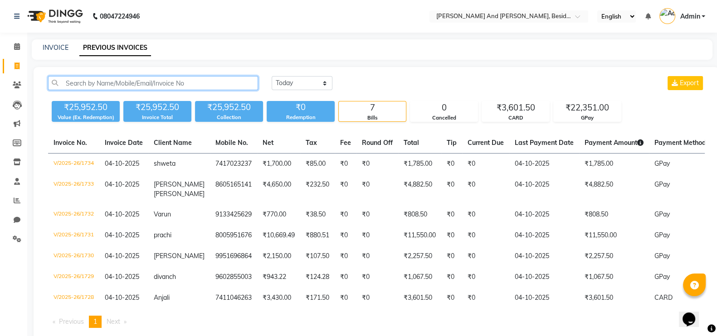
click at [125, 81] on input "text" at bounding box center [153, 83] width 210 height 14
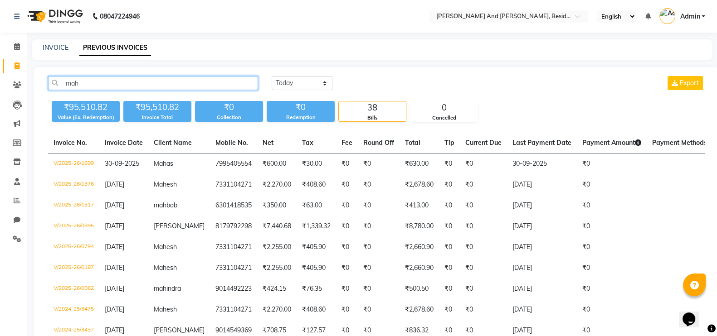
click at [100, 81] on input "mah" at bounding box center [153, 83] width 210 height 14
type input "m"
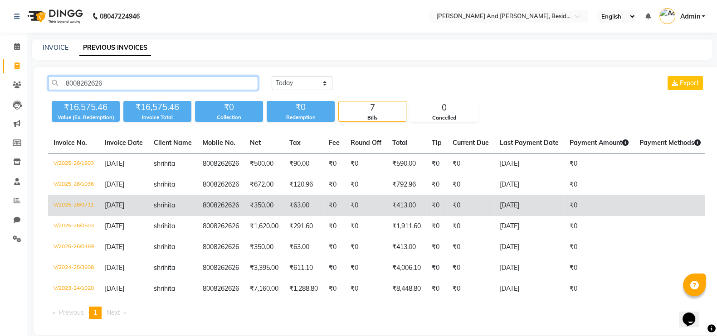
type input "8008262626"
click at [190, 202] on td "shrihita" at bounding box center [172, 205] width 49 height 21
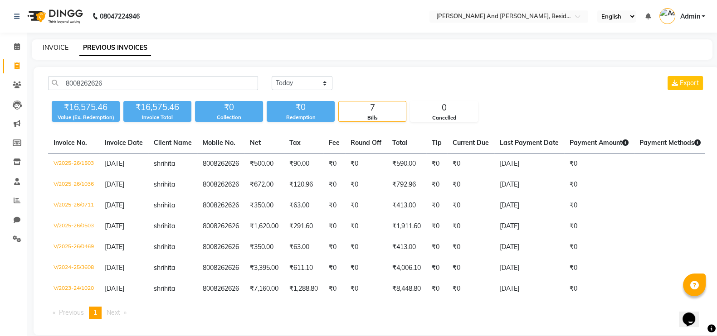
click at [56, 44] on link "INVOICE" at bounding box center [56, 48] width 26 height 8
select select "service"
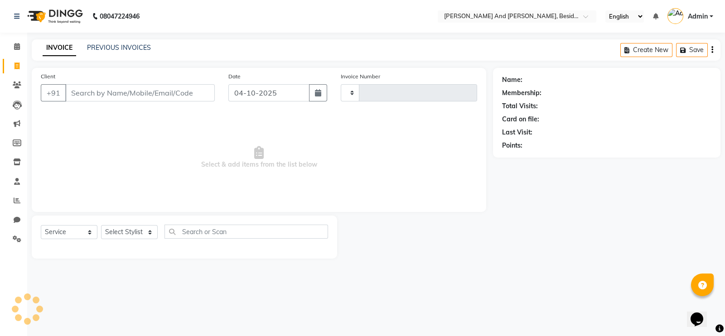
type input "1735"
select select "4907"
click at [83, 93] on input "Client" at bounding box center [140, 92] width 150 height 17
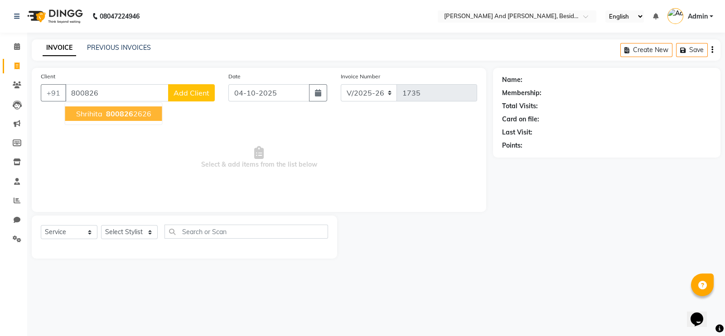
click at [97, 110] on span "shrihita" at bounding box center [89, 113] width 26 height 9
type input "8008262626"
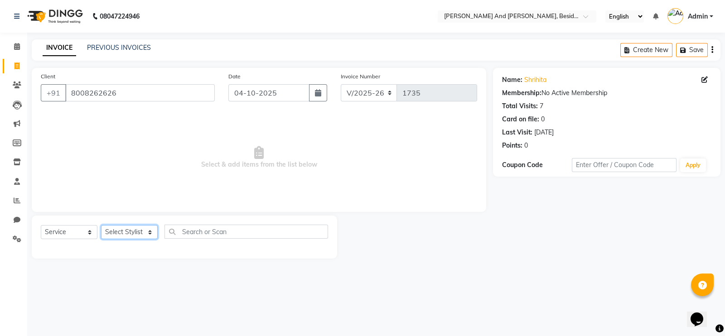
click at [129, 235] on select "Select Stylist Ali Daulat Deepika Dheepika mngr Rajveer Sanib Saifi Savej Shail…" at bounding box center [129, 232] width 57 height 14
select select "69664"
click at [101, 226] on select "Select Stylist Ali Daulat Deepika Dheepika mngr Rajveer Sanib Saifi Savej Shail…" at bounding box center [129, 232] width 57 height 14
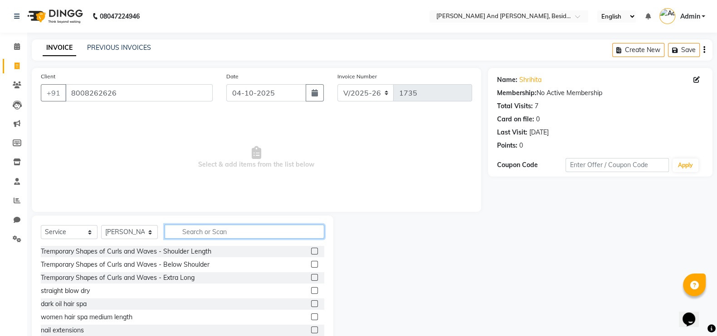
click at [192, 228] on input "text" at bounding box center [245, 232] width 160 height 14
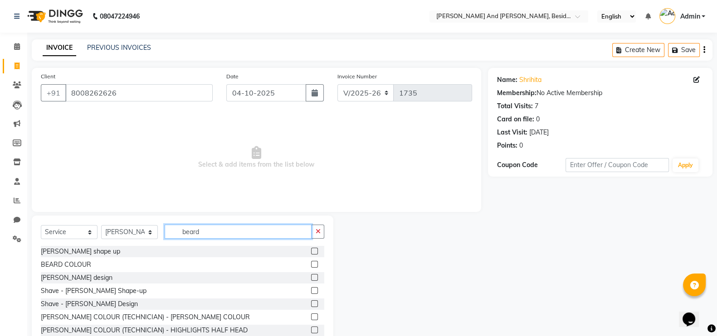
type input "beard"
click at [311, 251] on label at bounding box center [314, 251] width 7 height 7
click at [311, 251] on input "checkbox" at bounding box center [314, 252] width 6 height 6
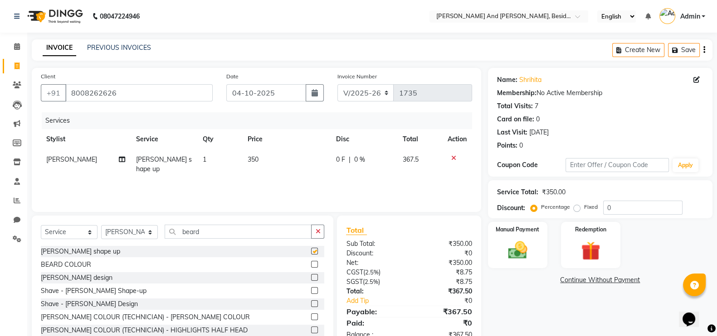
checkbox input "false"
click at [508, 229] on label "Manual Payment" at bounding box center [517, 229] width 45 height 9
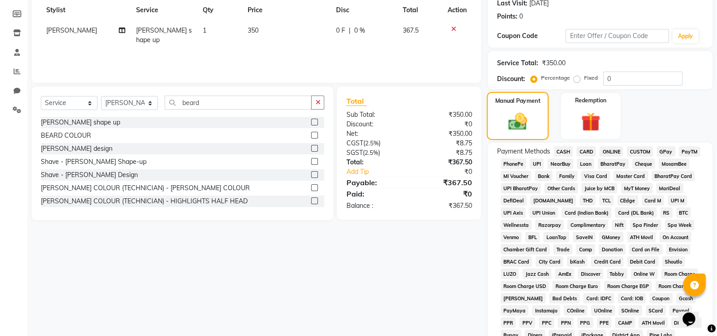
scroll to position [132, 0]
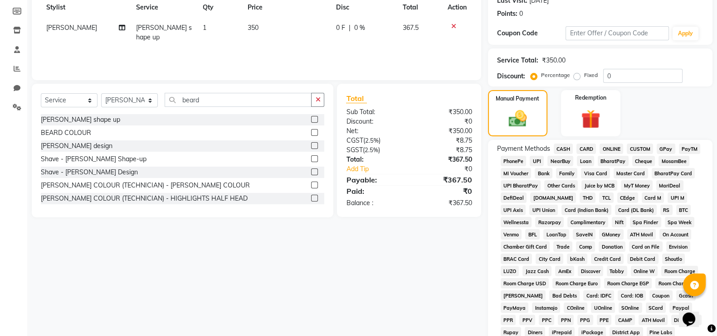
click at [667, 150] on span "GPay" at bounding box center [666, 149] width 19 height 10
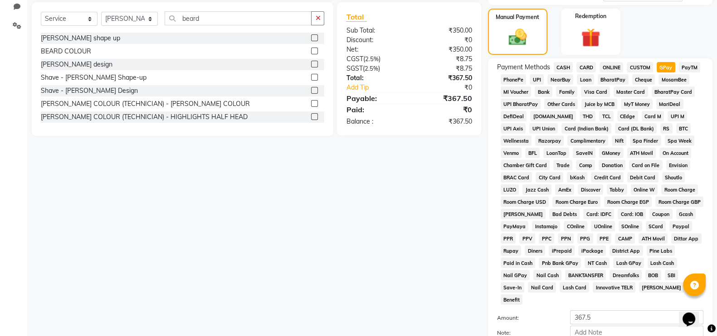
scroll to position [185, 0]
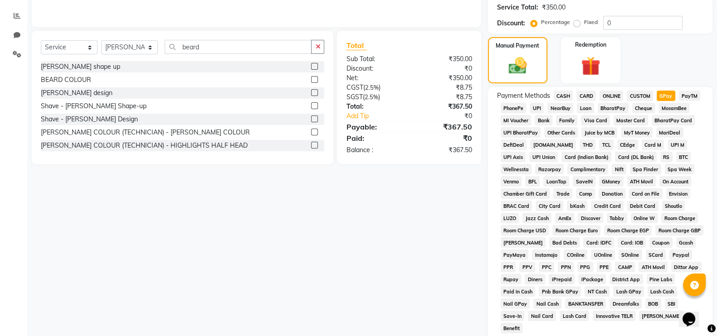
click at [562, 96] on span "CASH" at bounding box center [563, 96] width 19 height 10
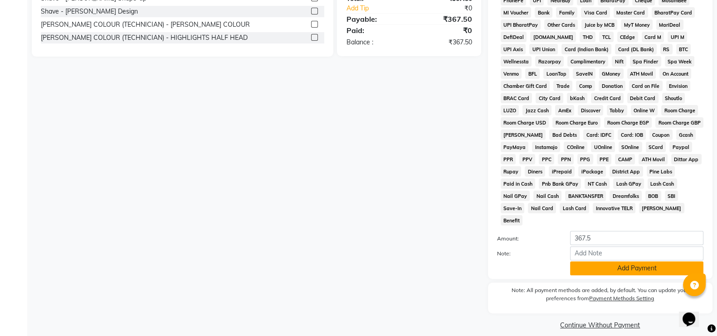
click at [625, 262] on button "Add Payment" at bounding box center [636, 269] width 133 height 14
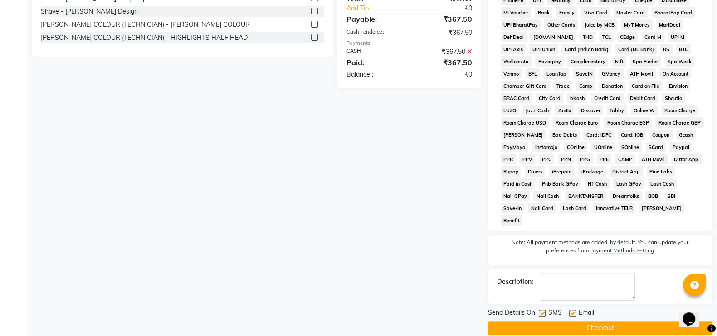
click at [605, 321] on button "Checkout" at bounding box center [600, 328] width 224 height 14
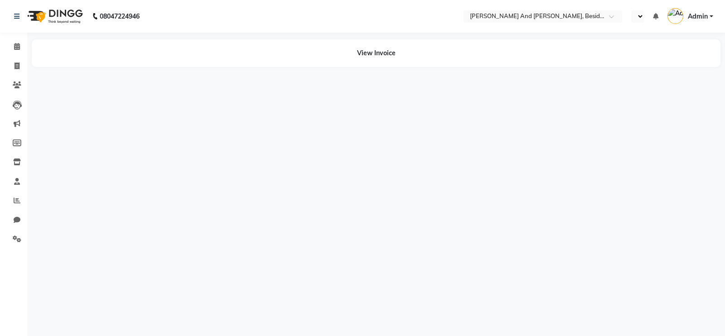
select select "en"
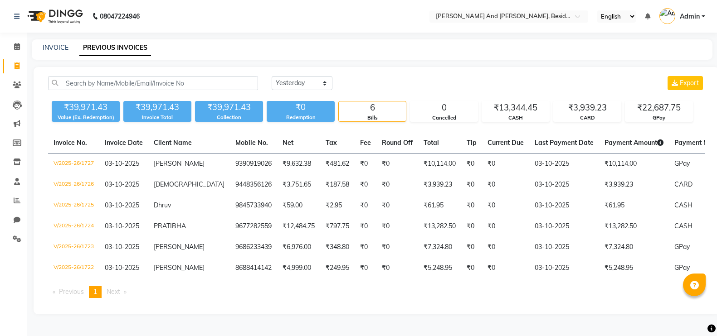
select select "yesterday"
click at [58, 44] on link "INVOICE" at bounding box center [56, 48] width 26 height 8
select select "service"
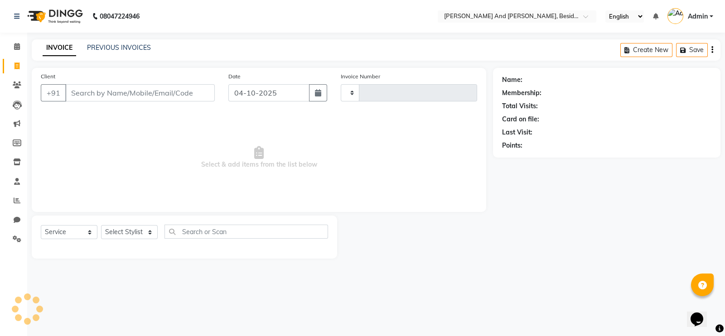
type input "1736"
select select "4907"
click at [120, 49] on link "PREVIOUS INVOICES" at bounding box center [119, 48] width 64 height 8
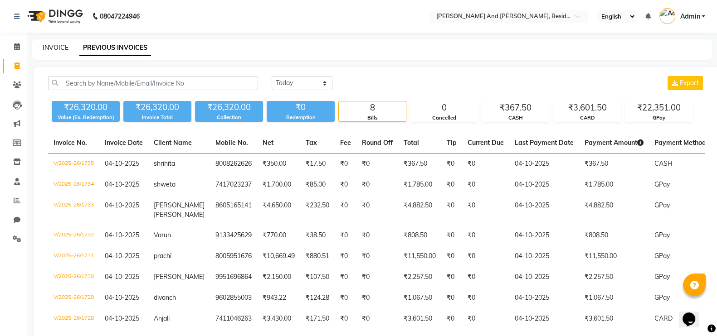
click at [54, 46] on link "INVOICE" at bounding box center [56, 48] width 26 height 8
select select "service"
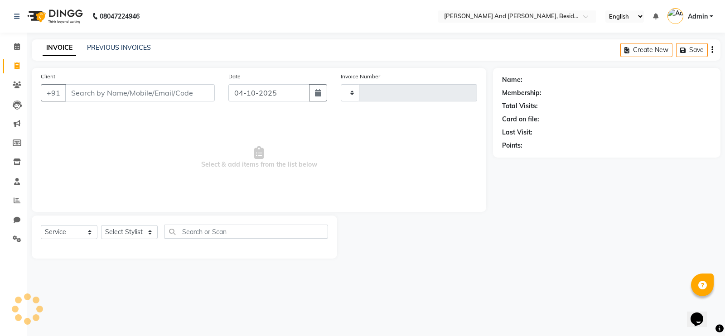
type input "1736"
select select "4907"
